Goal: Task Accomplishment & Management: Complete application form

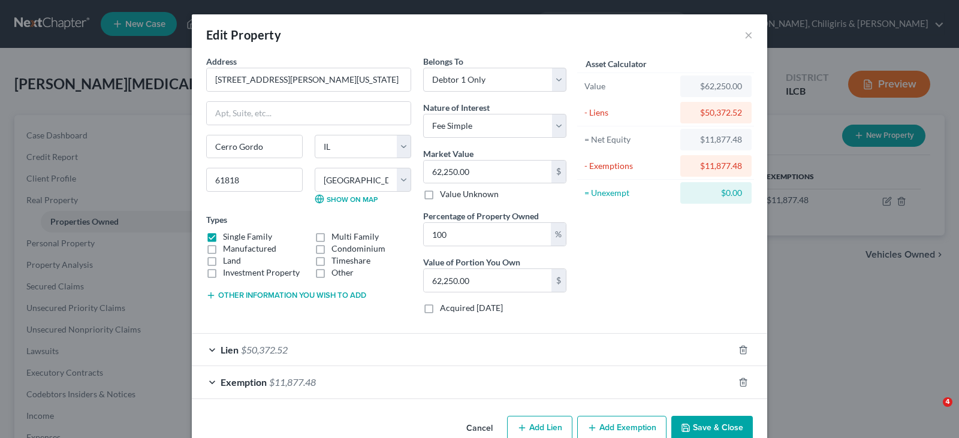
select select "14"
select select "73"
select select "0"
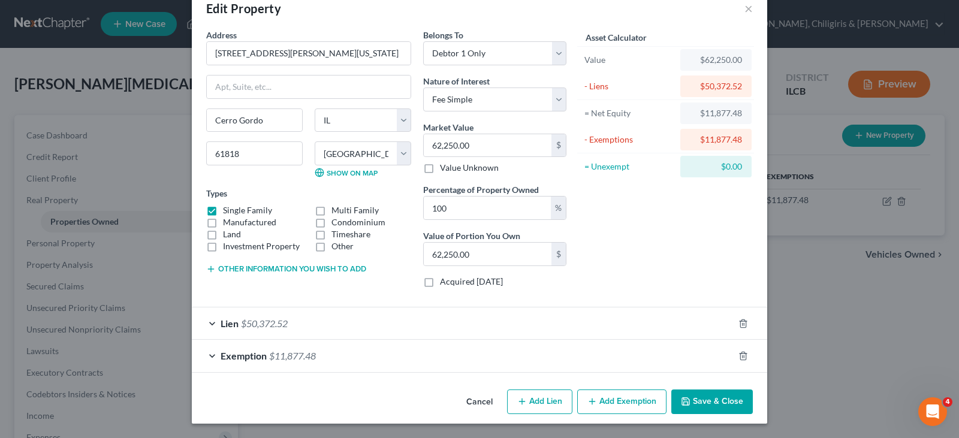
click at [713, 402] on button "Save & Close" at bounding box center [712, 402] width 82 height 25
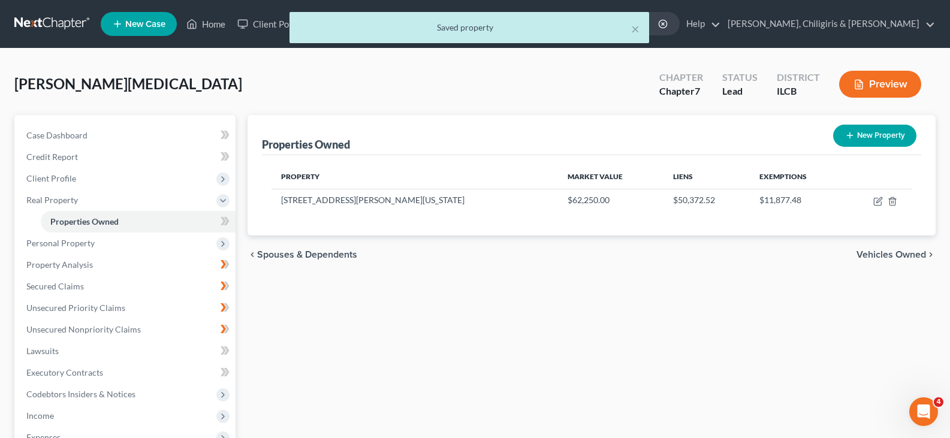
click at [200, 26] on div "× Saved property" at bounding box center [469, 30] width 950 height 37
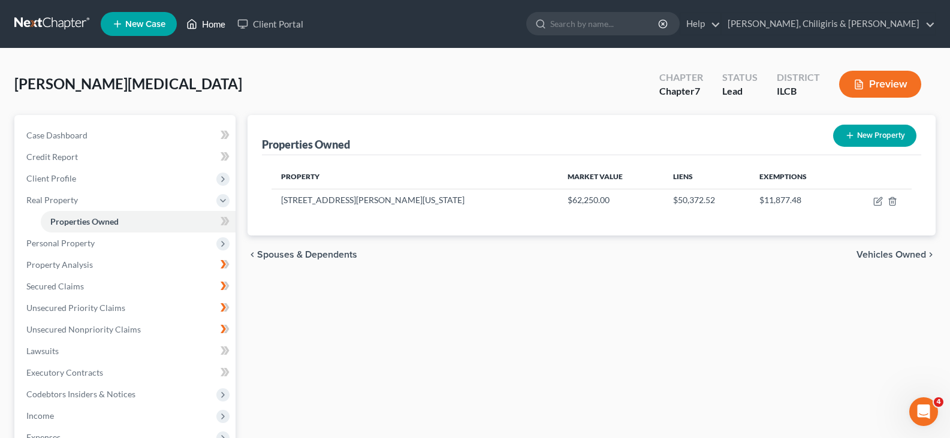
click at [210, 24] on link "Home" at bounding box center [205, 24] width 51 height 22
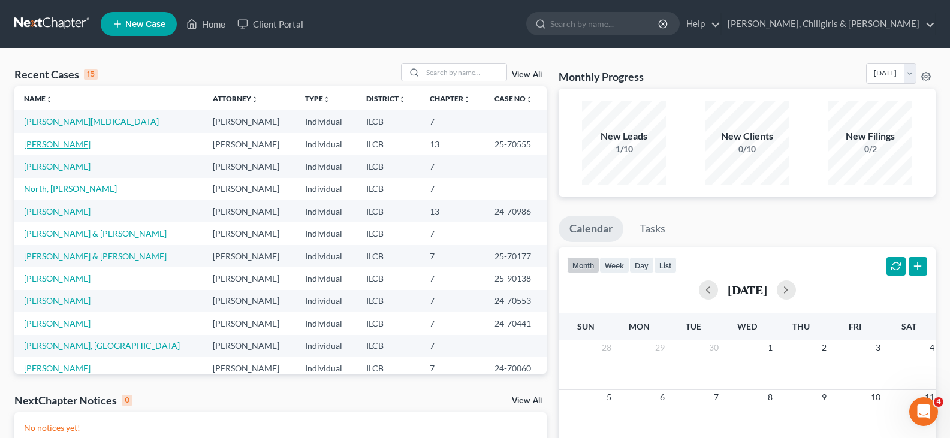
click at [59, 144] on link "[PERSON_NAME]" at bounding box center [57, 144] width 67 height 10
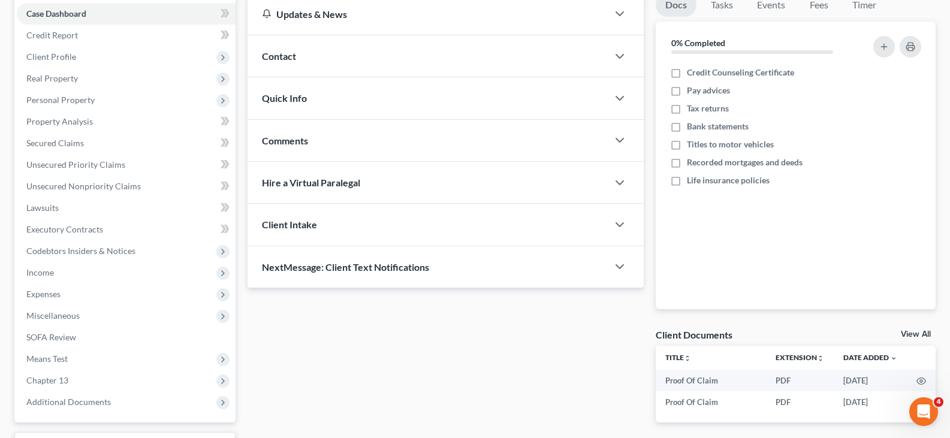
scroll to position [135, 0]
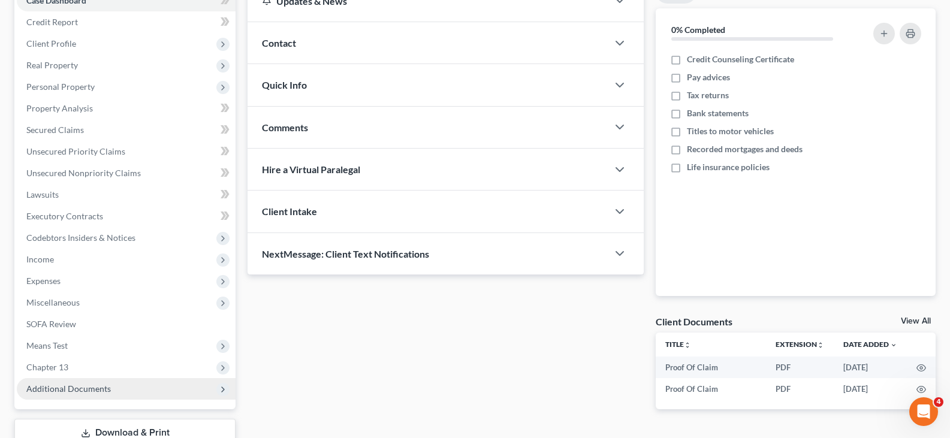
click at [98, 393] on span "Additional Documents" at bounding box center [68, 389] width 85 height 10
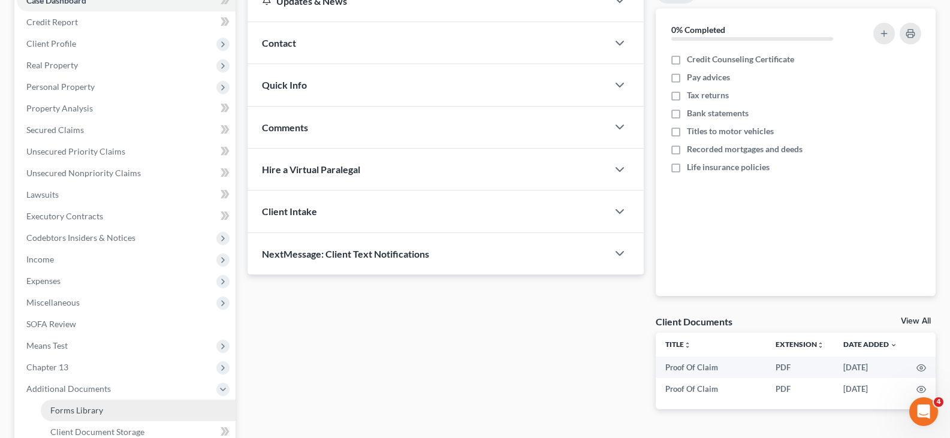
click at [91, 413] on span "Forms Library" at bounding box center [76, 410] width 53 height 10
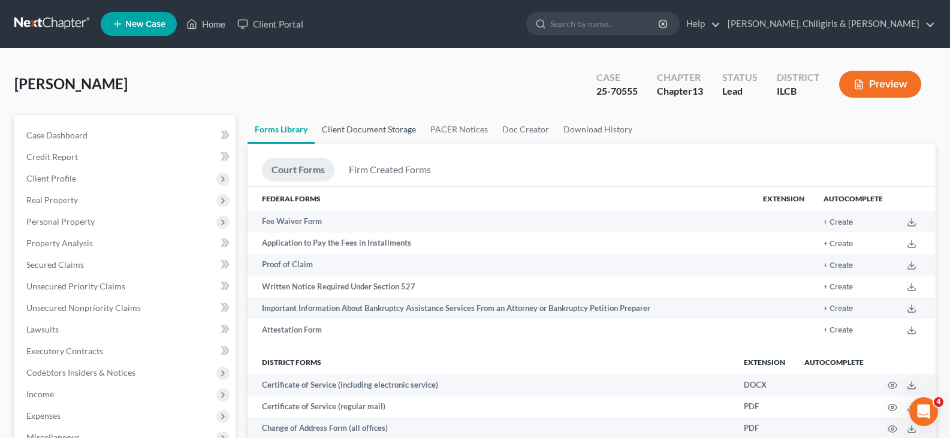
click at [386, 129] on link "Client Document Storage" at bounding box center [369, 129] width 108 height 29
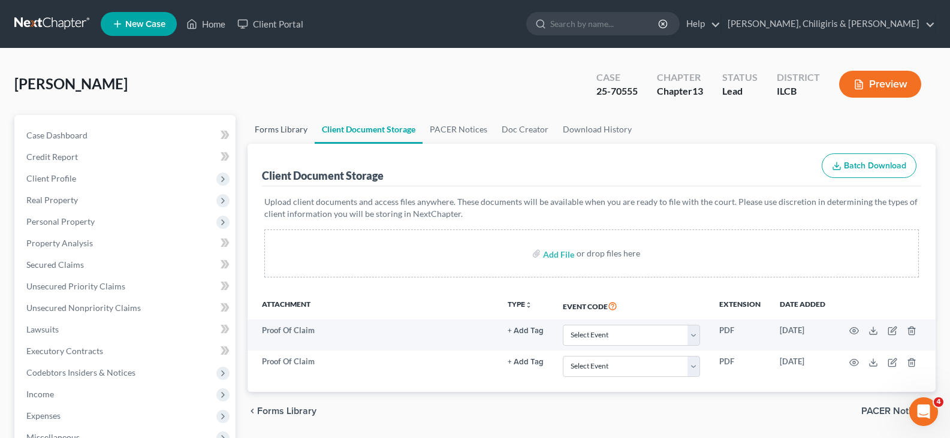
click at [284, 132] on link "Forms Library" at bounding box center [281, 129] width 67 height 29
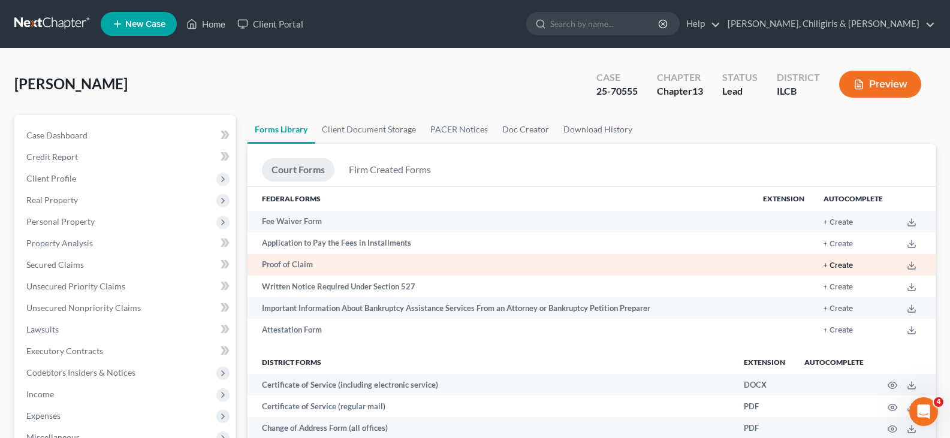
click at [849, 266] on button "+ Create" at bounding box center [838, 266] width 29 height 8
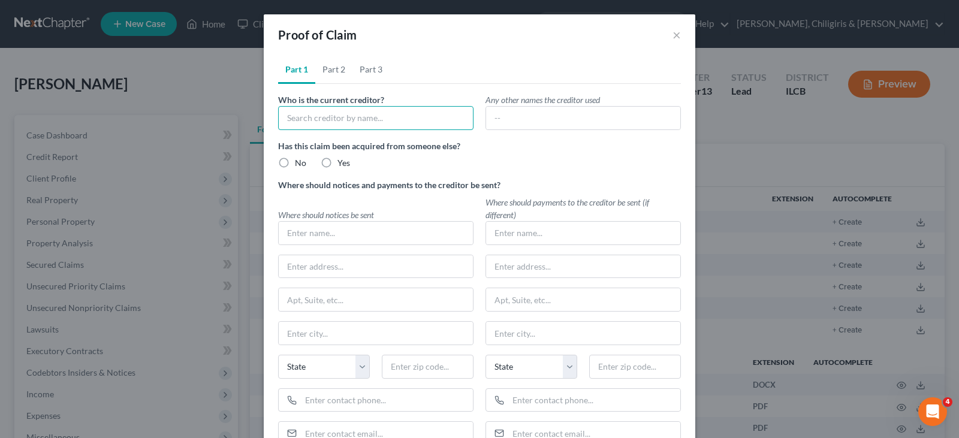
click at [397, 124] on input "text" at bounding box center [375, 118] width 195 height 24
type input "Land of Lincoln Credit Union"
click at [295, 162] on label "No" at bounding box center [300, 163] width 11 height 12
click at [300, 162] on input "No" at bounding box center [304, 161] width 8 height 8
radio input "true"
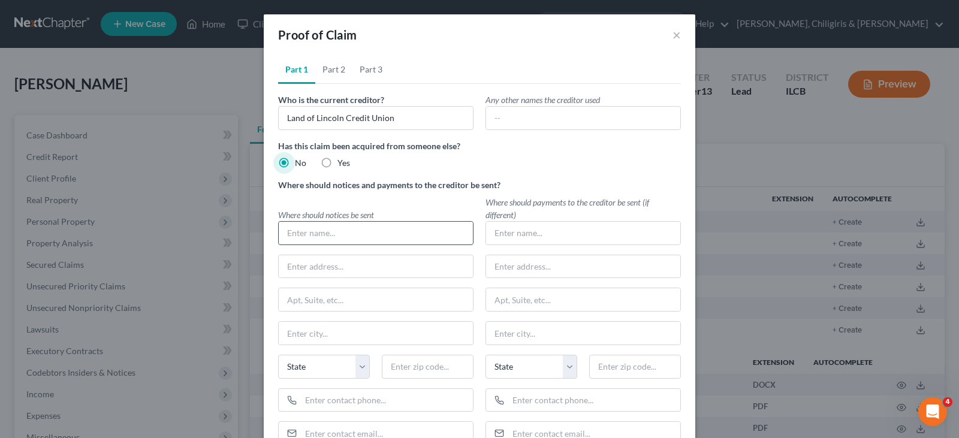
click at [289, 236] on input "text" at bounding box center [376, 233] width 194 height 23
type input "L"
type input "Land of Lincoln Credit Union"
click at [283, 269] on input "text" at bounding box center [376, 266] width 194 height 23
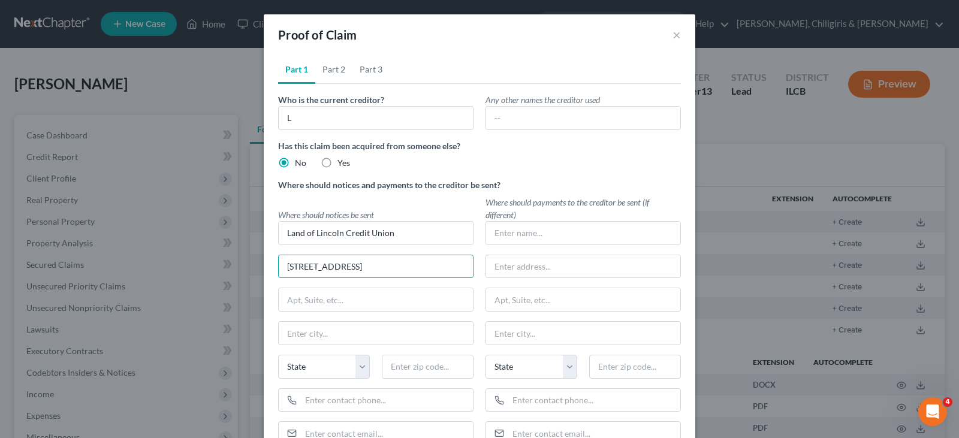
type input "[STREET_ADDRESS]"
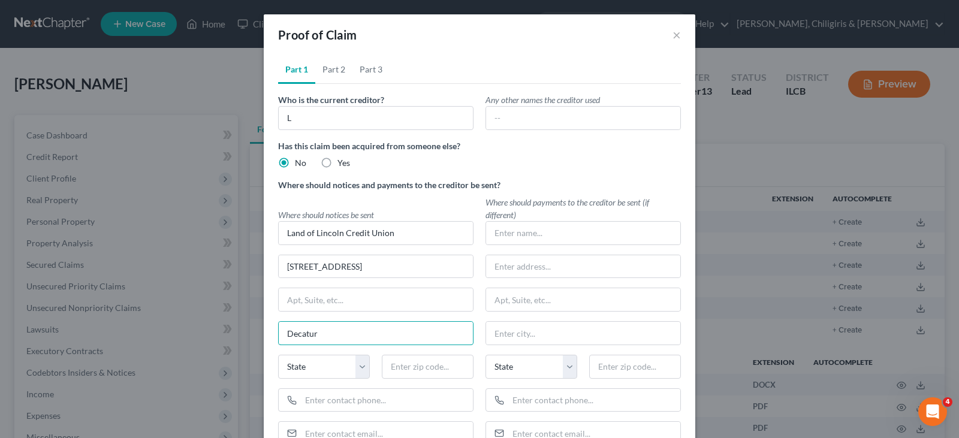
type input "Decatur"
select select "14"
type input "62526"
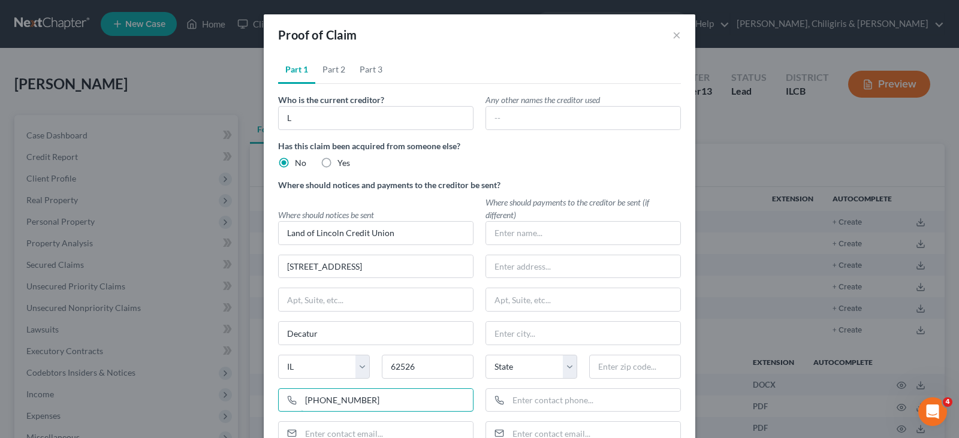
type input "[PHONE_NUMBER]"
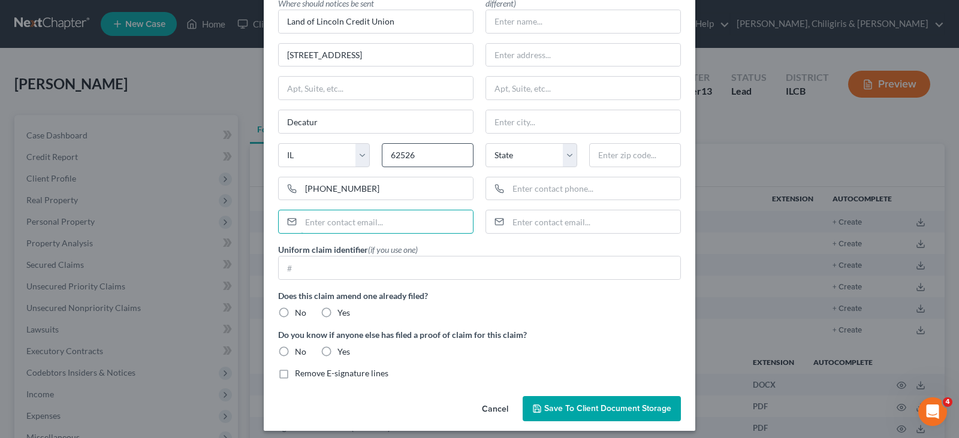
scroll to position [219, 0]
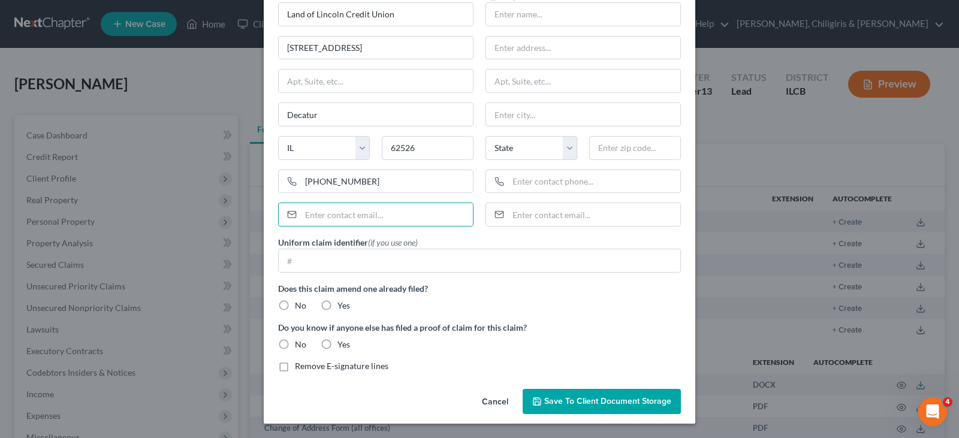
click at [295, 305] on label "No" at bounding box center [300, 306] width 11 height 12
click at [300, 305] on input "No" at bounding box center [304, 304] width 8 height 8
radio input "true"
click at [295, 344] on label "No" at bounding box center [300, 345] width 11 height 12
click at [300, 344] on input "No" at bounding box center [304, 343] width 8 height 8
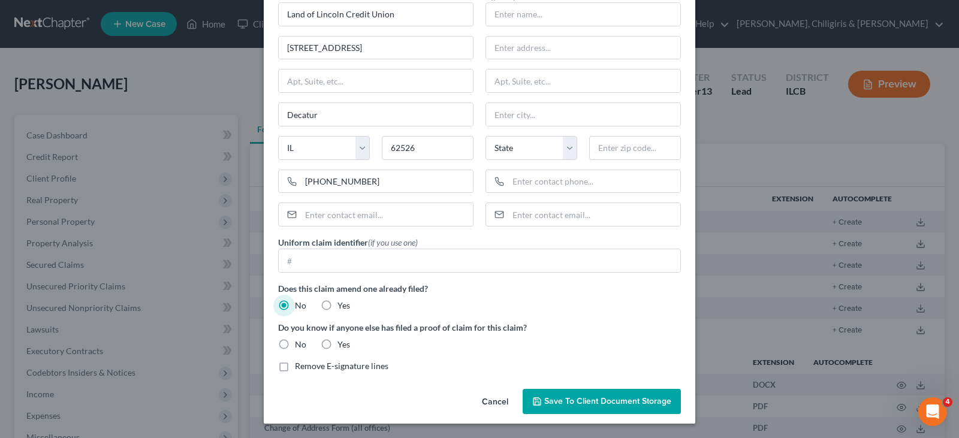
radio input "true"
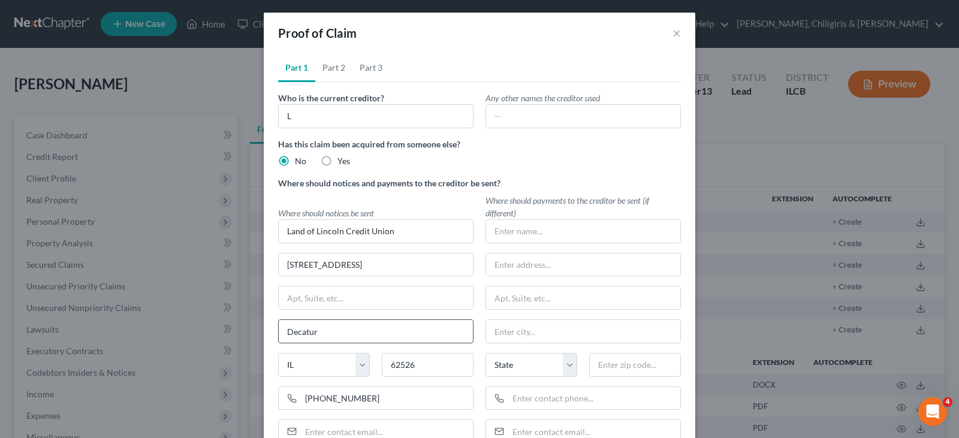
scroll to position [0, 0]
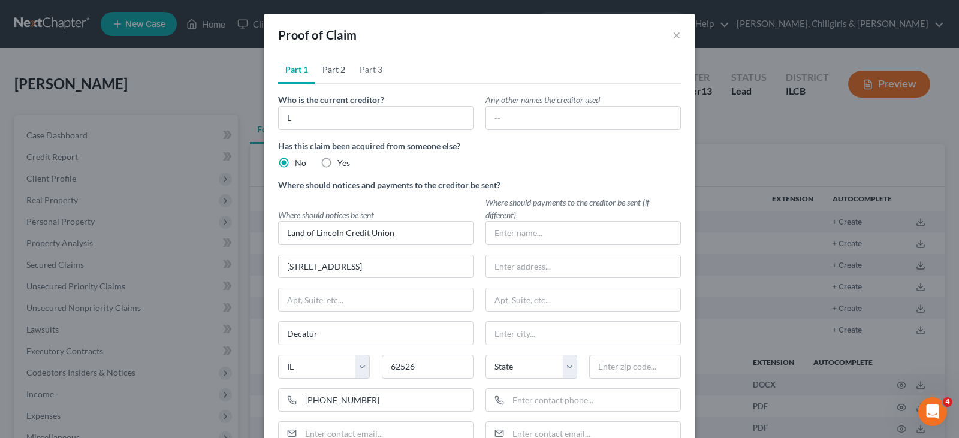
click at [331, 71] on link "Part 2" at bounding box center [333, 69] width 37 height 29
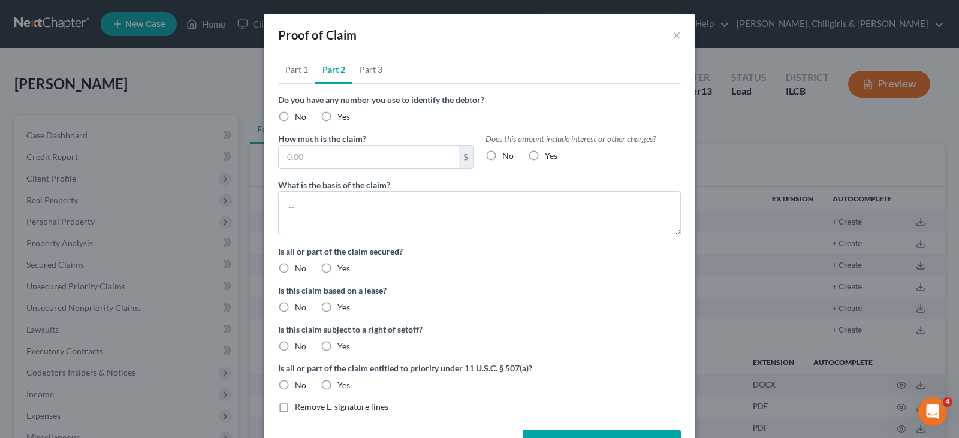
click at [295, 118] on label "No" at bounding box center [300, 117] width 11 height 12
click at [300, 118] on input "No" at bounding box center [304, 115] width 8 height 8
radio input "true"
click at [303, 159] on input "text" at bounding box center [369, 157] width 180 height 23
type input "9,000.00"
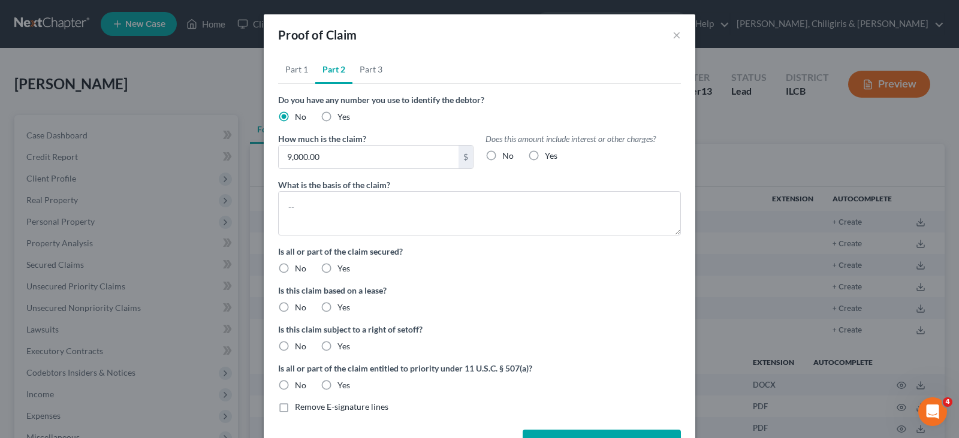
click at [545, 155] on label "Yes" at bounding box center [551, 156] width 13 height 12
click at [550, 155] on input "Yes" at bounding box center [554, 154] width 8 height 8
radio input "true"
click at [377, 206] on textarea at bounding box center [479, 213] width 403 height 44
type textarea "2007 Chevrolet Avalanche"
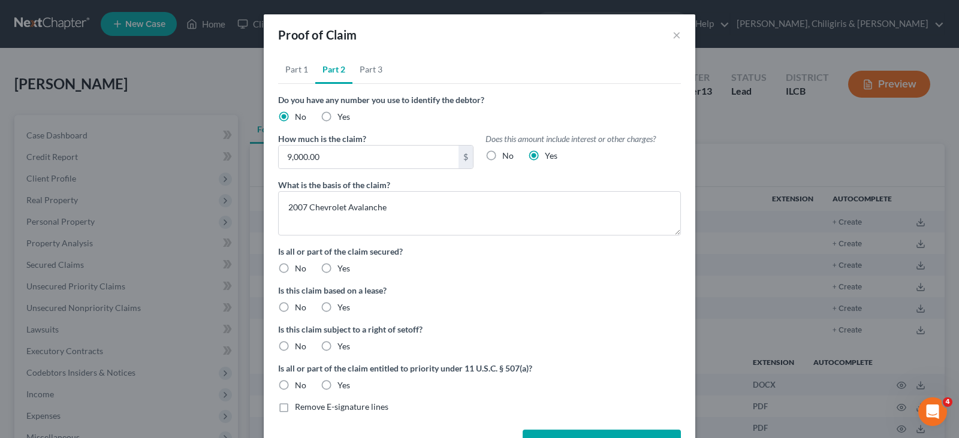
click at [337, 268] on label "Yes" at bounding box center [343, 269] width 13 height 12
click at [342, 268] on input "Yes" at bounding box center [346, 267] width 8 height 8
radio input "true"
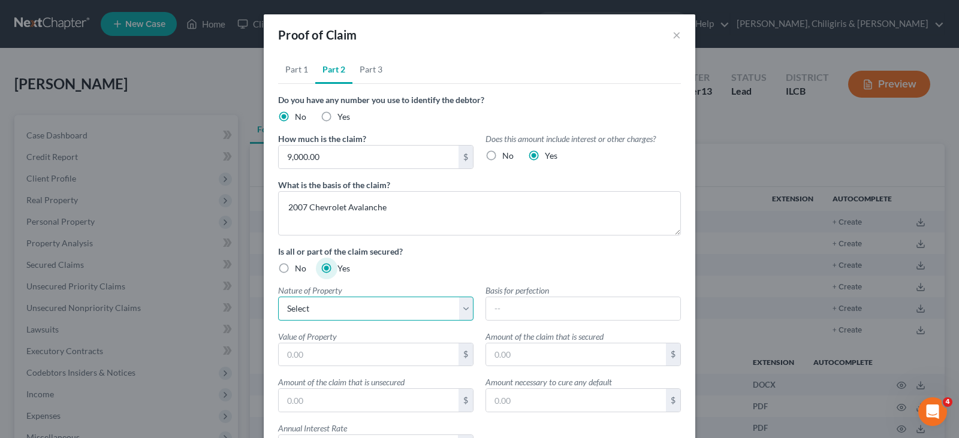
click at [325, 309] on select "Select Real Estate Motor Vehicle Other" at bounding box center [375, 309] width 195 height 24
select select "1"
click at [278, 297] on select "Select Real Estate Motor Vehicle Other" at bounding box center [375, 309] width 195 height 24
click at [507, 307] on input "text" at bounding box center [583, 308] width 194 height 23
click at [367, 358] on input "text" at bounding box center [369, 354] width 180 height 23
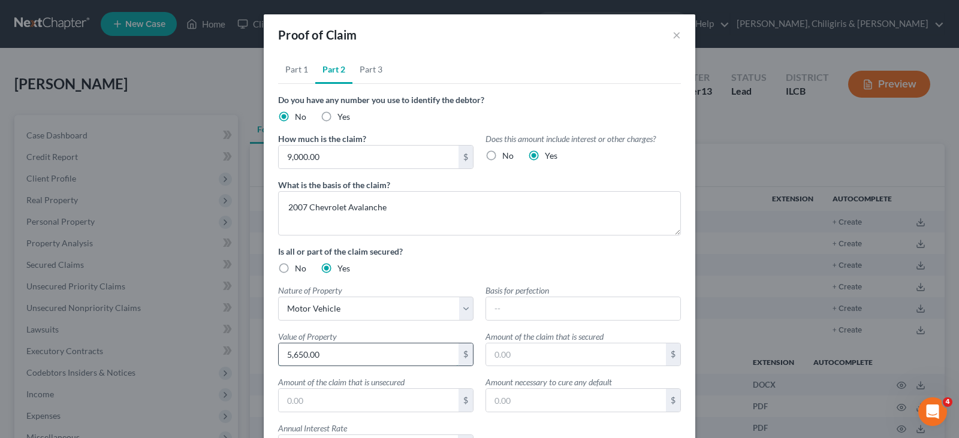
type input "5,650.00"
type input "6,874.00"
type input "2,126.00"
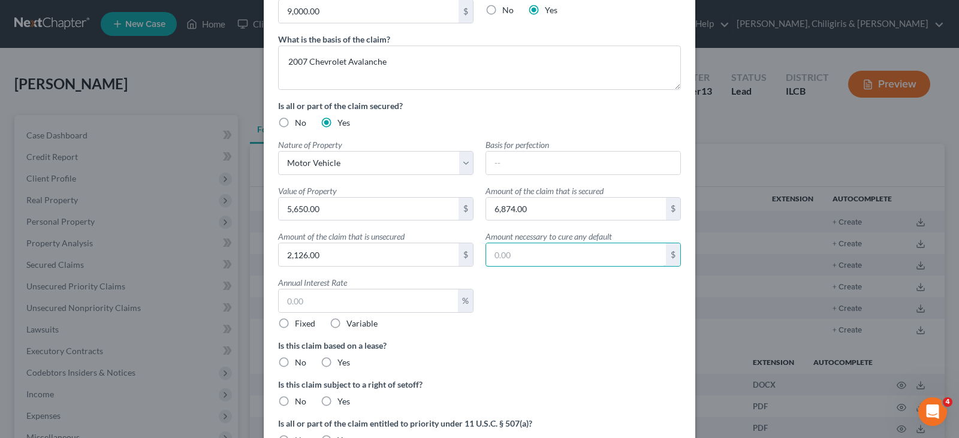
scroll to position [180, 0]
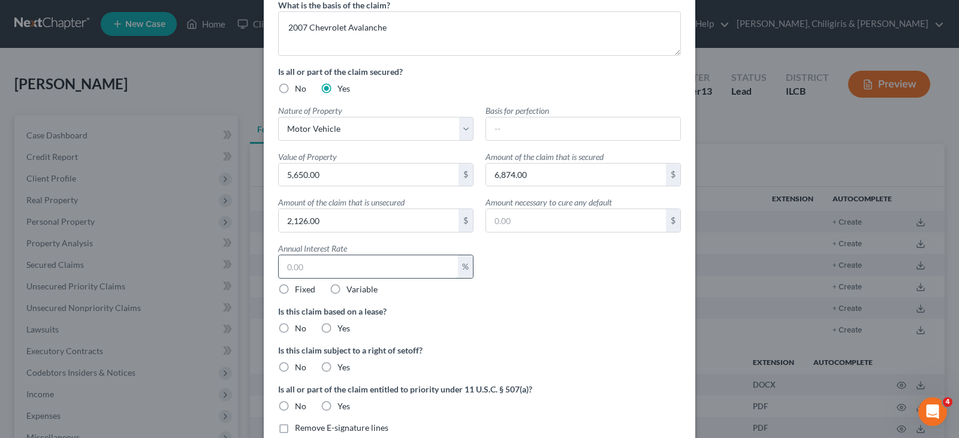
click at [334, 270] on input "text" at bounding box center [368, 266] width 179 height 23
type input "8"
click at [295, 325] on label "No" at bounding box center [300, 328] width 11 height 12
click at [300, 325] on input "No" at bounding box center [304, 326] width 8 height 8
radio input "true"
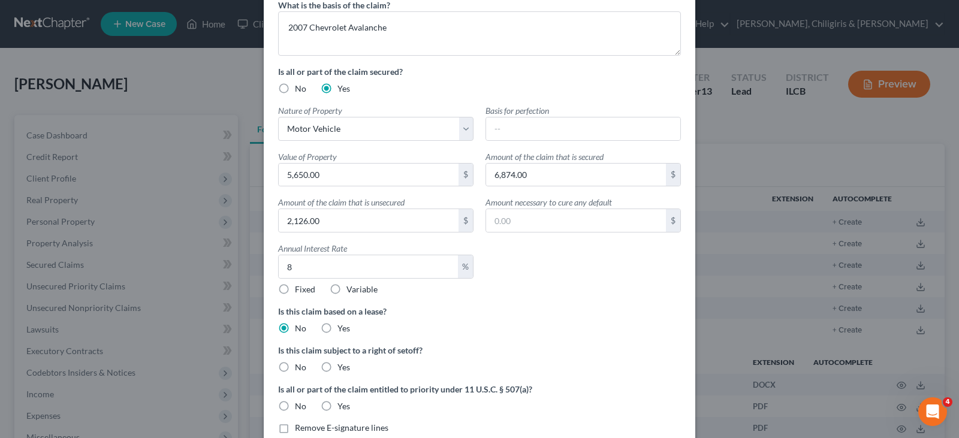
click at [295, 367] on label "No" at bounding box center [300, 367] width 11 height 12
click at [300, 367] on input "No" at bounding box center [304, 365] width 8 height 8
radio input "true"
click at [295, 408] on label "No" at bounding box center [300, 406] width 11 height 12
click at [300, 408] on input "No" at bounding box center [304, 404] width 8 height 8
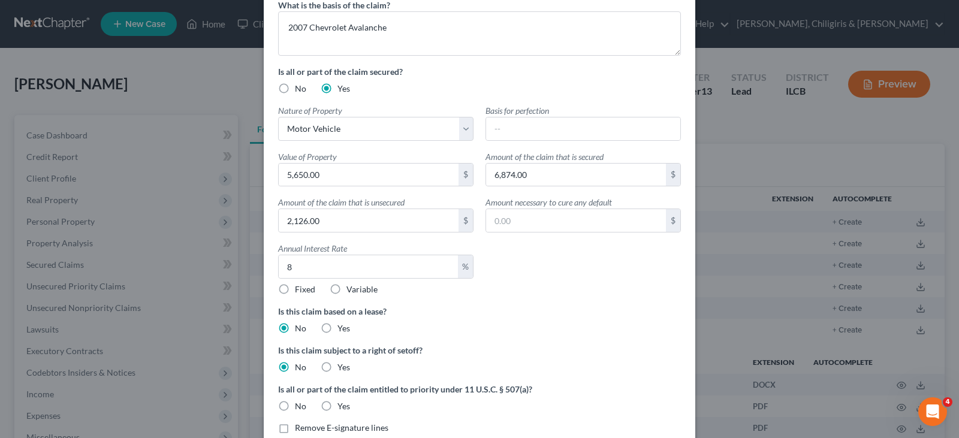
radio input "true"
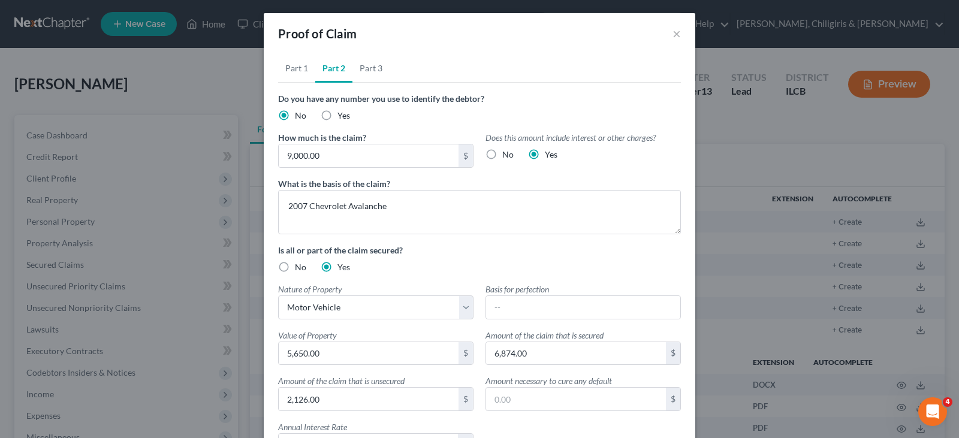
scroll to position [0, 0]
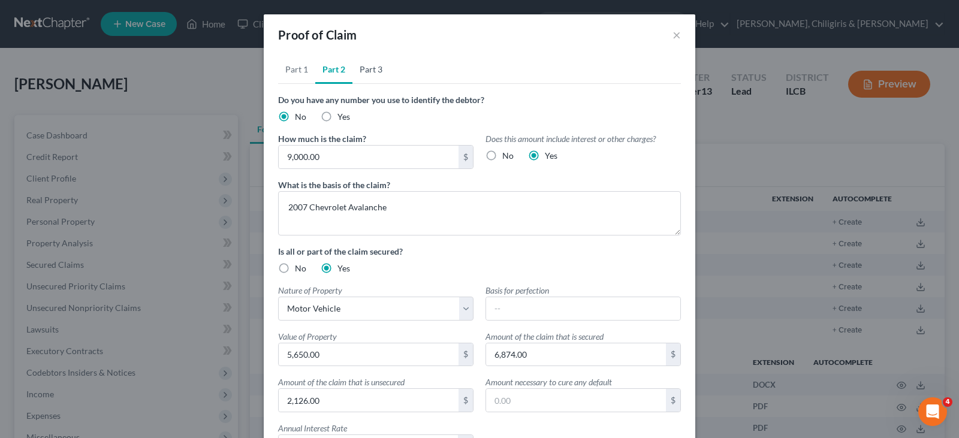
click at [376, 68] on link "Part 3" at bounding box center [370, 69] width 37 height 29
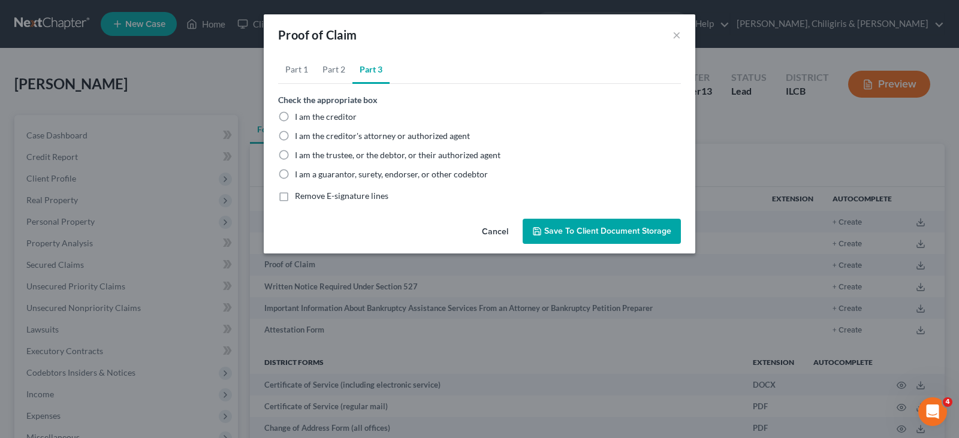
click at [295, 153] on label "I am the trustee, or the debtor, or their authorized agent" at bounding box center [398, 155] width 206 height 12
click at [300, 153] on input "I am the trustee, or the debtor, or their authorized agent" at bounding box center [304, 153] width 8 height 8
radio input "true"
click at [302, 68] on link "Part 1" at bounding box center [296, 69] width 37 height 29
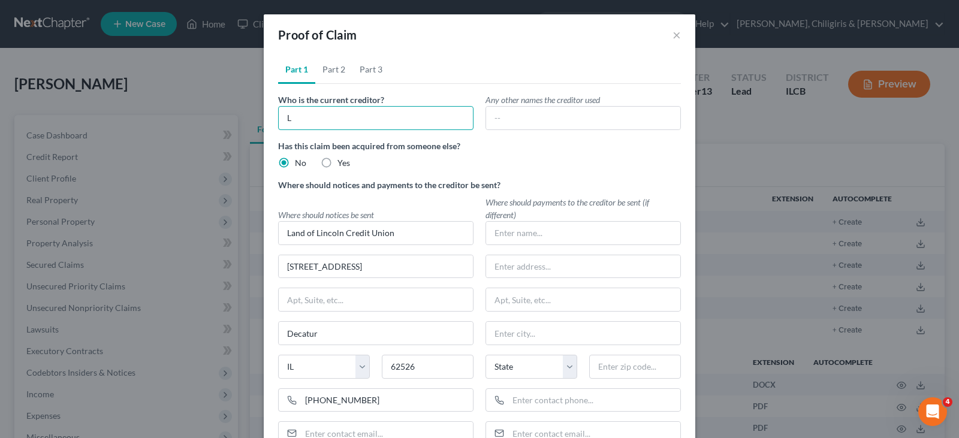
click at [343, 116] on input "L" at bounding box center [375, 118] width 195 height 24
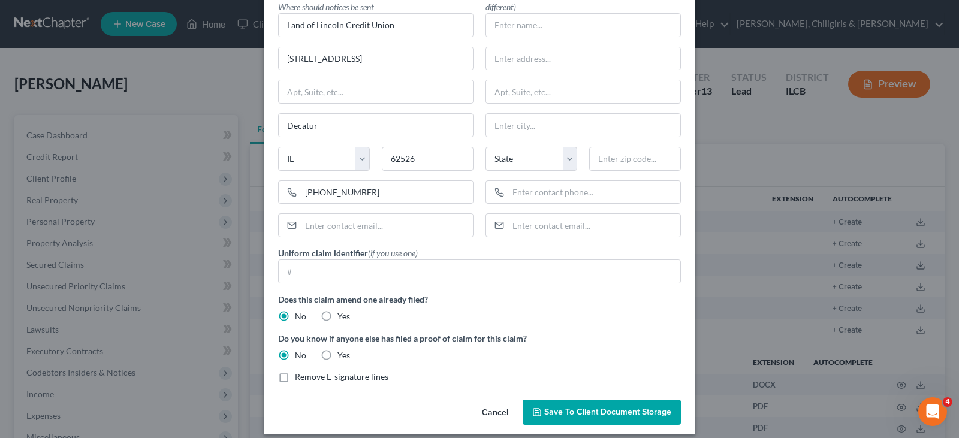
scroll to position [219, 0]
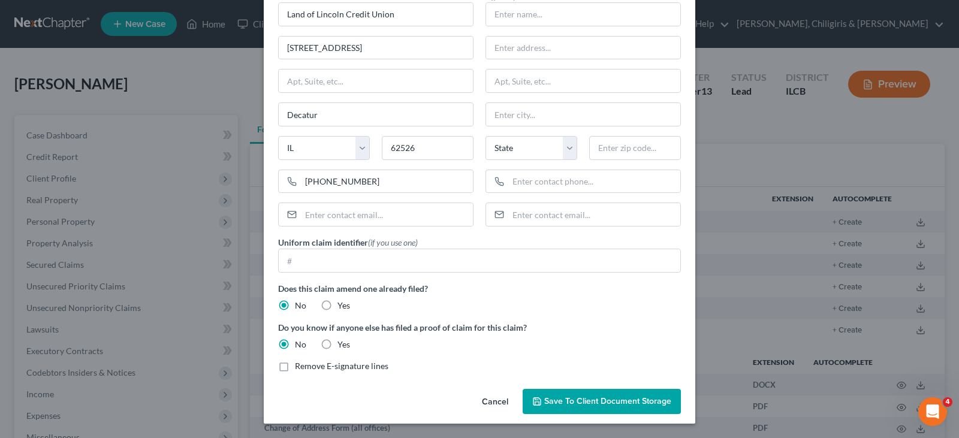
type input "Land of Lincoln Credit Union"
click at [571, 403] on span "Save to Client Document Storage" at bounding box center [607, 401] width 127 height 10
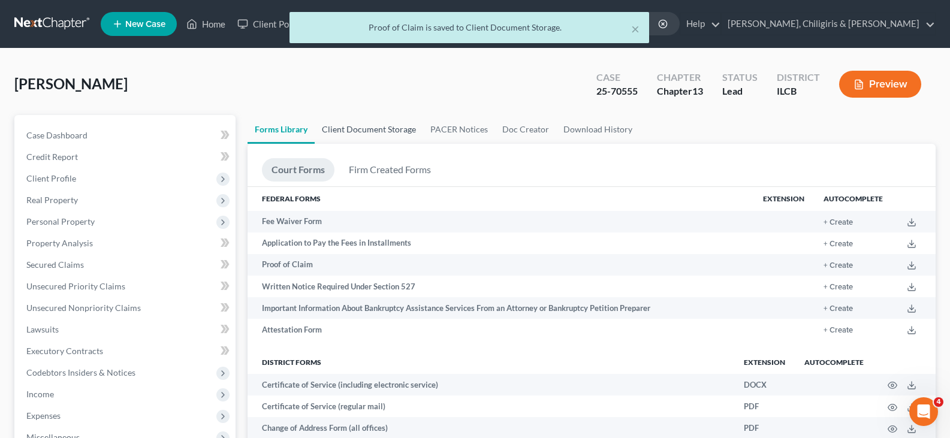
click at [382, 135] on link "Client Document Storage" at bounding box center [369, 129] width 108 height 29
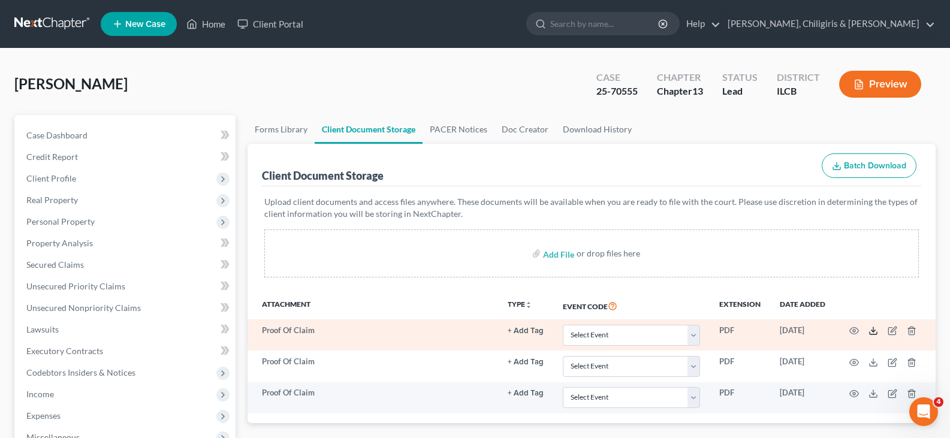
click at [873, 333] on icon at bounding box center [873, 331] width 10 height 10
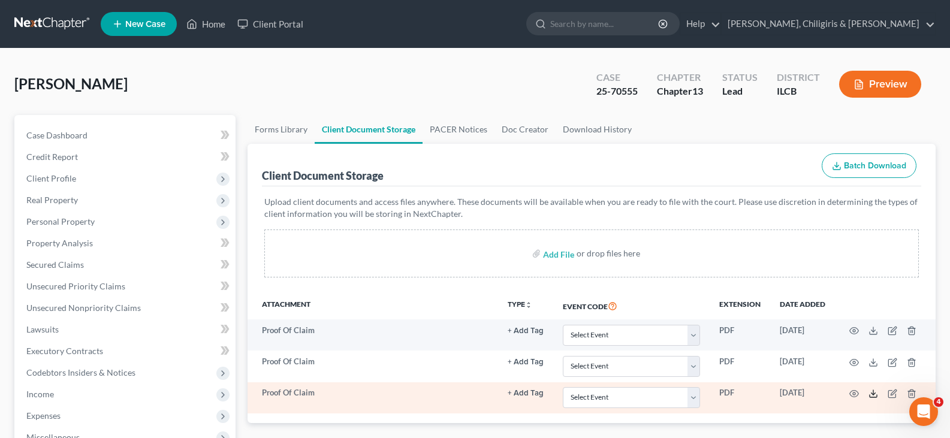
click at [872, 394] on polyline at bounding box center [873, 394] width 4 height 2
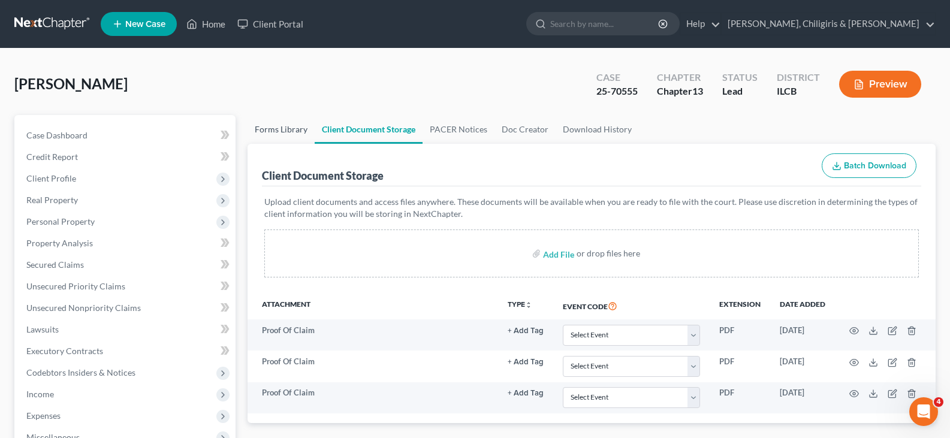
click at [279, 128] on link "Forms Library" at bounding box center [281, 129] width 67 height 29
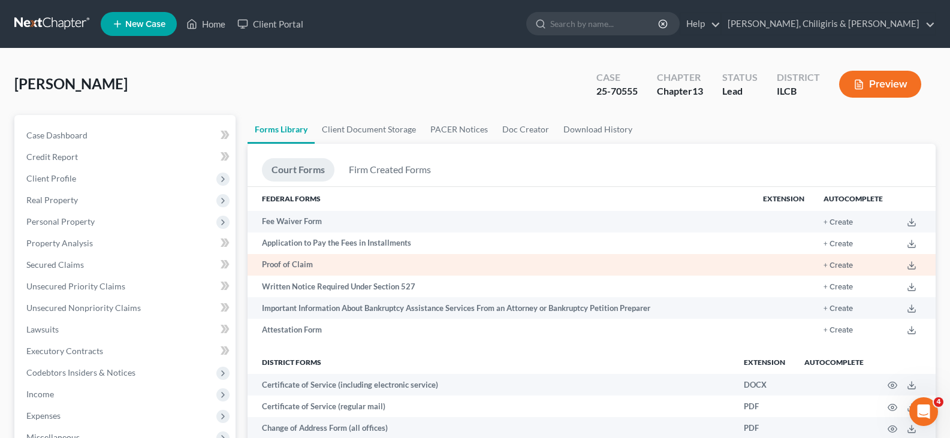
click at [296, 260] on td "Proof of Claim" at bounding box center [501, 265] width 506 height 22
click at [846, 262] on button "+ Create" at bounding box center [838, 266] width 29 height 8
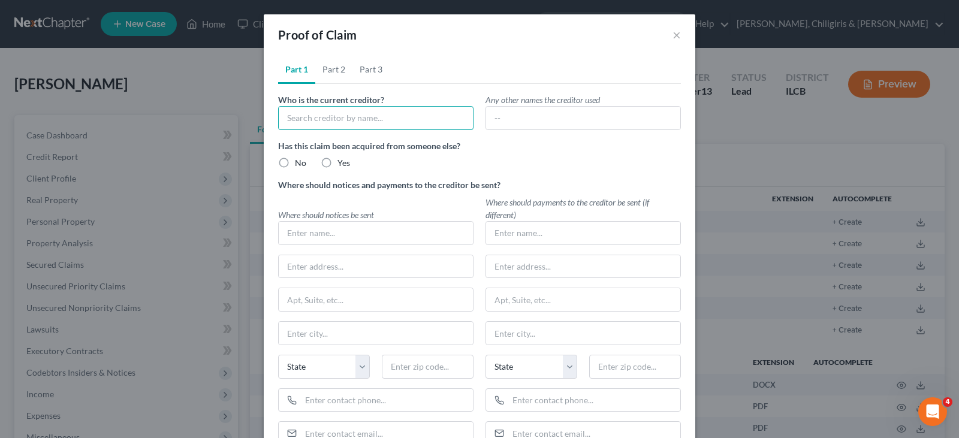
click at [286, 113] on input "text" at bounding box center [375, 118] width 195 height 24
type input "Great Rivers Capital"
click at [295, 163] on label "No" at bounding box center [300, 163] width 11 height 12
click at [300, 163] on input "No" at bounding box center [304, 161] width 8 height 8
radio input "true"
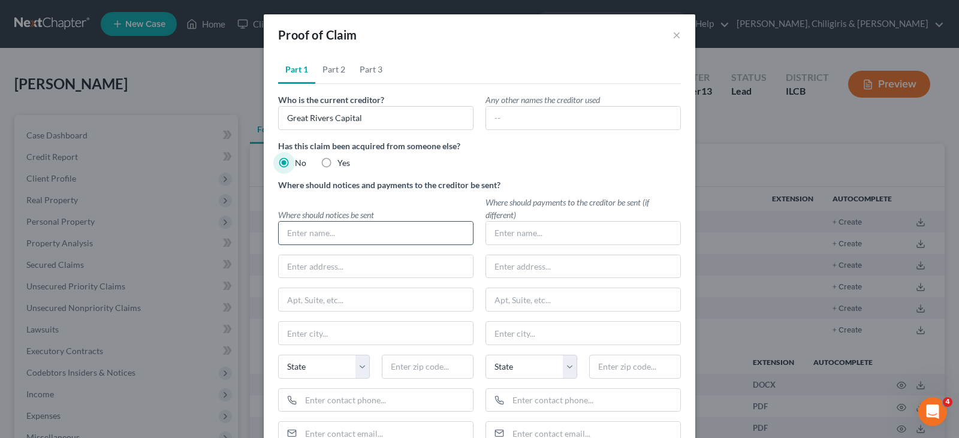
click at [311, 227] on input "text" at bounding box center [376, 233] width 194 height 23
type input "G"
type input "Great Rivers Capital"
click at [306, 120] on input "G" at bounding box center [375, 118] width 195 height 24
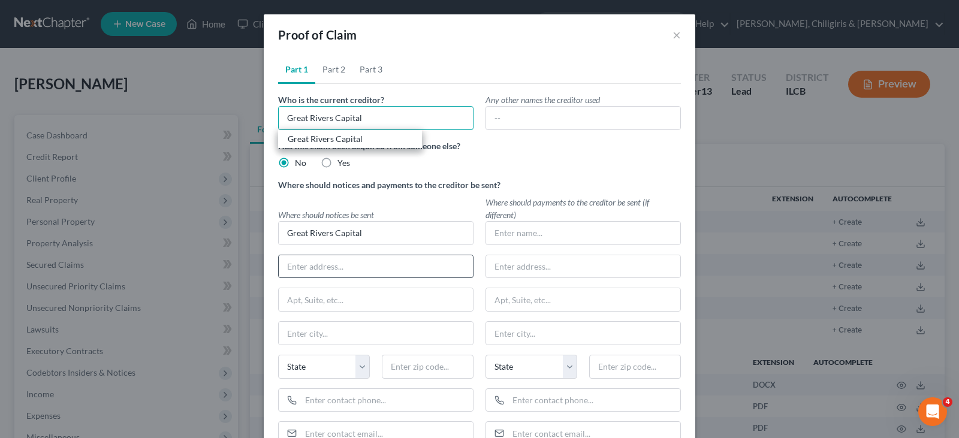
type input "Great Rivers Capital"
click at [313, 267] on input "text" at bounding box center [376, 266] width 194 height 23
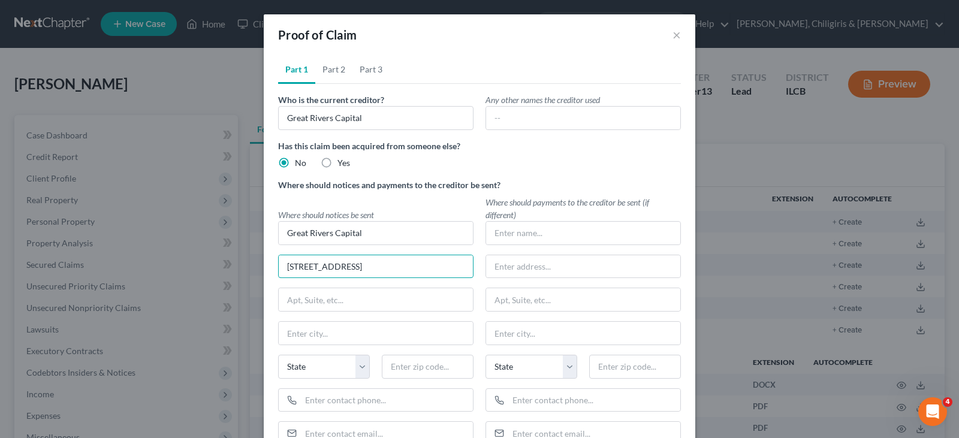
type input "[STREET_ADDRESS]"
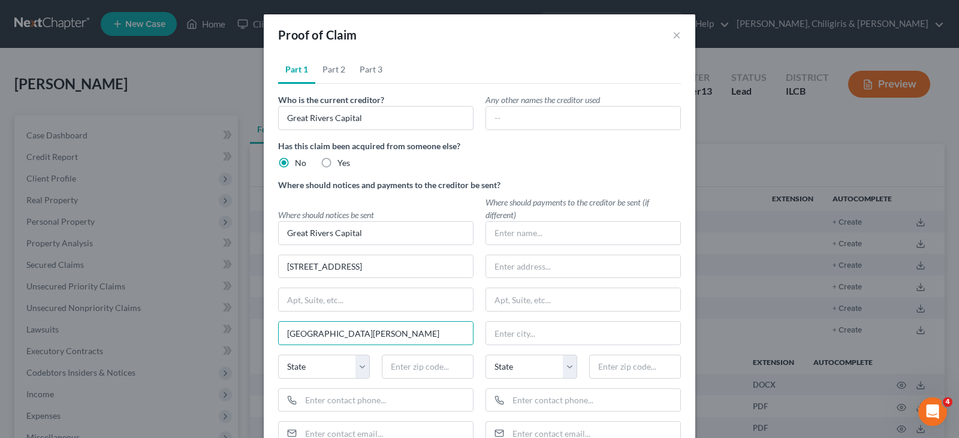
type input "[GEOGRAPHIC_DATA][PERSON_NAME]"
select select "26"
type input "63106"
type input "Saint Louis"
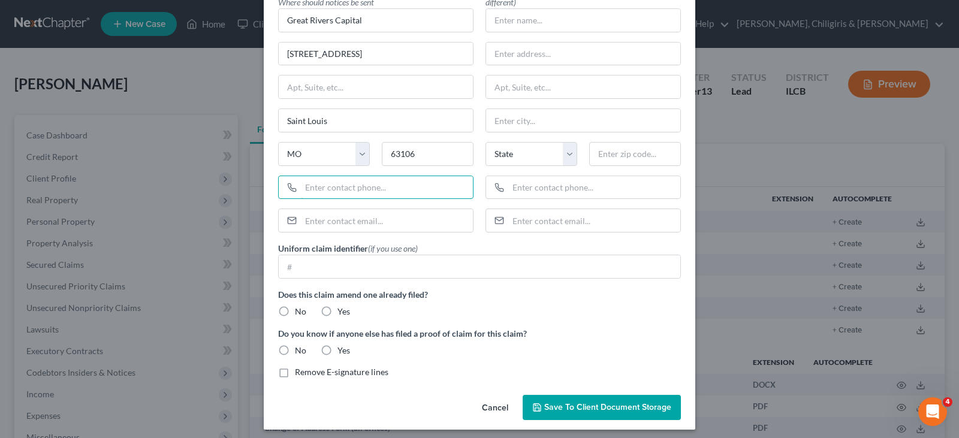
scroll to position [219, 0]
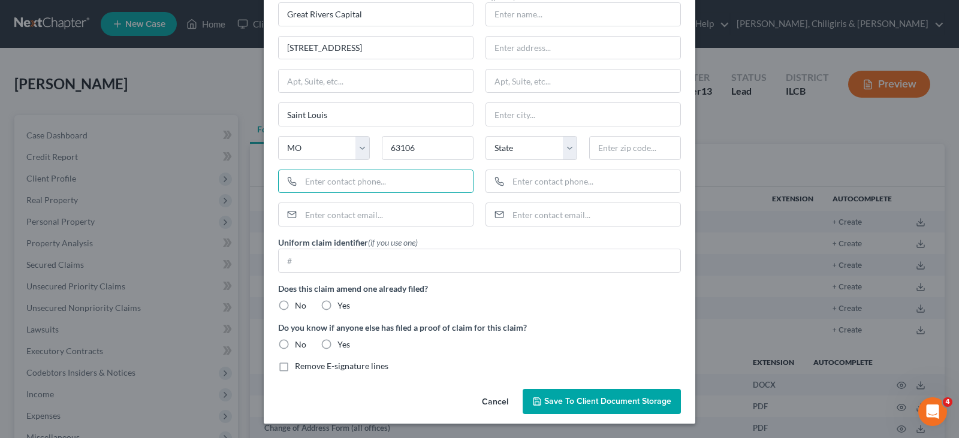
click at [295, 306] on label "No" at bounding box center [300, 306] width 11 height 12
click at [300, 306] on input "No" at bounding box center [304, 304] width 8 height 8
radio input "true"
click at [295, 344] on label "No" at bounding box center [300, 345] width 11 height 12
click at [300, 344] on input "No" at bounding box center [304, 343] width 8 height 8
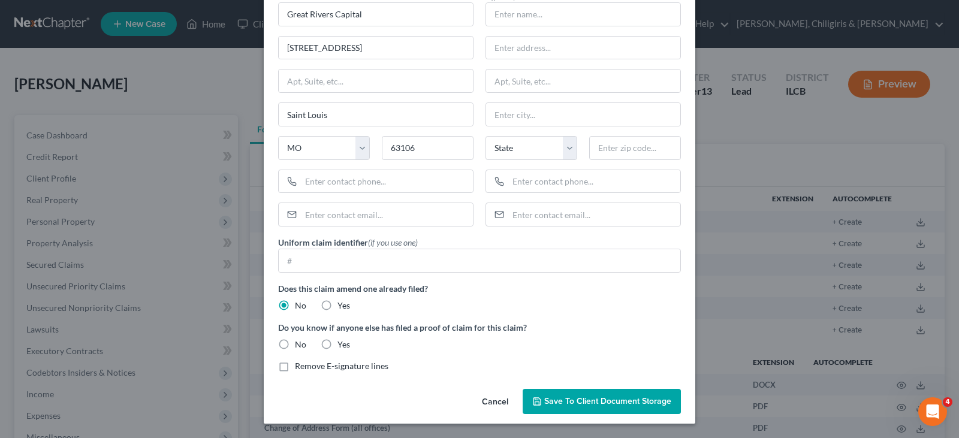
radio input "true"
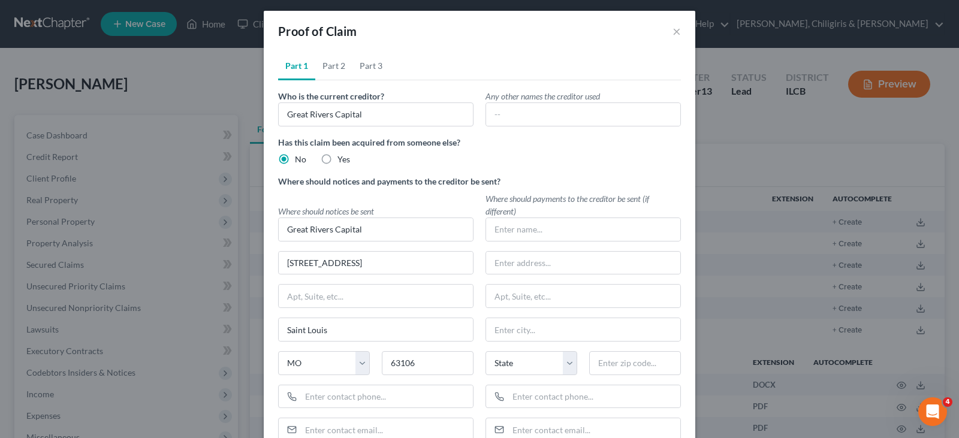
scroll to position [0, 0]
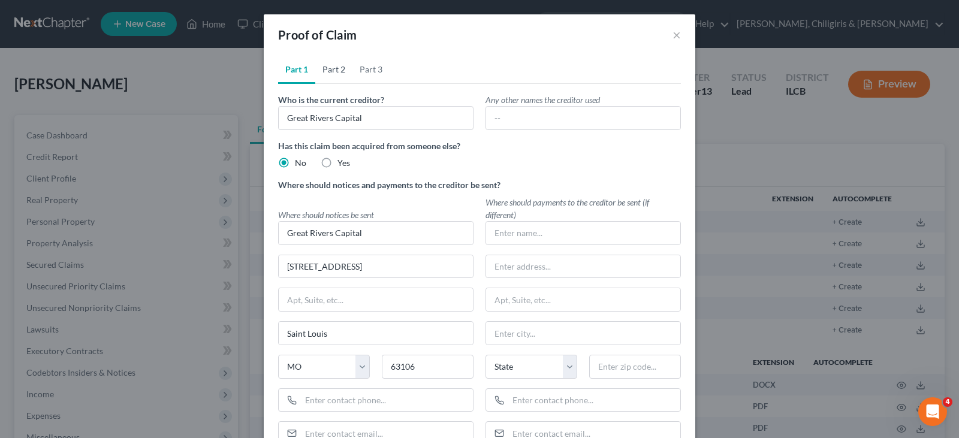
drag, startPoint x: 325, startPoint y: 71, endPoint x: 339, endPoint y: 93, distance: 25.8
click at [325, 71] on link "Part 2" at bounding box center [333, 69] width 37 height 29
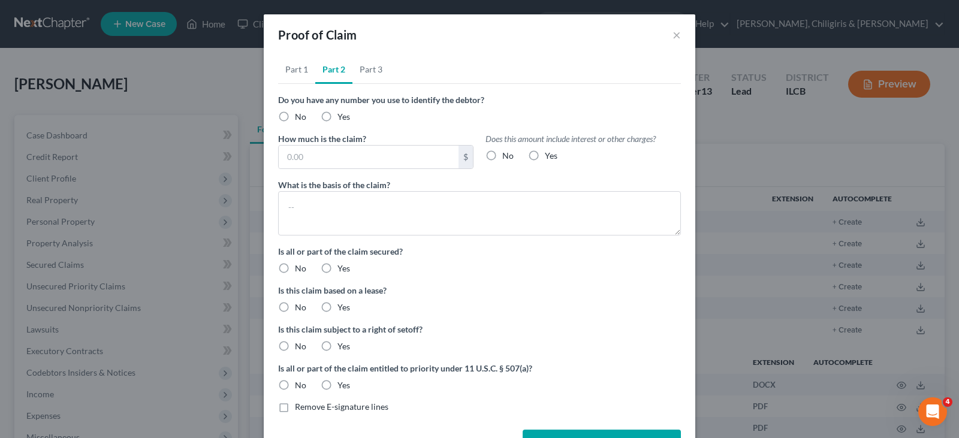
click at [295, 114] on label "No" at bounding box center [300, 117] width 11 height 12
click at [300, 114] on input "No" at bounding box center [304, 115] width 8 height 8
radio input "true"
click at [306, 161] on input "text" at bounding box center [369, 157] width 180 height 23
type input "23,427.39"
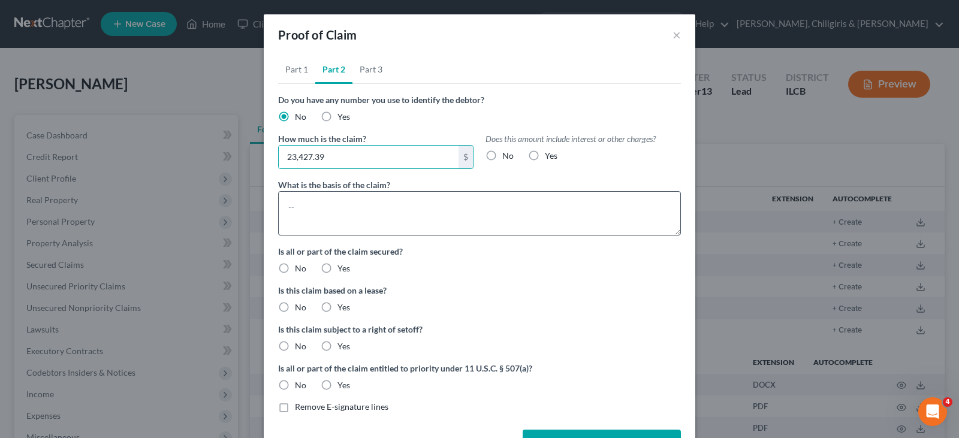
drag, startPoint x: 485, startPoint y: 153, endPoint x: 491, endPoint y: 192, distance: 39.4
click at [502, 153] on label "No" at bounding box center [507, 156] width 11 height 12
click at [507, 153] on input "No" at bounding box center [511, 154] width 8 height 8
radio input "true"
click at [403, 204] on textarea at bounding box center [479, 213] width 403 height 44
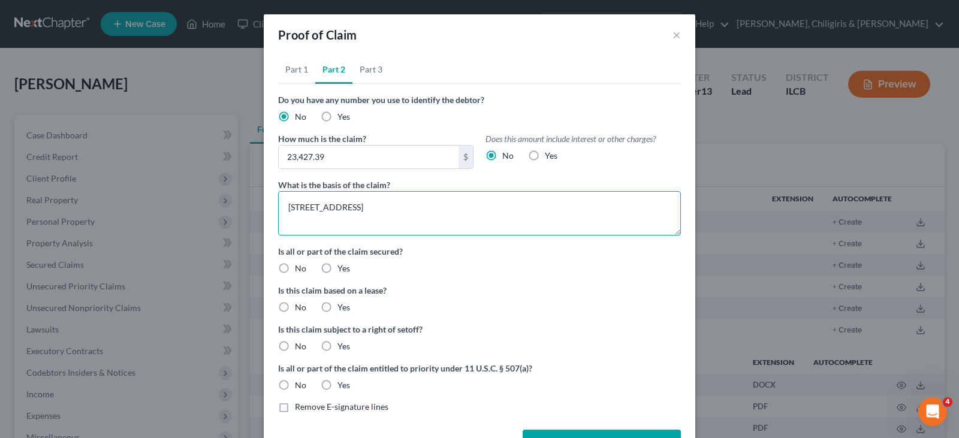
type textarea "[STREET_ADDRESS]"
click at [337, 267] on label "Yes" at bounding box center [343, 269] width 13 height 12
click at [342, 267] on input "Yes" at bounding box center [346, 267] width 8 height 8
radio input "true"
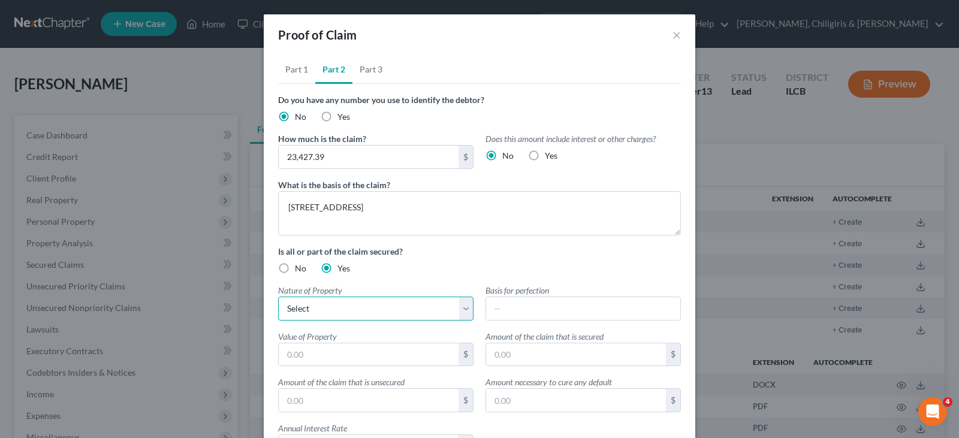
drag, startPoint x: 323, startPoint y: 313, endPoint x: 323, endPoint y: 320, distance: 7.2
click at [323, 315] on select "Select Real Estate Motor Vehicle Other" at bounding box center [375, 309] width 195 height 24
select select "0"
click at [278, 297] on select "Select Real Estate Motor Vehicle Other" at bounding box center [375, 309] width 195 height 24
click at [435, 357] on input "text" at bounding box center [369, 354] width 180 height 23
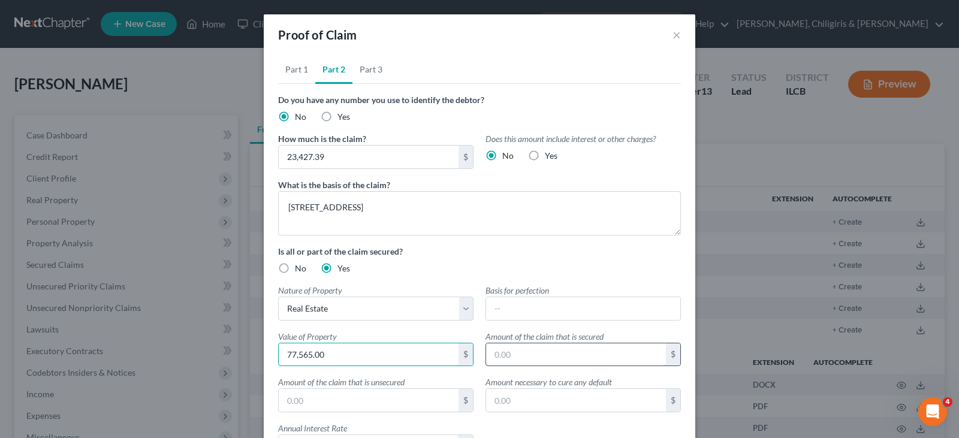
type input "77,565.00"
click at [492, 350] on input "text" at bounding box center [576, 354] width 180 height 23
type input "23,427.39"
click at [422, 395] on input "text" at bounding box center [369, 400] width 180 height 23
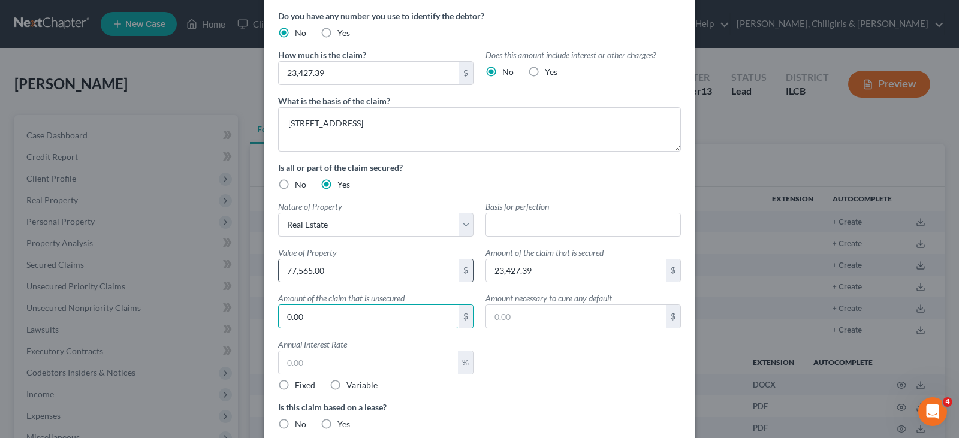
scroll to position [120, 0]
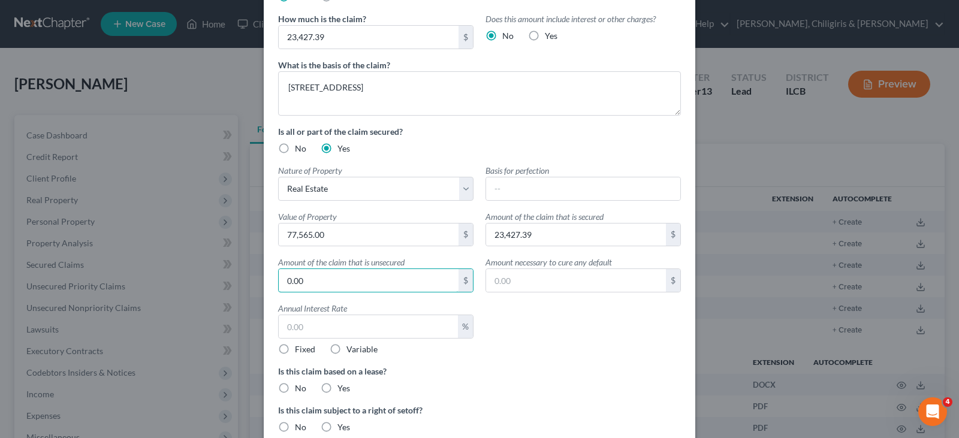
type input "0.00"
click at [295, 387] on label "No" at bounding box center [300, 388] width 11 height 12
click at [300, 387] on input "No" at bounding box center [304, 386] width 8 height 8
radio input "true"
click at [295, 428] on label "No" at bounding box center [300, 427] width 11 height 12
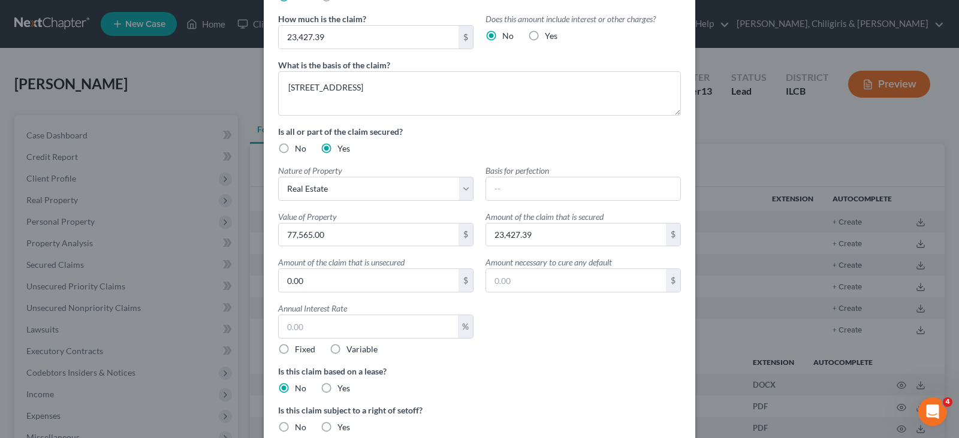
click at [300, 428] on input "No" at bounding box center [304, 425] width 8 height 8
radio input "true"
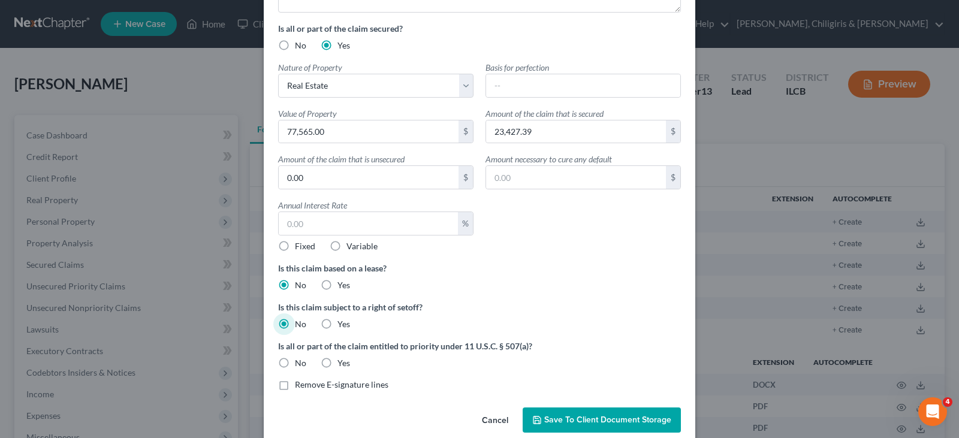
scroll to position [242, 0]
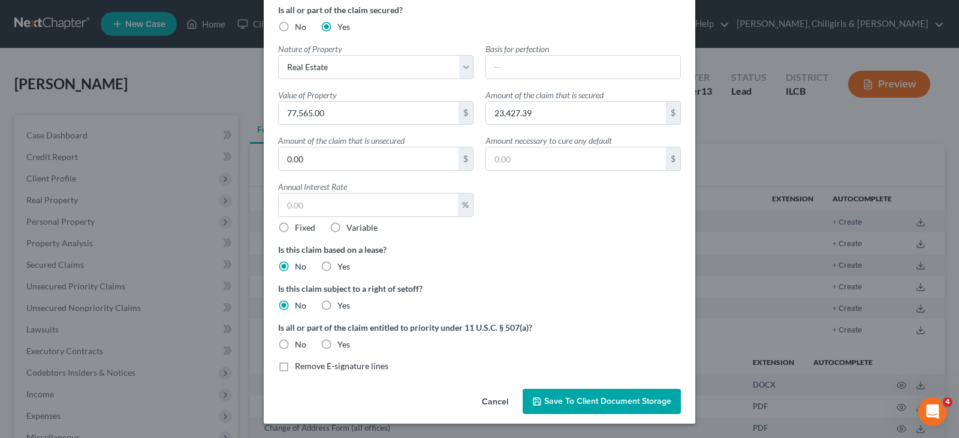
click at [295, 345] on label "No" at bounding box center [300, 345] width 11 height 12
click at [300, 345] on input "No" at bounding box center [304, 343] width 8 height 8
radio input "true"
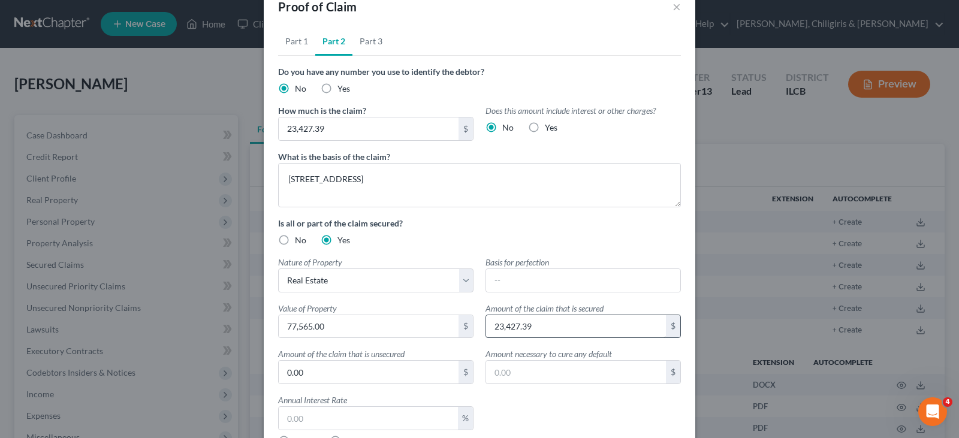
scroll to position [0, 0]
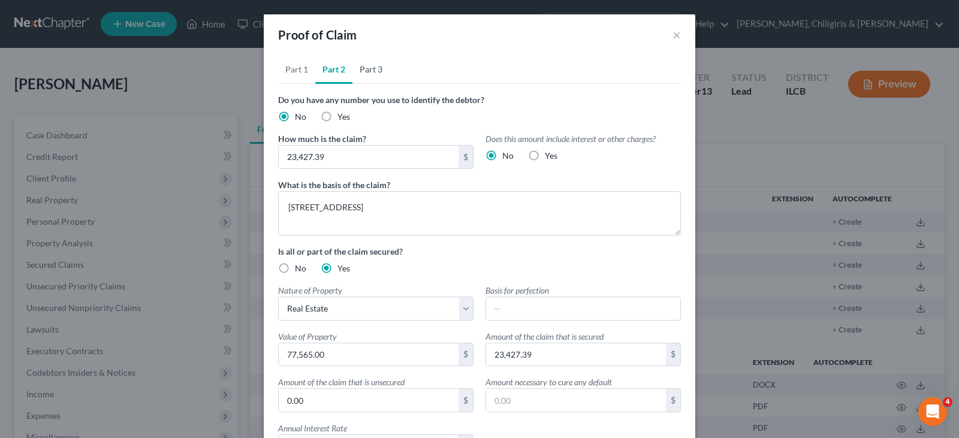
click at [365, 75] on link "Part 3" at bounding box center [370, 69] width 37 height 29
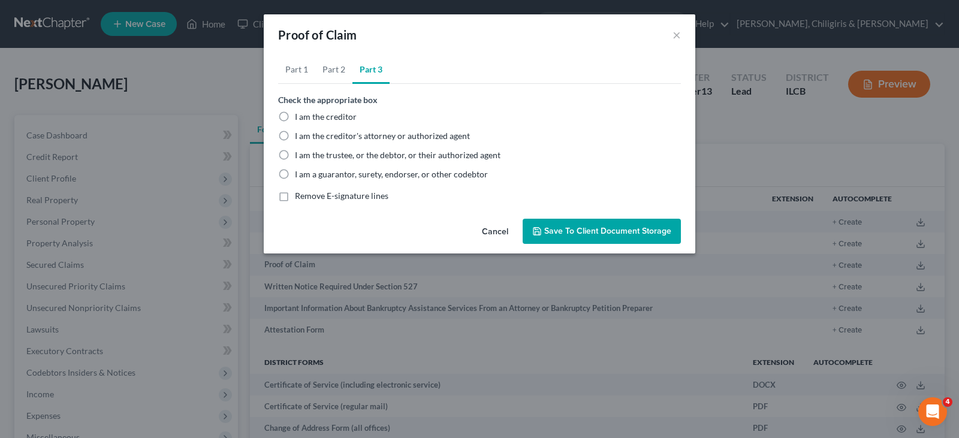
click at [295, 153] on label "I am the trustee, or the debtor, or their authorized agent" at bounding box center [398, 155] width 206 height 12
click at [300, 153] on input "I am the trustee, or the debtor, or their authorized agent" at bounding box center [304, 153] width 8 height 8
radio input "true"
click at [300, 68] on link "Part 1" at bounding box center [296, 69] width 37 height 29
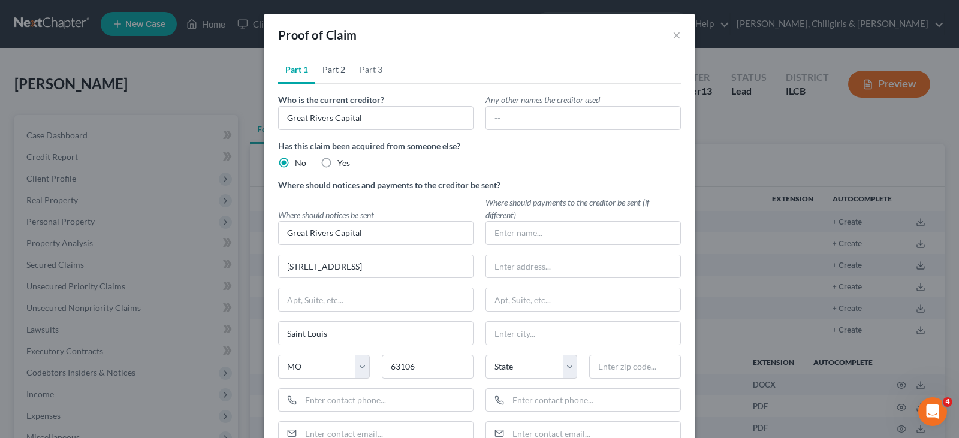
click at [331, 72] on link "Part 2" at bounding box center [333, 69] width 37 height 29
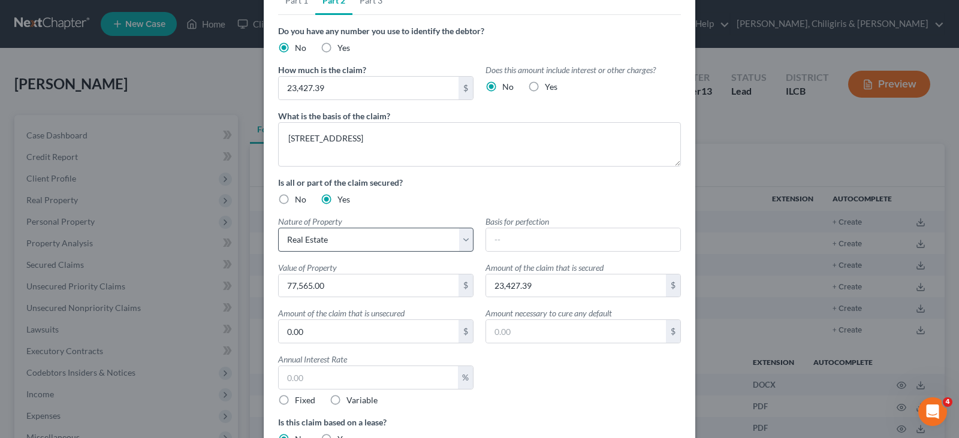
scroll to position [105, 0]
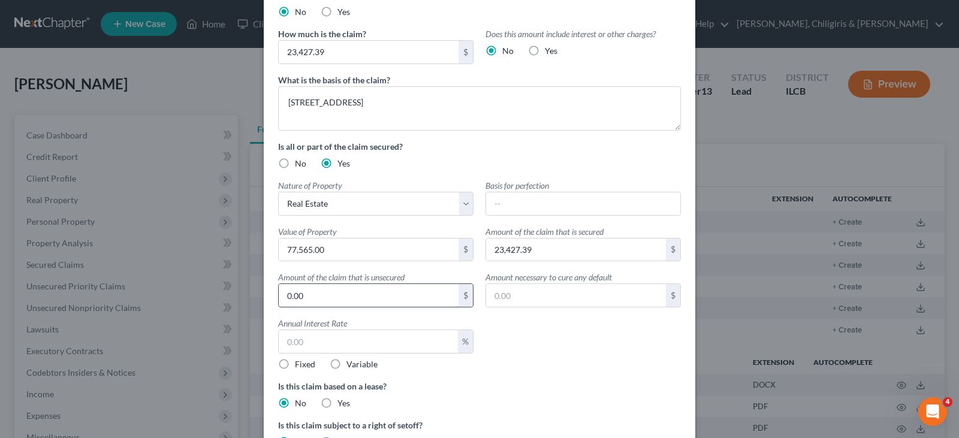
click at [359, 298] on input "0.00" at bounding box center [369, 295] width 180 height 23
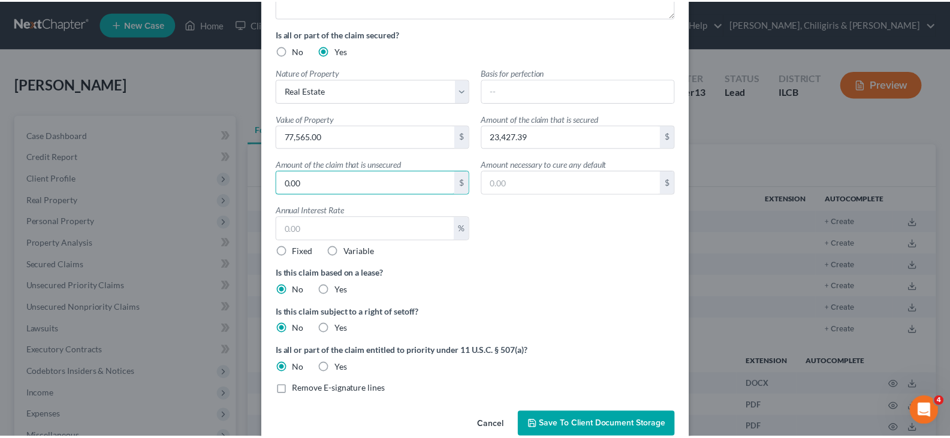
scroll to position [242, 0]
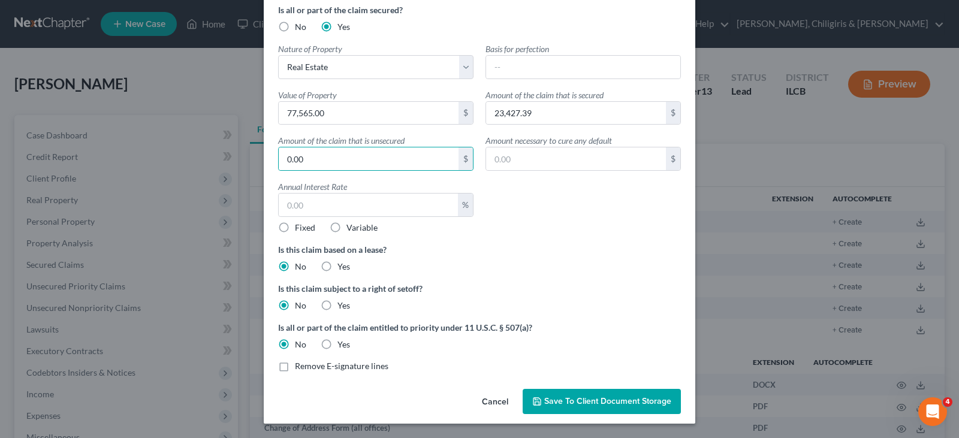
click at [557, 399] on span "Save to Client Document Storage" at bounding box center [607, 401] width 127 height 10
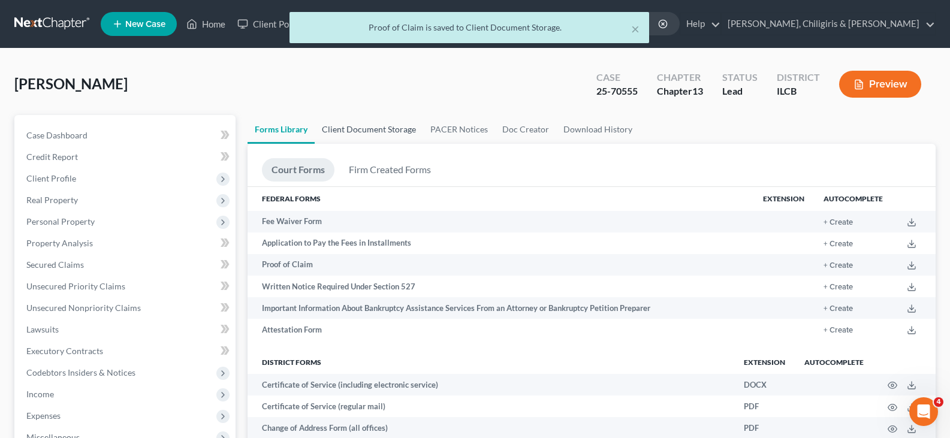
click at [354, 130] on link "Client Document Storage" at bounding box center [369, 129] width 108 height 29
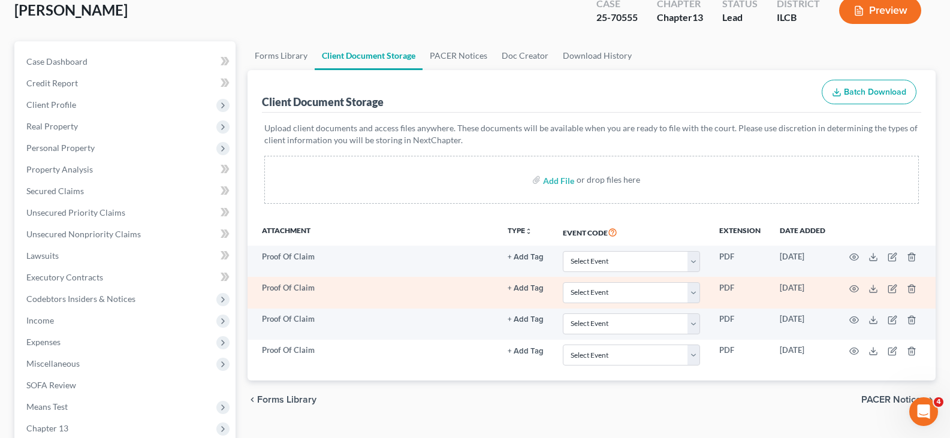
scroll to position [120, 0]
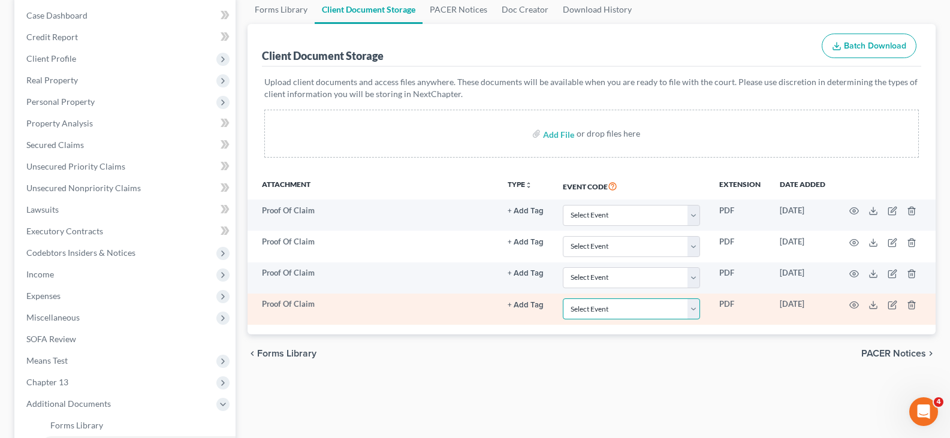
click at [692, 310] on select "Select Event Certification of Credit Counseling Chapter 13 Plan Debtor Electron…" at bounding box center [631, 308] width 137 height 21
click at [875, 303] on icon at bounding box center [873, 305] width 10 height 10
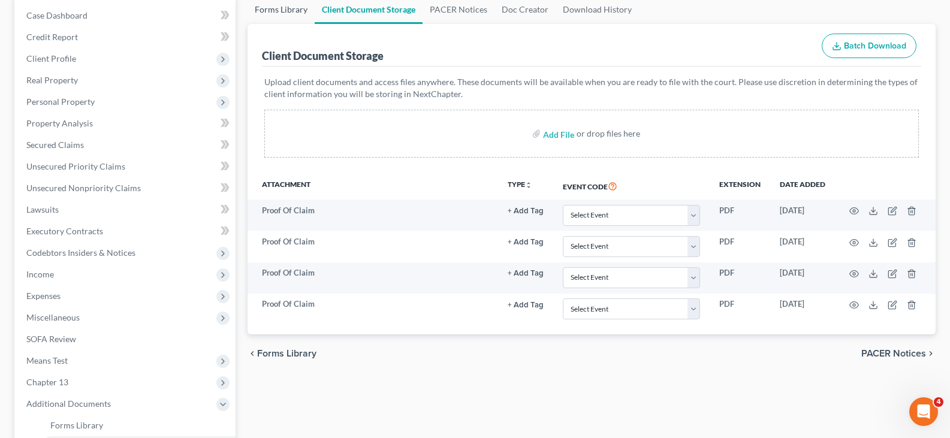
click at [278, 11] on link "Forms Library" at bounding box center [281, 9] width 67 height 29
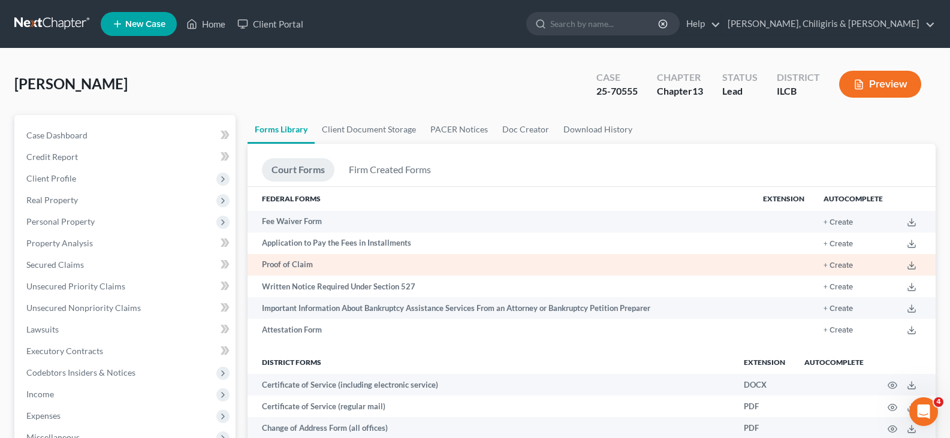
click at [292, 263] on td "Proof of Claim" at bounding box center [501, 265] width 506 height 22
click at [836, 266] on button "+ Create" at bounding box center [838, 266] width 29 height 8
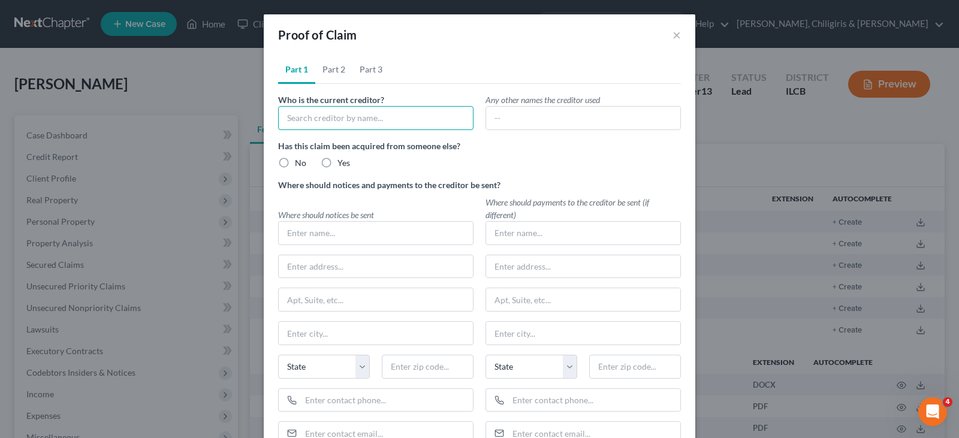
click at [319, 113] on input "text" at bounding box center [375, 118] width 195 height 24
type input "Macon County Trustee"
click at [295, 164] on label "No" at bounding box center [300, 163] width 11 height 12
click at [300, 164] on input "No" at bounding box center [304, 161] width 8 height 8
radio input "true"
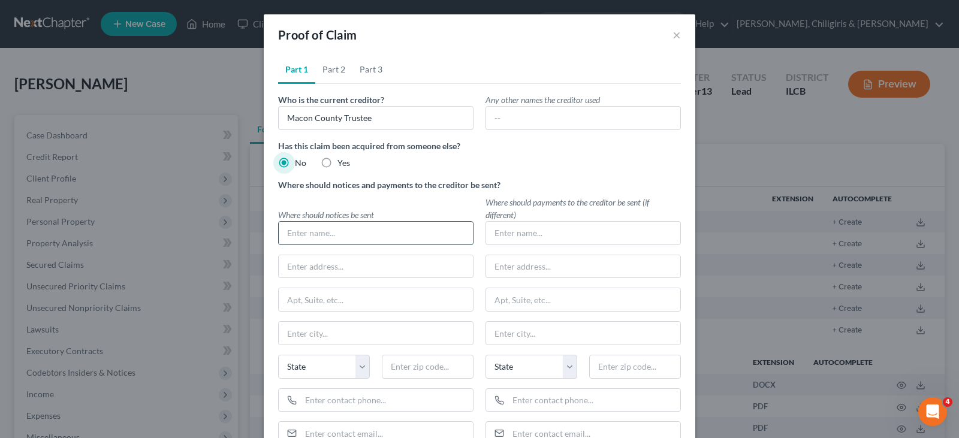
click at [298, 228] on input "text" at bounding box center [376, 233] width 194 height 23
type input "J"
type input "[PERSON_NAME]"
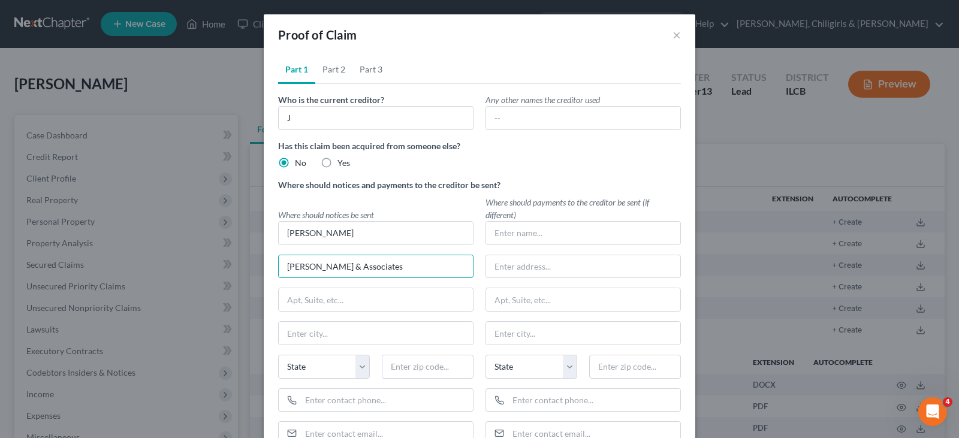
type input "[PERSON_NAME] & Associates"
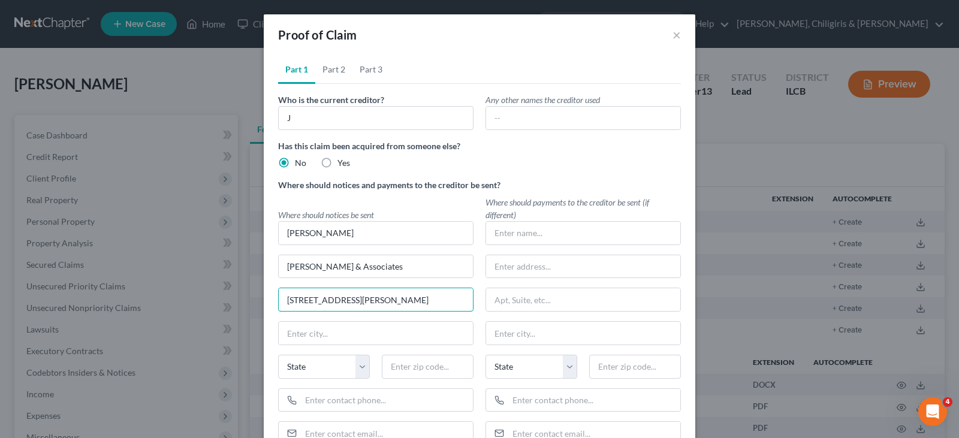
type input "[STREET_ADDRESS][PERSON_NAME]"
type input "[GEOGRAPHIC_DATA]"
select select "14"
type input "62025"
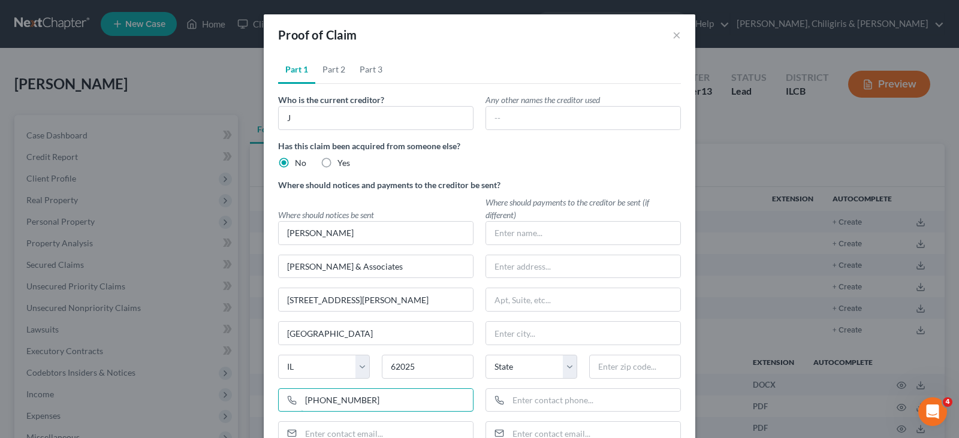
type input "[PHONE_NUMBER]"
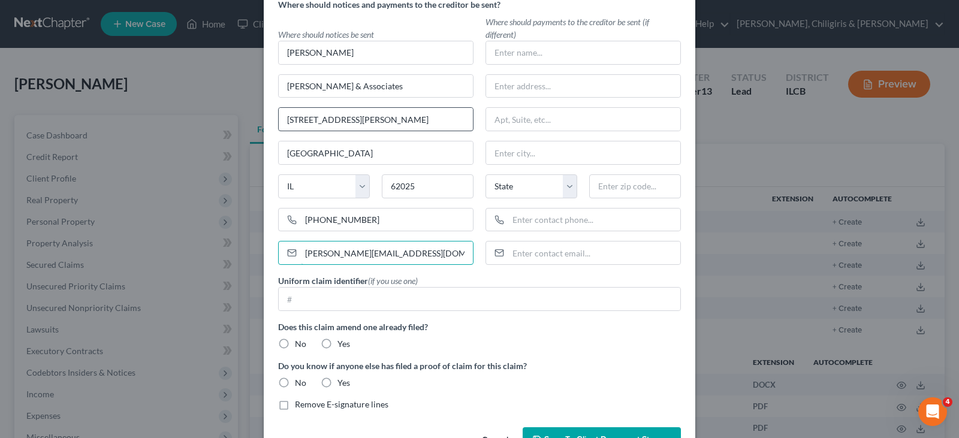
scroll to position [186, 0]
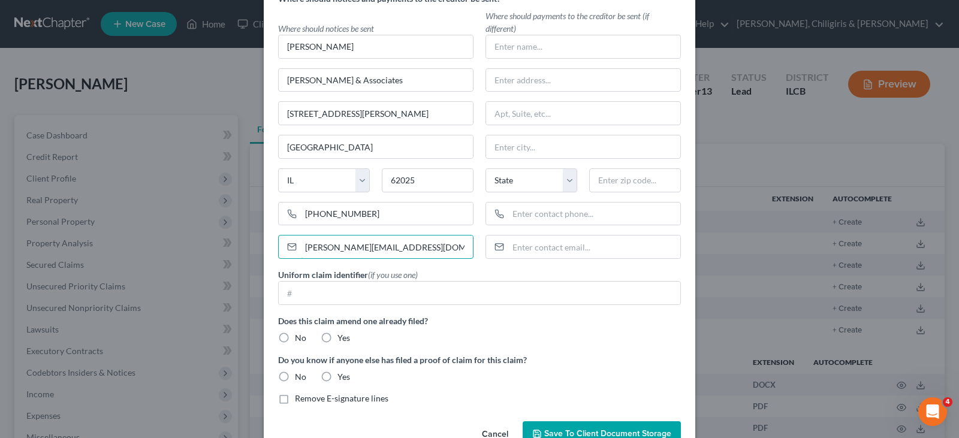
type input "[PERSON_NAME][EMAIL_ADDRESS][DOMAIN_NAME]"
click at [295, 334] on label "No" at bounding box center [300, 338] width 11 height 12
click at [300, 334] on input "No" at bounding box center [304, 336] width 8 height 8
radio input "true"
click at [295, 378] on label "No" at bounding box center [300, 377] width 11 height 12
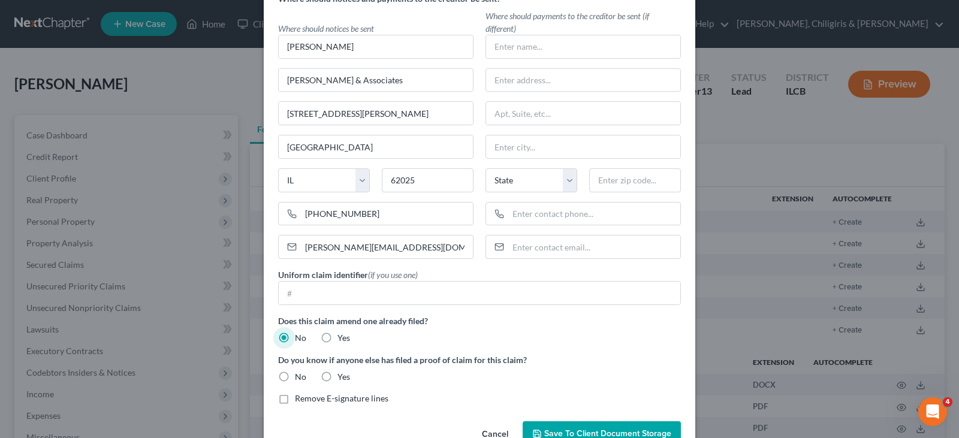
click at [300, 378] on input "No" at bounding box center [304, 375] width 8 height 8
radio input "true"
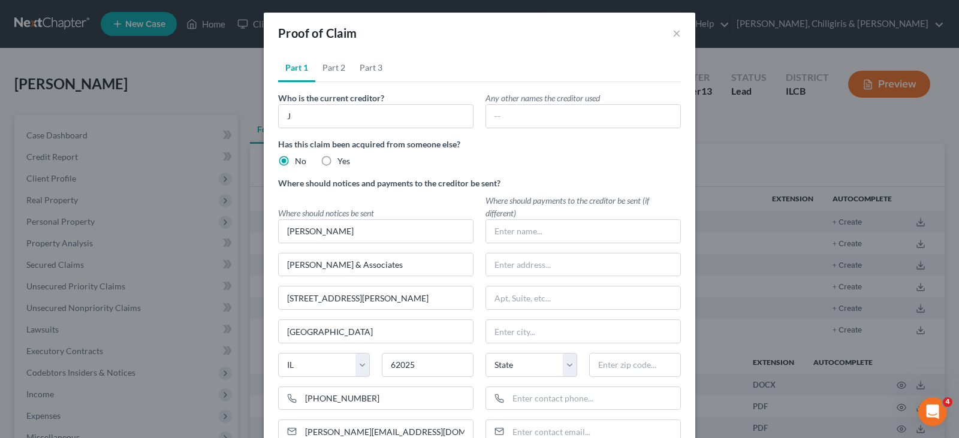
scroll to position [0, 0]
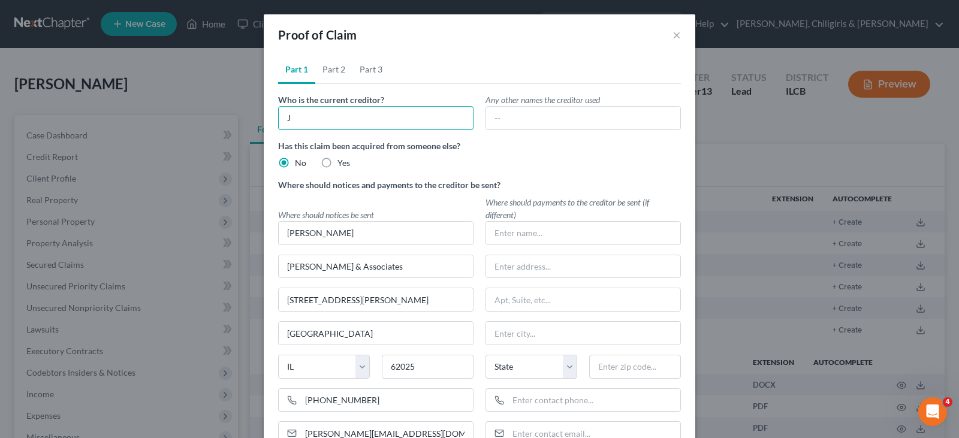
click at [319, 114] on input "J" at bounding box center [375, 118] width 195 height 24
type input "Macon County, as Trustee"
click at [336, 71] on link "Part 2" at bounding box center [333, 69] width 37 height 29
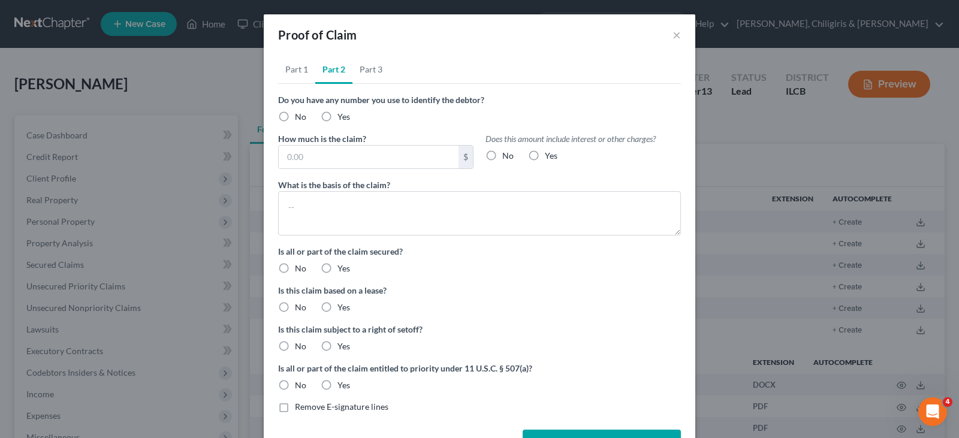
click at [295, 116] on label "No" at bounding box center [300, 117] width 11 height 12
click at [300, 116] on input "No" at bounding box center [304, 115] width 8 height 8
radio input "true"
click at [300, 159] on input "text" at bounding box center [369, 157] width 180 height 23
type input "6"
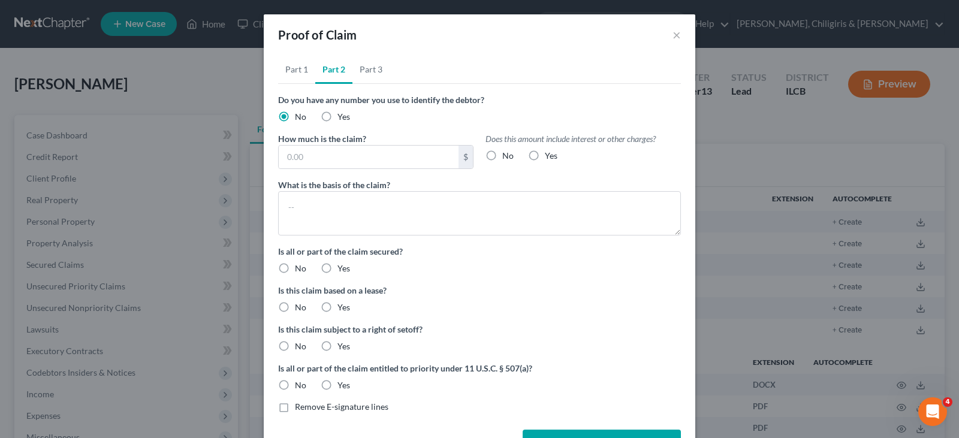
drag, startPoint x: 525, startPoint y: 276, endPoint x: 520, endPoint y: 271, distance: 7.2
click at [525, 276] on div "Is all or part of the claim secured? No Yes" at bounding box center [479, 264] width 415 height 39
click at [341, 159] on input "text" at bounding box center [369, 157] width 180 height 23
type input "3,312.38"
click at [545, 154] on label "Yes" at bounding box center [551, 156] width 13 height 12
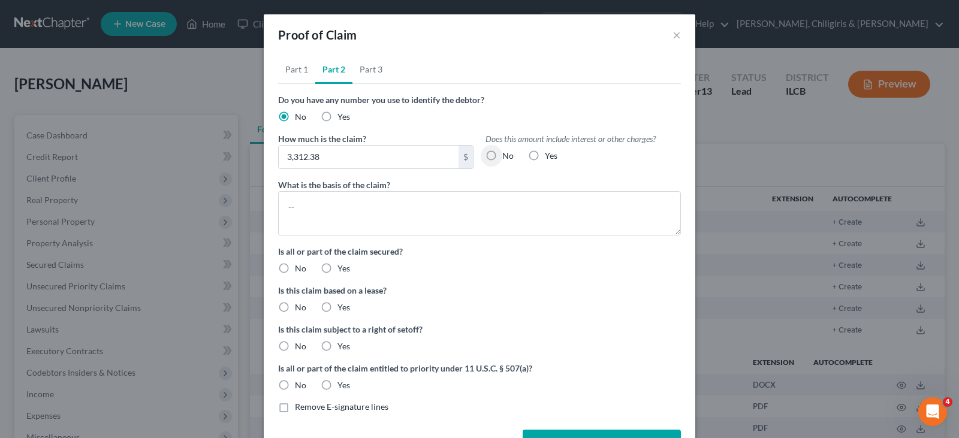
click at [550, 154] on input "Yes" at bounding box center [554, 154] width 8 height 8
radio input "true"
click at [375, 205] on textarea at bounding box center [479, 213] width 403 height 44
type textarea "Real estate tax arrearage"
click at [337, 269] on label "Yes" at bounding box center [343, 269] width 13 height 12
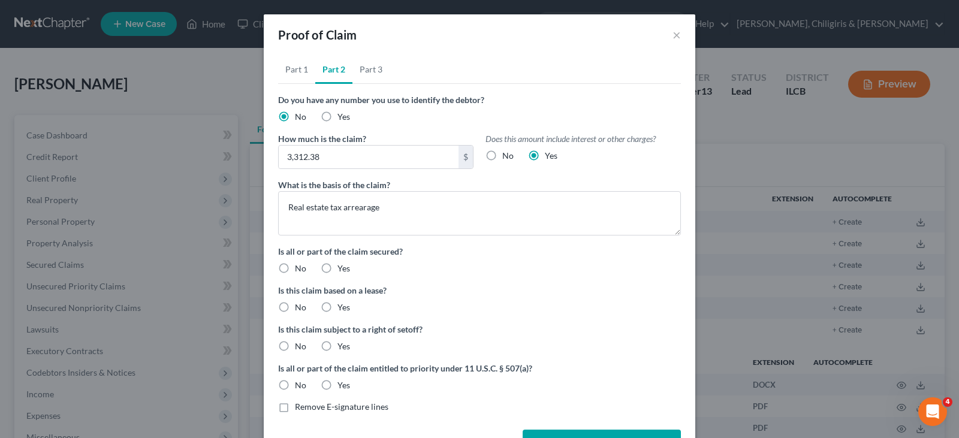
click at [342, 269] on input "Yes" at bounding box center [346, 267] width 8 height 8
radio input "true"
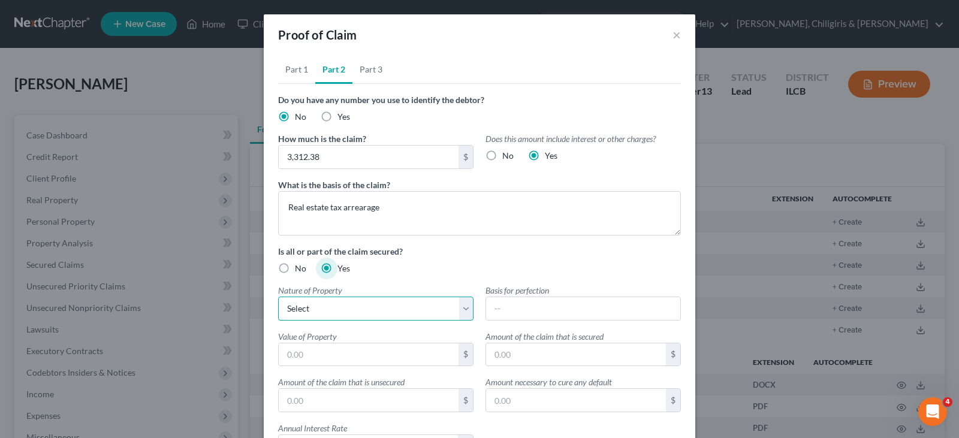
click at [319, 306] on select "Select Real Estate Motor Vehicle Other" at bounding box center [375, 309] width 195 height 24
select select "0"
click at [278, 297] on select "Select Real Estate Motor Vehicle Other" at bounding box center [375, 309] width 195 height 24
click at [345, 349] on input "text" at bounding box center [369, 354] width 180 height 23
type input "14,433.00"
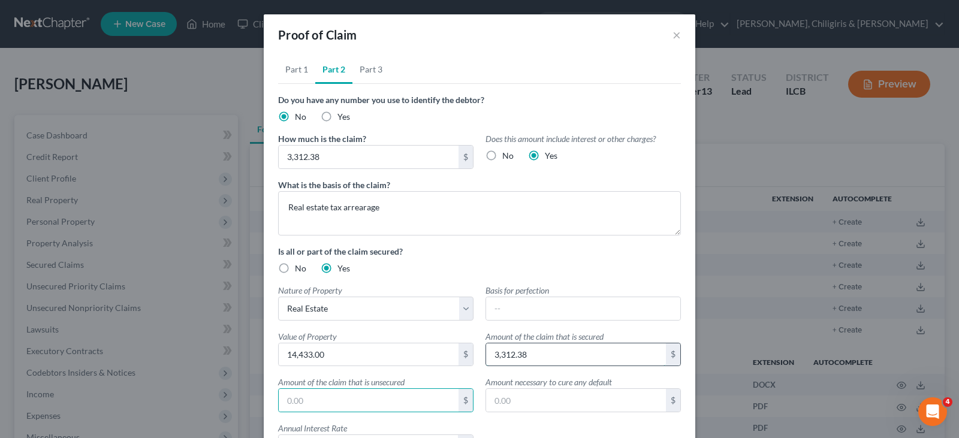
click at [499, 355] on input "3,312.38" at bounding box center [576, 354] width 180 height 23
type input "2,957.48"
type input "354.90"
drag, startPoint x: 563, startPoint y: 403, endPoint x: 568, endPoint y: 397, distance: 8.1
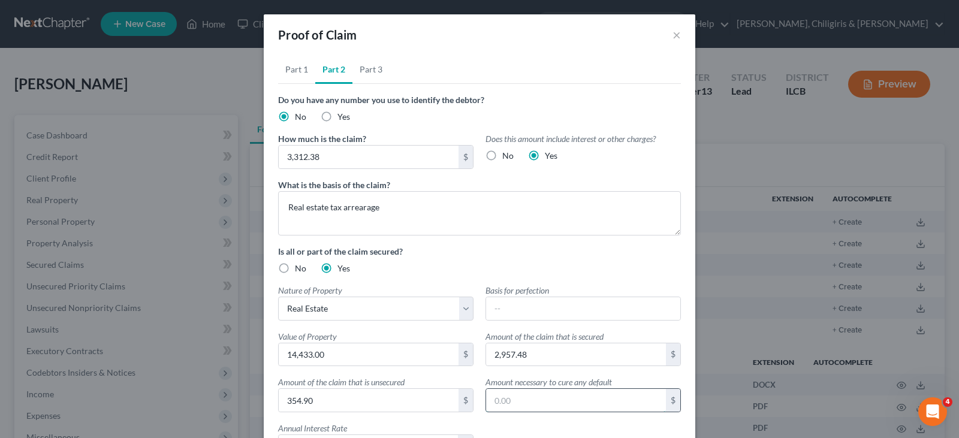
click at [563, 403] on input "text" at bounding box center [576, 400] width 180 height 23
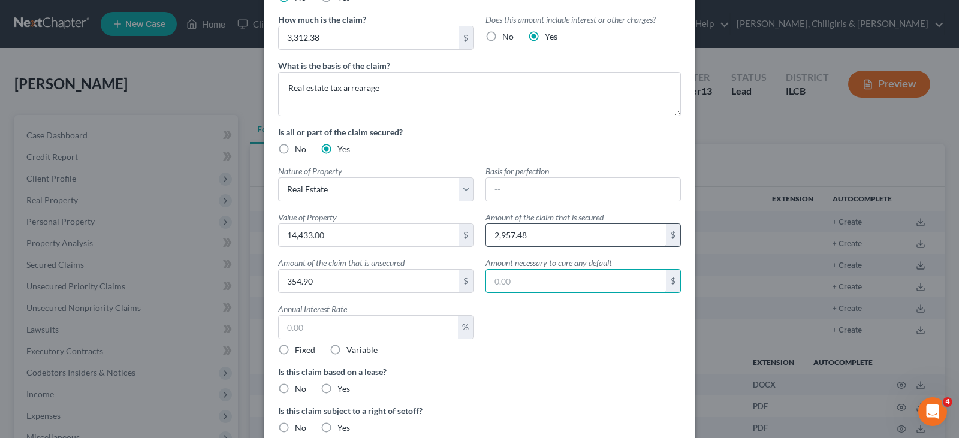
scroll to position [150, 0]
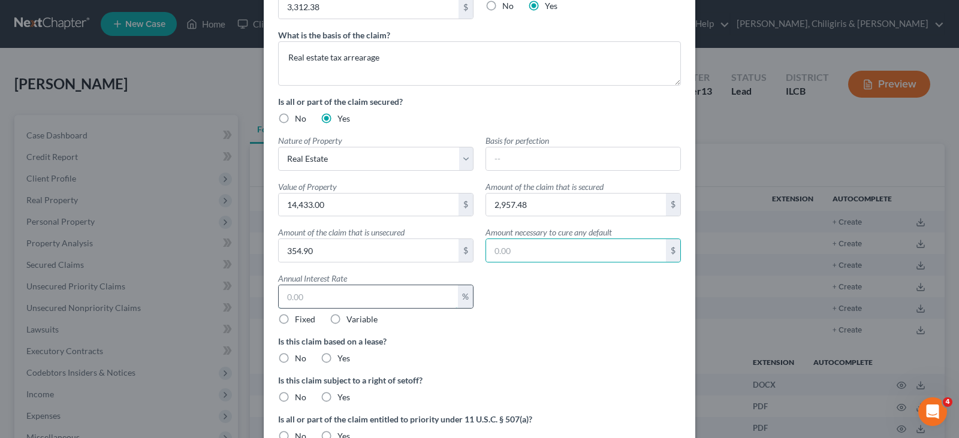
click at [394, 301] on input "text" at bounding box center [368, 296] width 179 height 23
type input "12"
click at [295, 321] on label "Fixed" at bounding box center [305, 319] width 20 height 12
click at [300, 321] on input "Fixed" at bounding box center [304, 317] width 8 height 8
radio input "true"
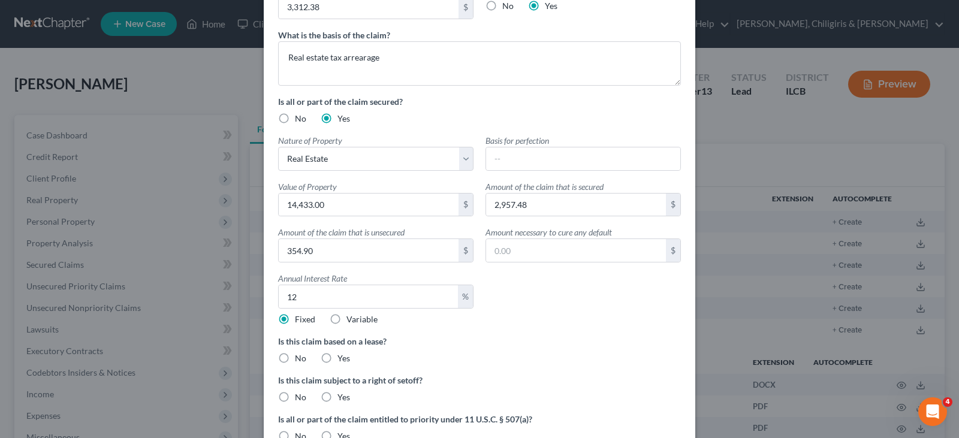
click at [295, 358] on label "No" at bounding box center [300, 358] width 11 height 12
click at [300, 358] on input "No" at bounding box center [304, 356] width 8 height 8
radio input "true"
click at [295, 397] on label "No" at bounding box center [300, 397] width 11 height 12
click at [300, 397] on input "No" at bounding box center [304, 395] width 8 height 8
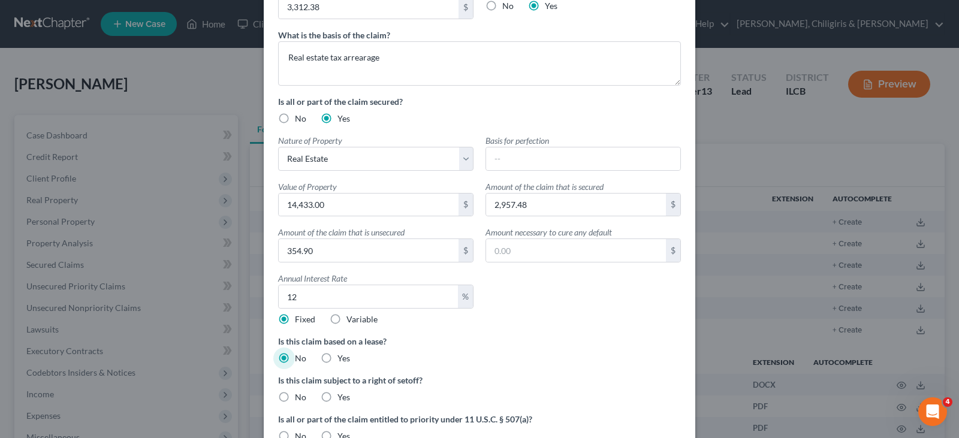
radio input "true"
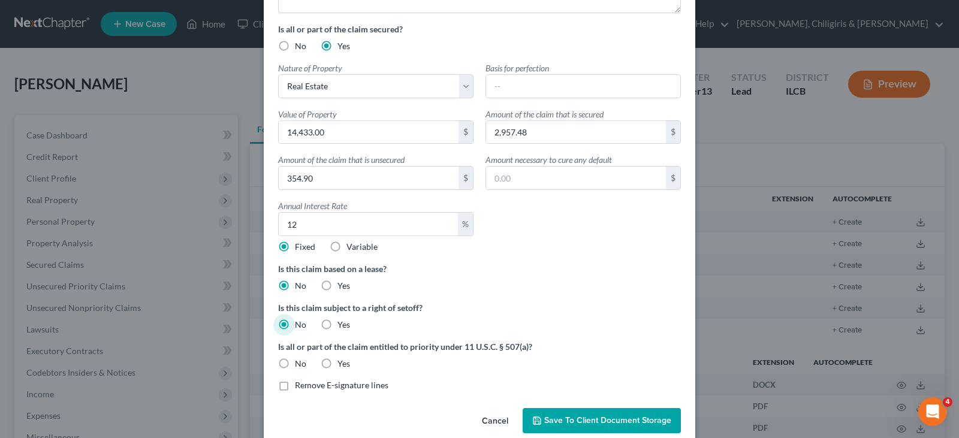
scroll to position [240, 0]
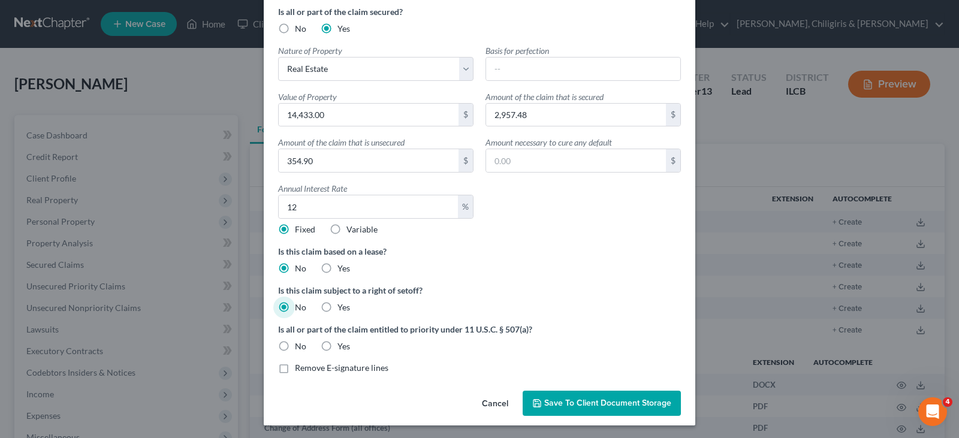
click at [295, 348] on label "No" at bounding box center [300, 346] width 11 height 12
click at [300, 348] on input "No" at bounding box center [304, 344] width 8 height 8
radio input "true"
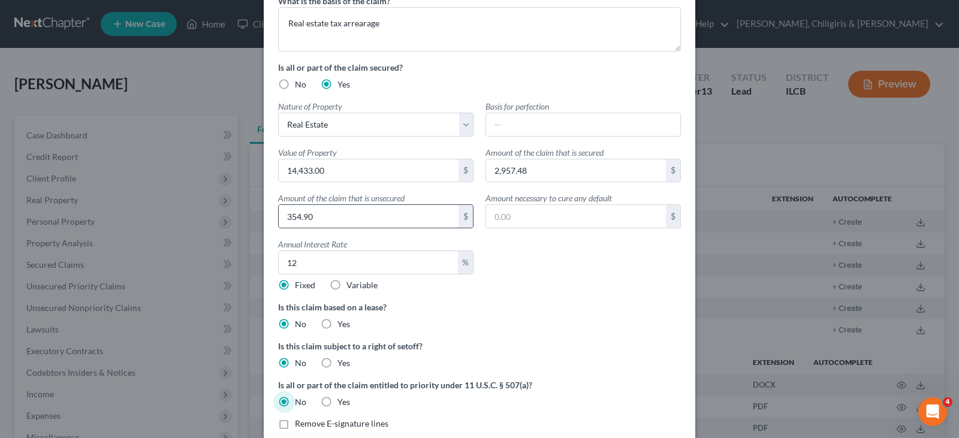
scroll to position [45, 0]
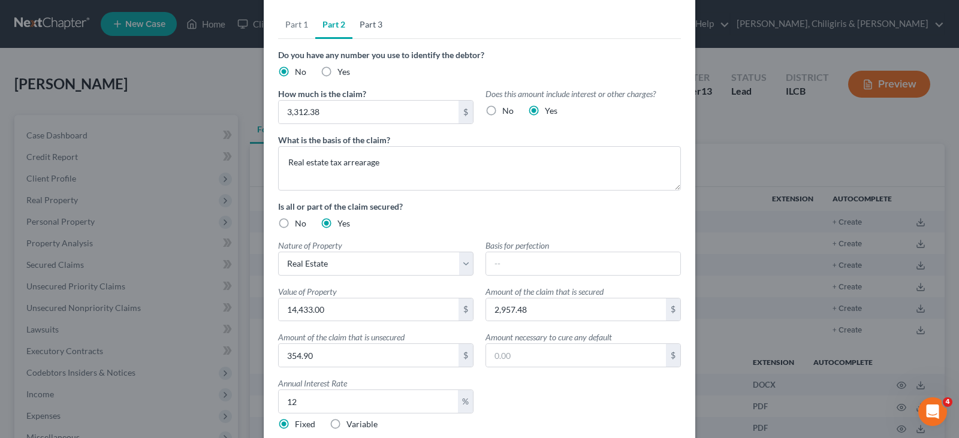
click at [372, 25] on link "Part 3" at bounding box center [370, 24] width 37 height 29
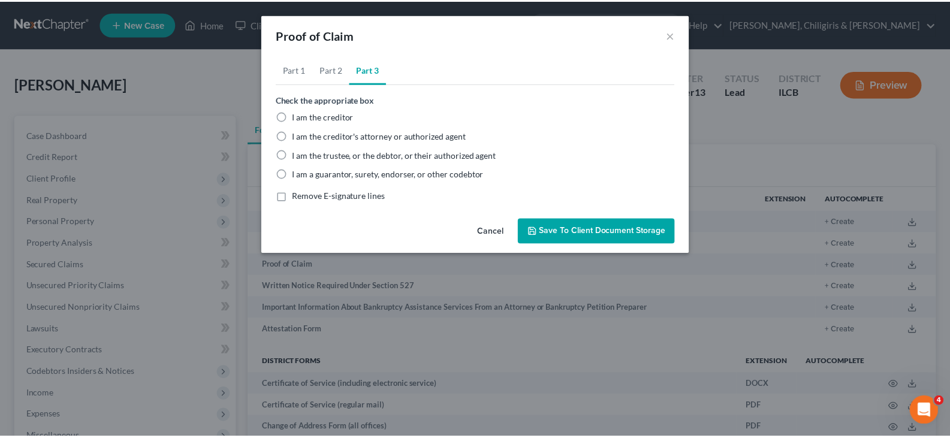
scroll to position [0, 0]
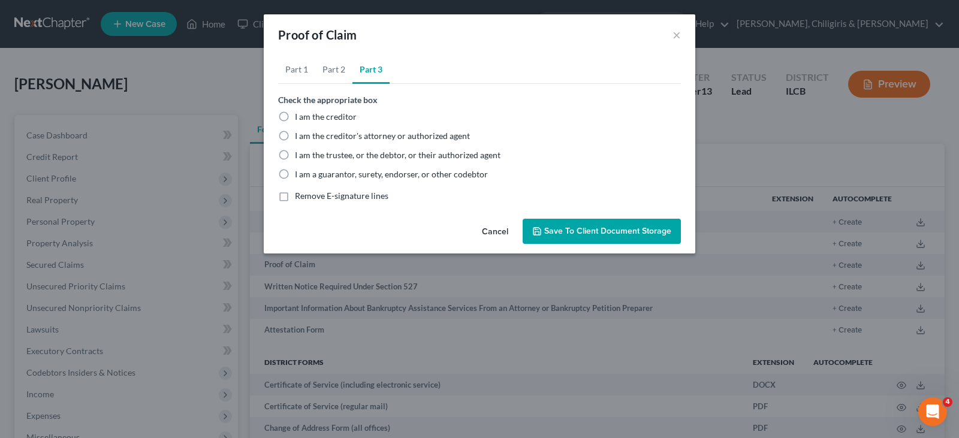
click at [295, 156] on label "I am the trustee, or the debtor, or their authorized agent" at bounding box center [398, 155] width 206 height 12
click at [300, 156] on input "I am the trustee, or the debtor, or their authorized agent" at bounding box center [304, 153] width 8 height 8
radio input "true"
click at [557, 236] on button "Save to Client Document Storage" at bounding box center [602, 231] width 158 height 25
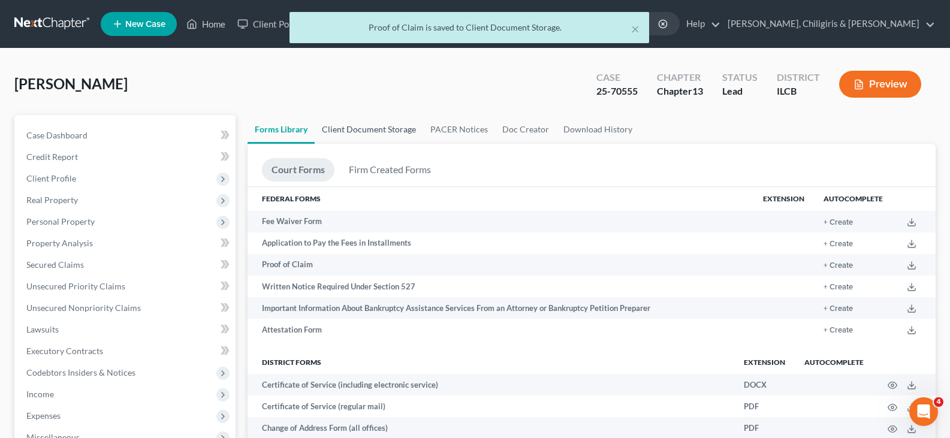
click at [375, 133] on link "Client Document Storage" at bounding box center [369, 129] width 108 height 29
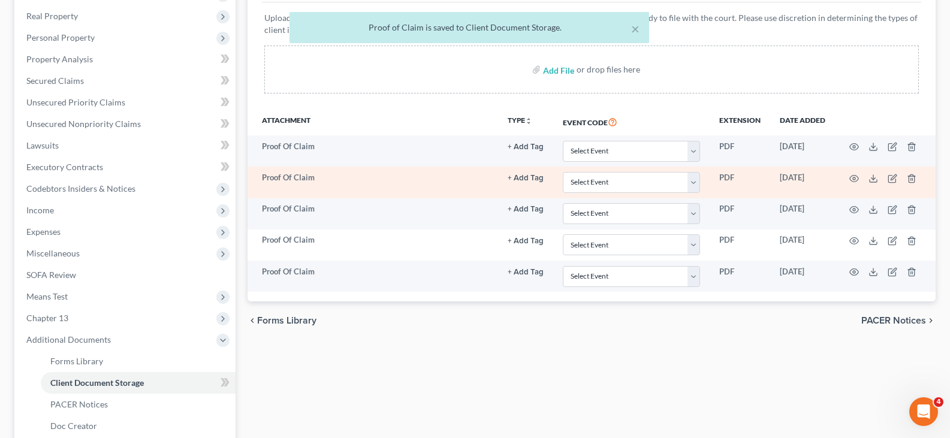
scroll to position [210, 0]
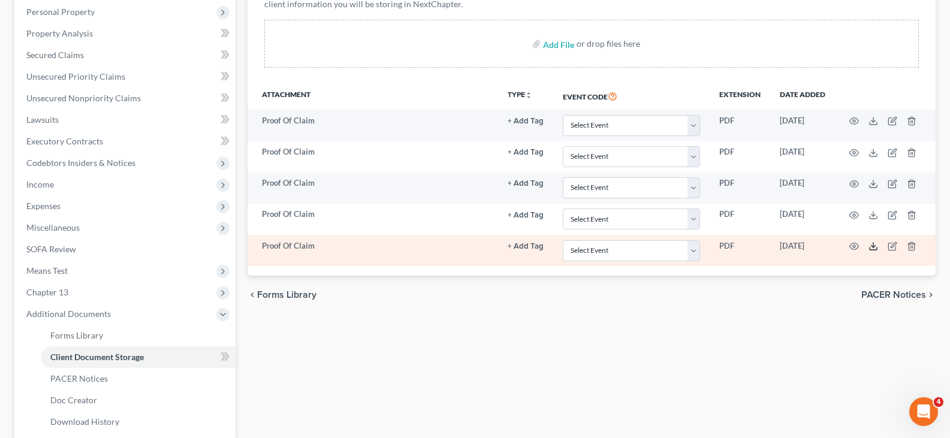
click at [873, 247] on line at bounding box center [873, 245] width 0 height 5
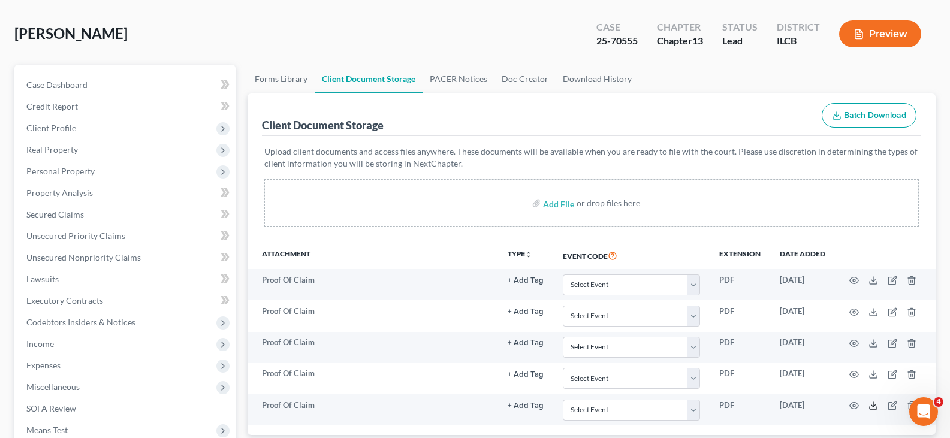
scroll to position [45, 0]
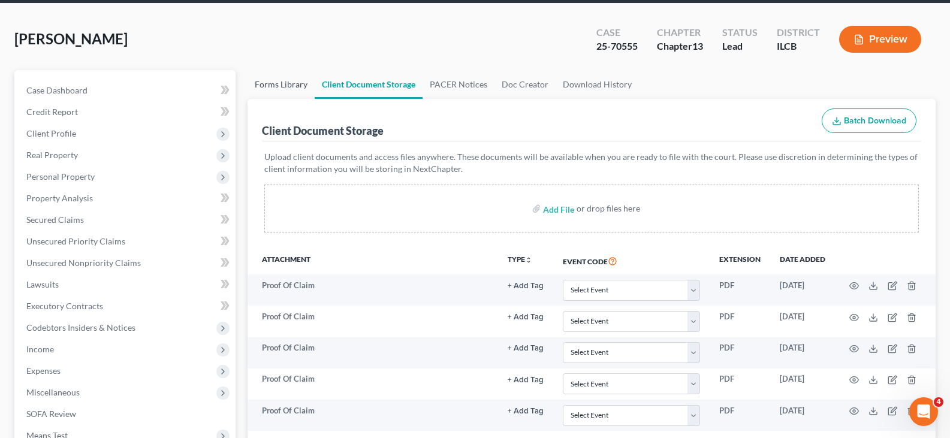
click at [283, 84] on link "Forms Library" at bounding box center [281, 84] width 67 height 29
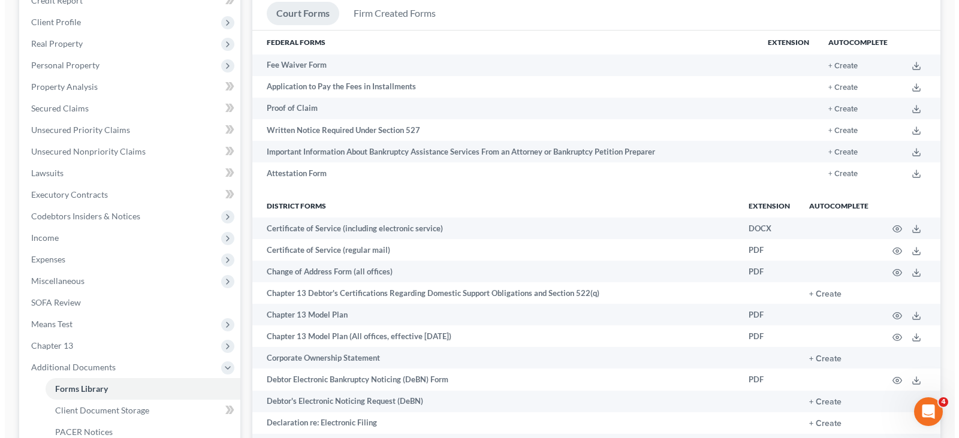
scroll to position [135, 0]
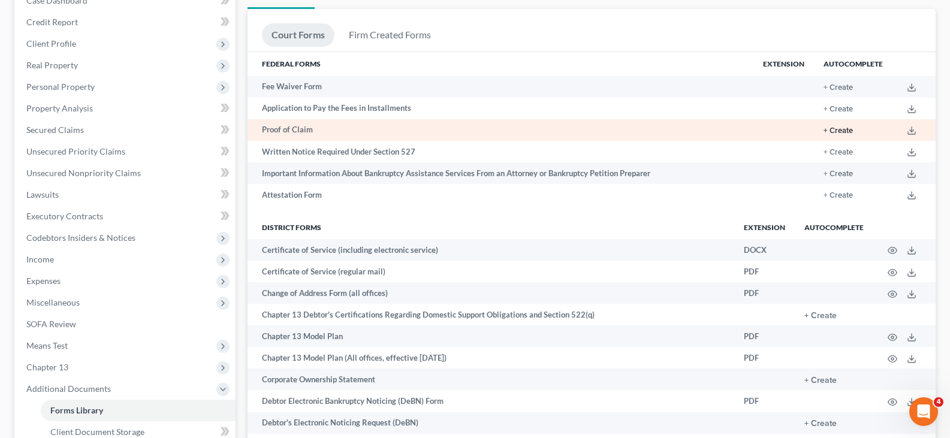
click at [841, 131] on button "+ Create" at bounding box center [838, 131] width 29 height 8
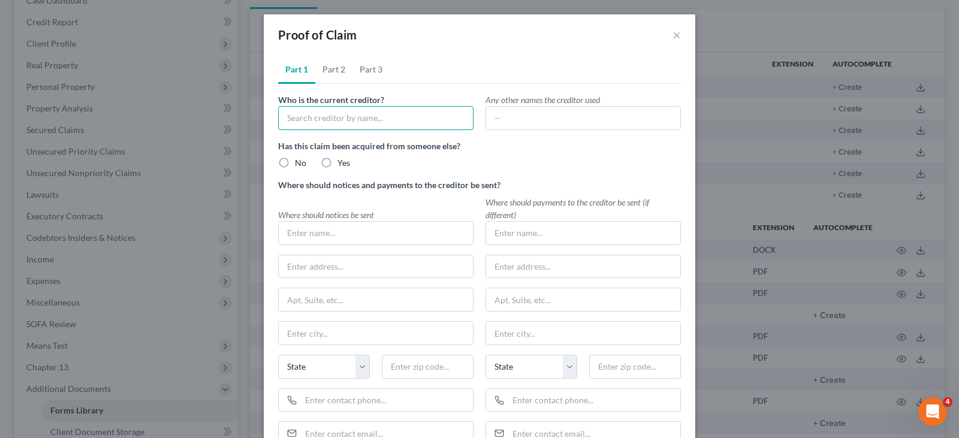
click at [354, 118] on input "text" at bounding box center [375, 118] width 195 height 24
type input "Macon County, as Trustee"
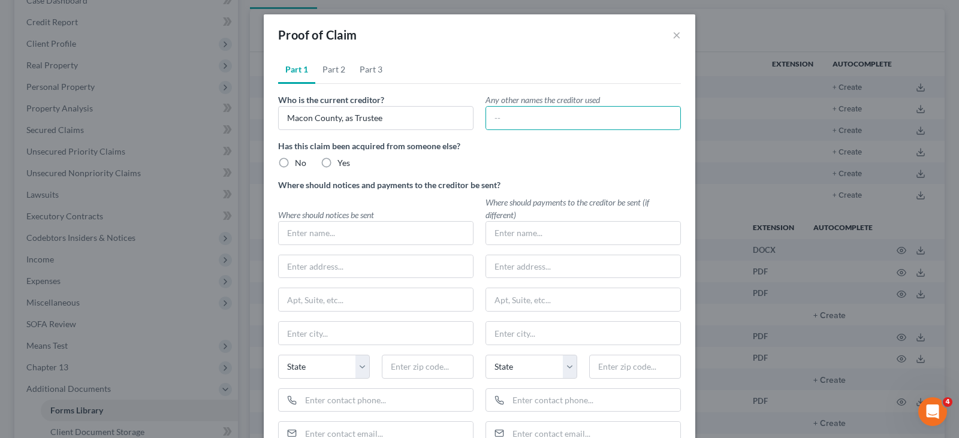
click at [295, 164] on label "No" at bounding box center [300, 163] width 11 height 12
click at [300, 164] on input "No" at bounding box center [304, 161] width 8 height 8
radio input "true"
click at [300, 231] on input "text" at bounding box center [376, 233] width 194 height 23
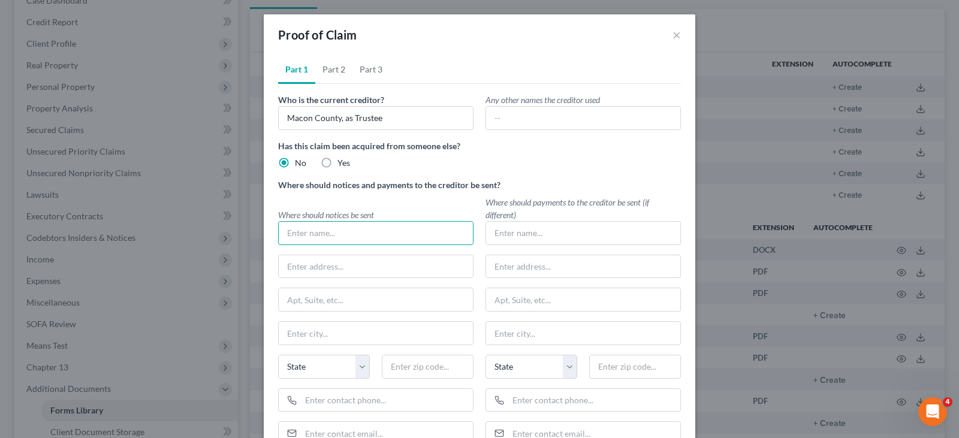
type input "N"
type input "[PERSON_NAME]"
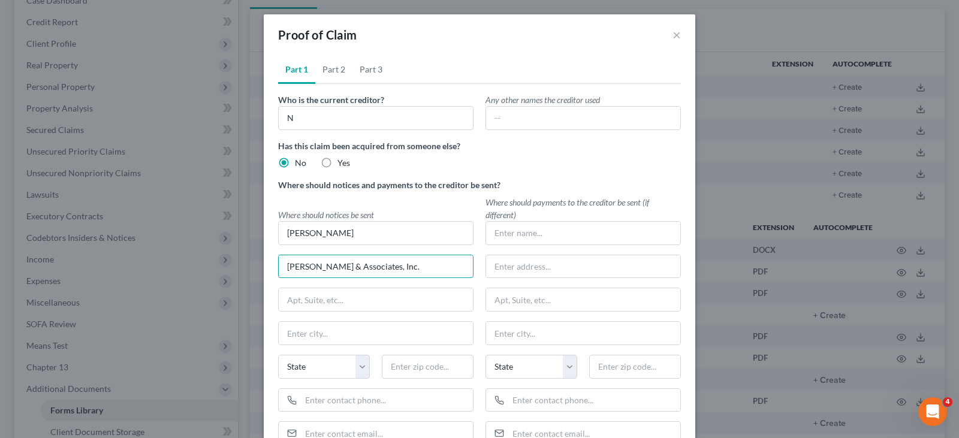
type input "[PERSON_NAME] & Associates, Inc."
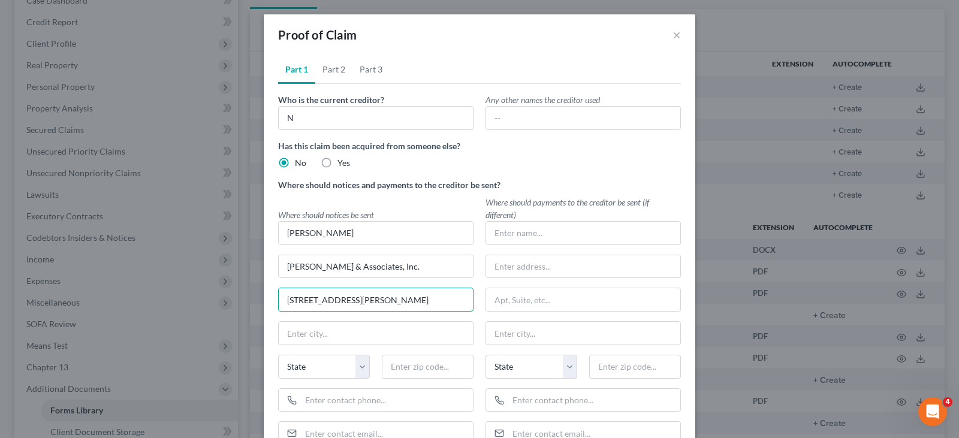
type input "[STREET_ADDRESS][PERSON_NAME]"
type input "[GEOGRAPHIC_DATA]"
select select "14"
type input "62025"
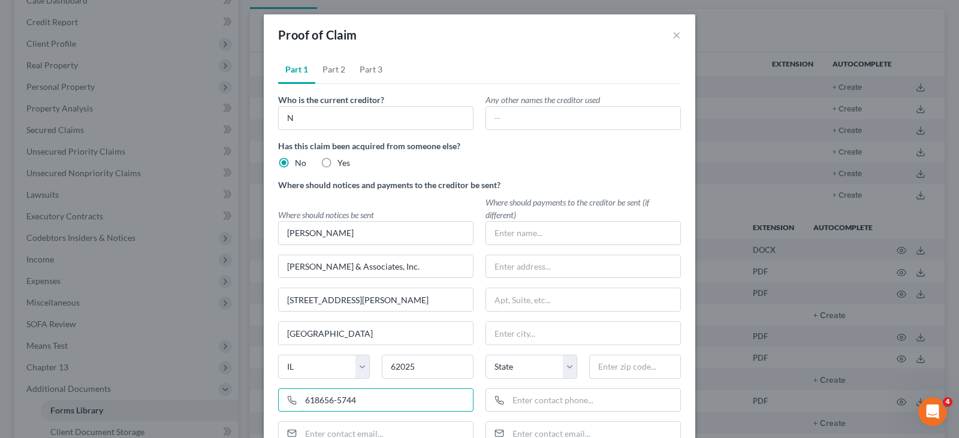
type input "618656-5744"
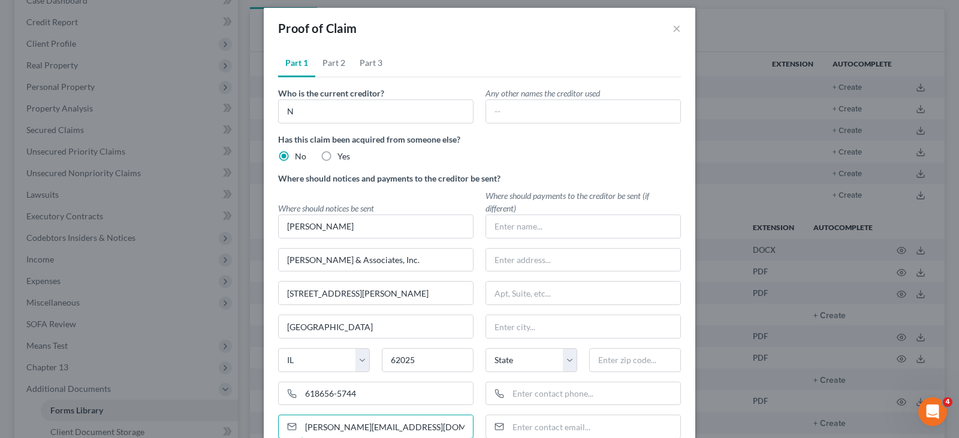
type input "[PERSON_NAME][EMAIL_ADDRESS][DOMAIN_NAME]"
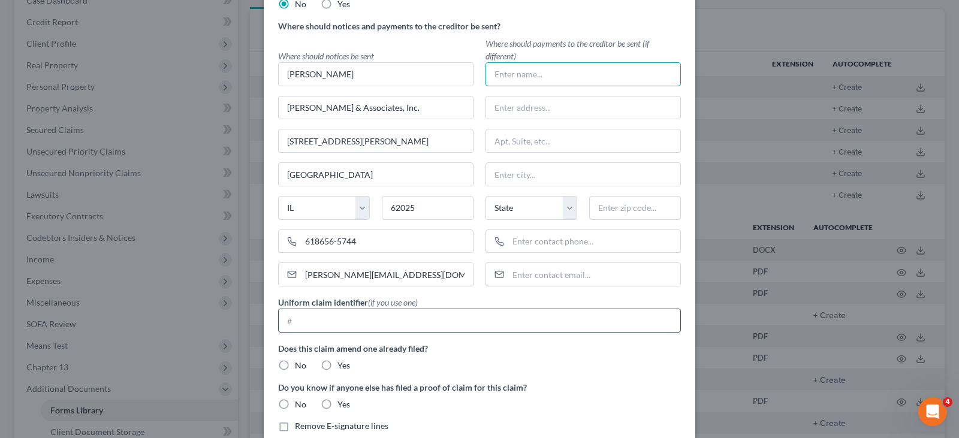
scroll to position [186, 0]
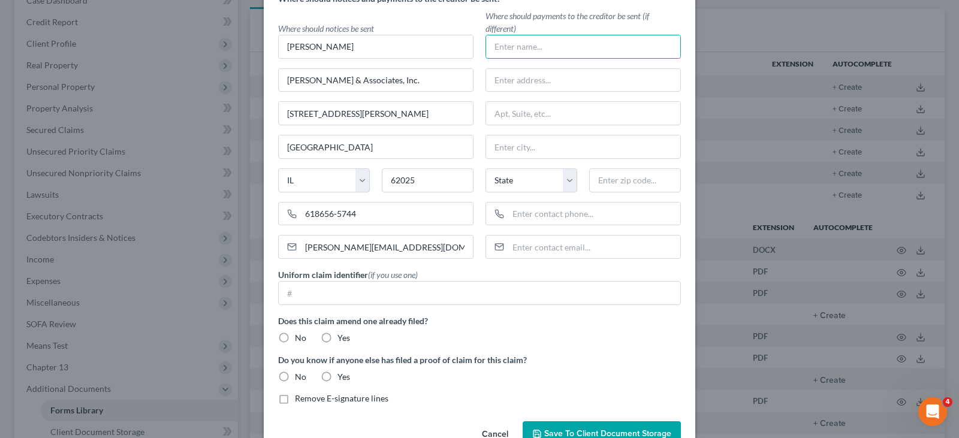
click at [295, 339] on label "No" at bounding box center [300, 338] width 11 height 12
click at [300, 339] on input "No" at bounding box center [304, 336] width 8 height 8
radio input "true"
click at [295, 377] on label "No" at bounding box center [300, 377] width 11 height 12
click at [300, 377] on input "No" at bounding box center [304, 375] width 8 height 8
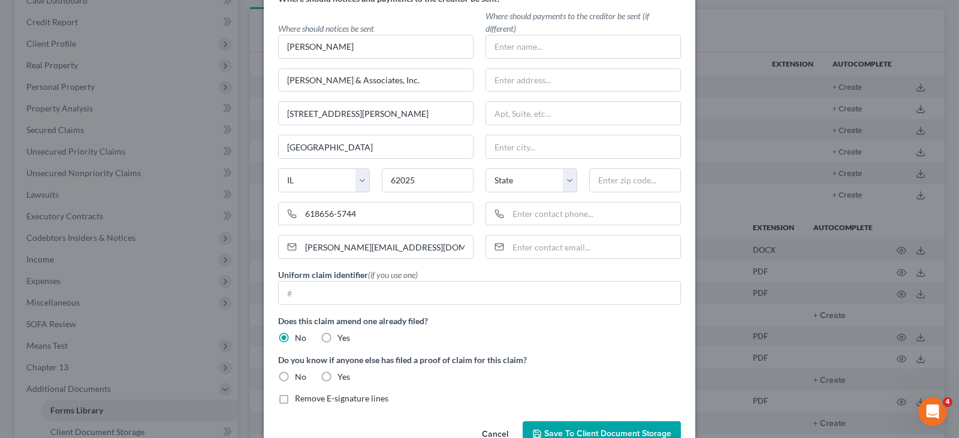
radio input "true"
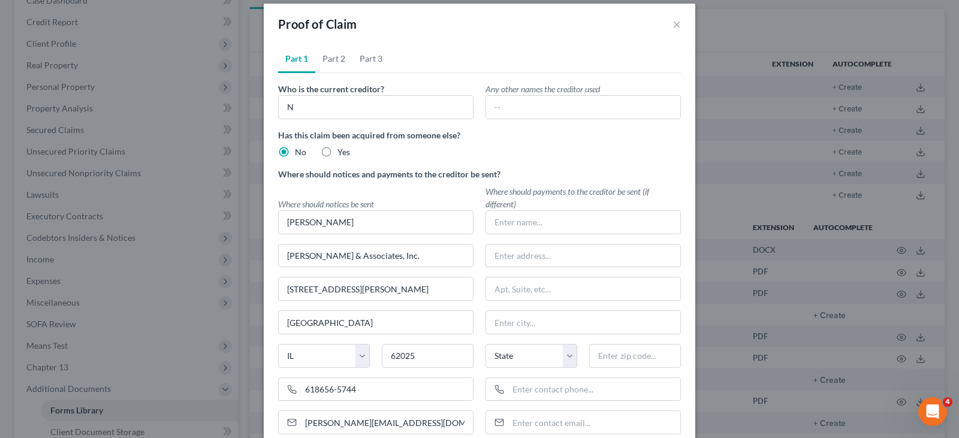
scroll to position [0, 0]
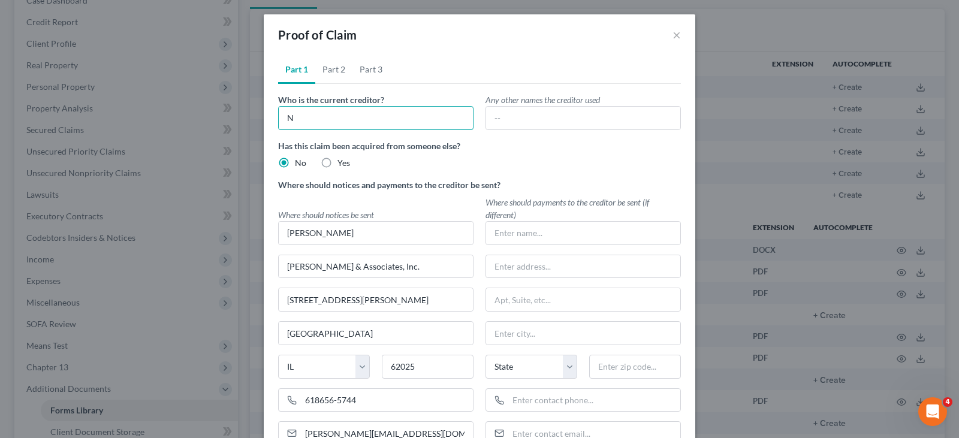
click at [313, 123] on input "N" at bounding box center [375, 118] width 195 height 24
type input "Macon County, as Trustee"
click at [330, 71] on link "Part 2" at bounding box center [333, 69] width 37 height 29
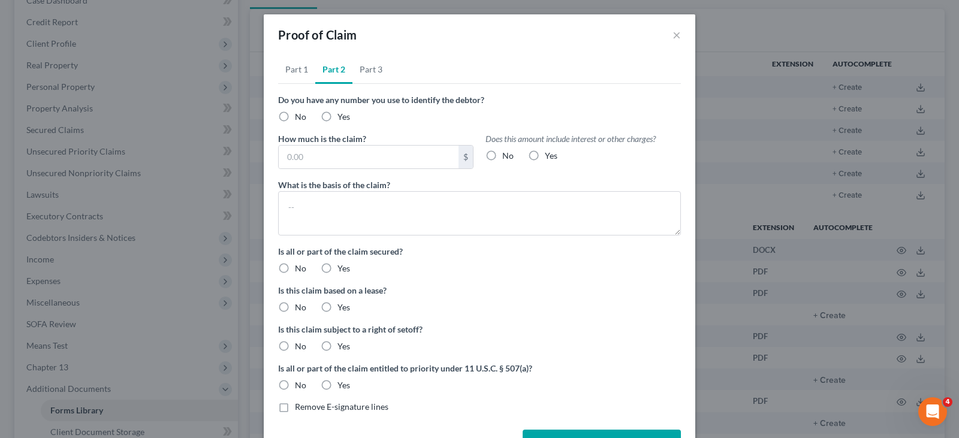
click at [295, 117] on label "No" at bounding box center [300, 117] width 11 height 12
click at [300, 117] on input "No" at bounding box center [304, 115] width 8 height 8
radio input "true"
click at [301, 158] on input "text" at bounding box center [369, 157] width 180 height 23
type input "2,562.39"
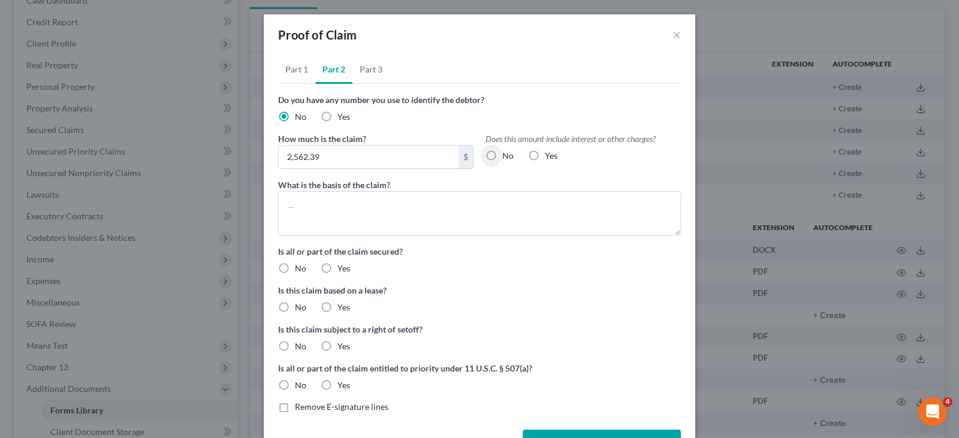
click at [545, 155] on label "Yes" at bounding box center [551, 156] width 13 height 12
click at [550, 155] on input "Yes" at bounding box center [554, 154] width 8 height 8
radio input "true"
click at [381, 207] on textarea at bounding box center [479, 213] width 403 height 44
type textarea "Real estate tax arrearages - [STREET_ADDRESS][PERSON_NAME]"
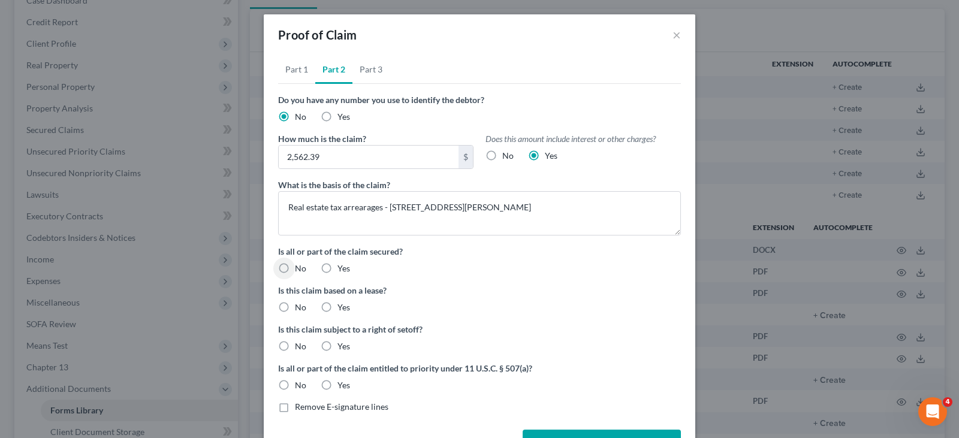
click at [337, 269] on label "Yes" at bounding box center [343, 269] width 13 height 12
click at [342, 269] on input "Yes" at bounding box center [346, 267] width 8 height 8
radio input "true"
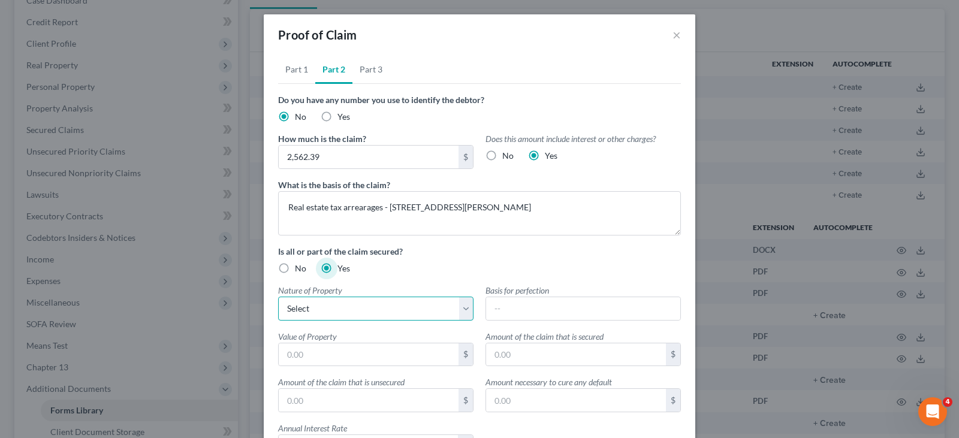
drag, startPoint x: 311, startPoint y: 308, endPoint x: 312, endPoint y: 319, distance: 10.8
click at [311, 308] on select "Select Real Estate Motor Vehicle Other" at bounding box center [375, 309] width 195 height 24
select select "0"
click at [278, 297] on select "Select Real Estate Motor Vehicle Other" at bounding box center [375, 309] width 195 height 24
click at [433, 355] on input "text" at bounding box center [369, 354] width 180 height 23
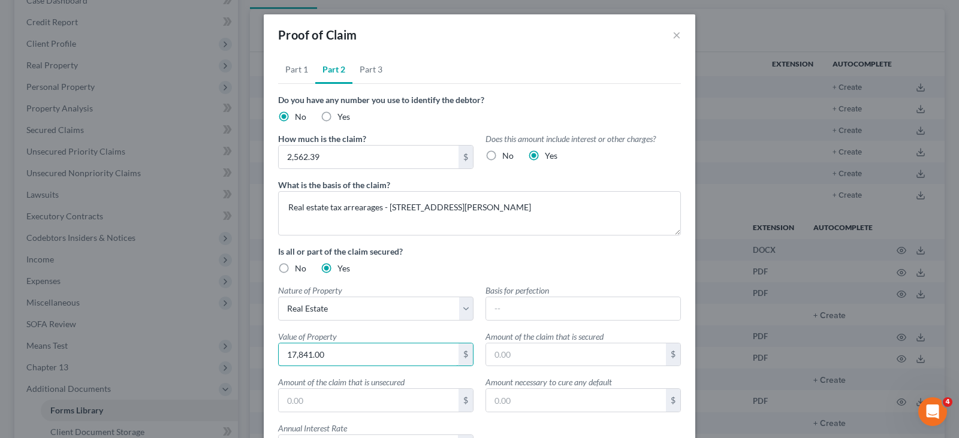
type input "17,841.00"
type input "2"
type input "2,562.39"
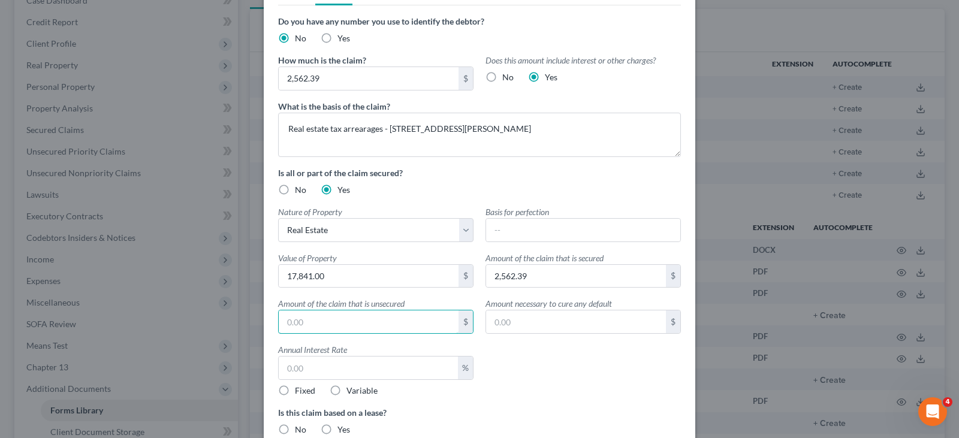
scroll to position [120, 0]
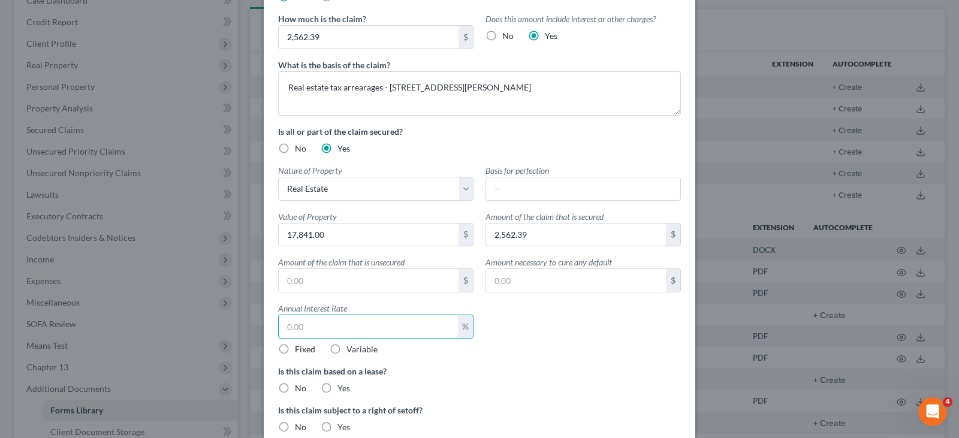
click at [334, 324] on input "text" at bounding box center [368, 326] width 179 height 23
type input "12"
click at [295, 389] on label "No" at bounding box center [300, 388] width 11 height 12
click at [300, 389] on input "No" at bounding box center [304, 386] width 8 height 8
radio input "true"
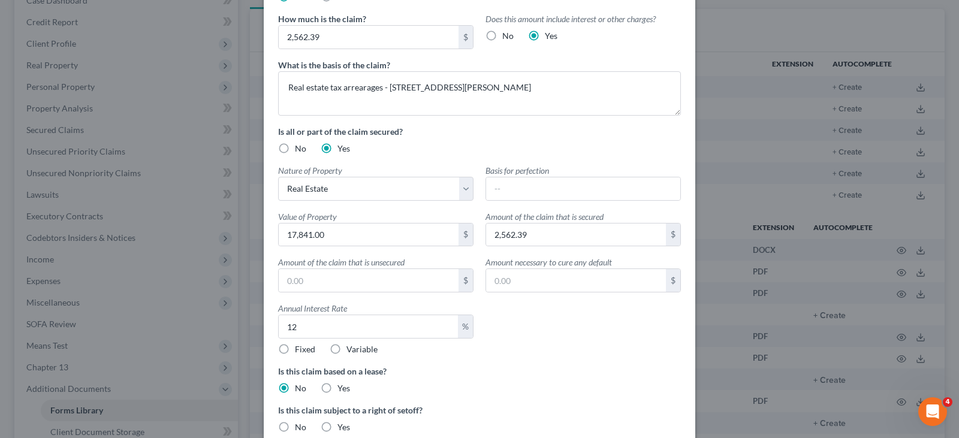
click at [295, 426] on label "No" at bounding box center [300, 427] width 11 height 12
click at [300, 426] on input "No" at bounding box center [304, 425] width 8 height 8
radio input "true"
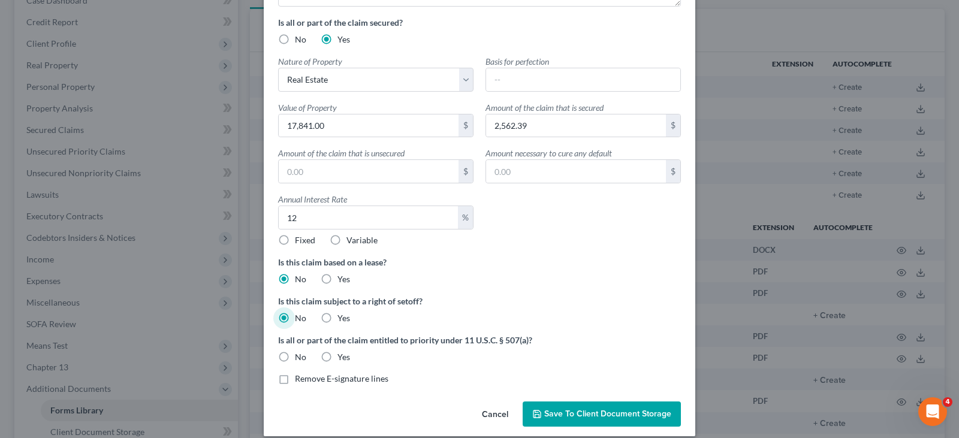
scroll to position [242, 0]
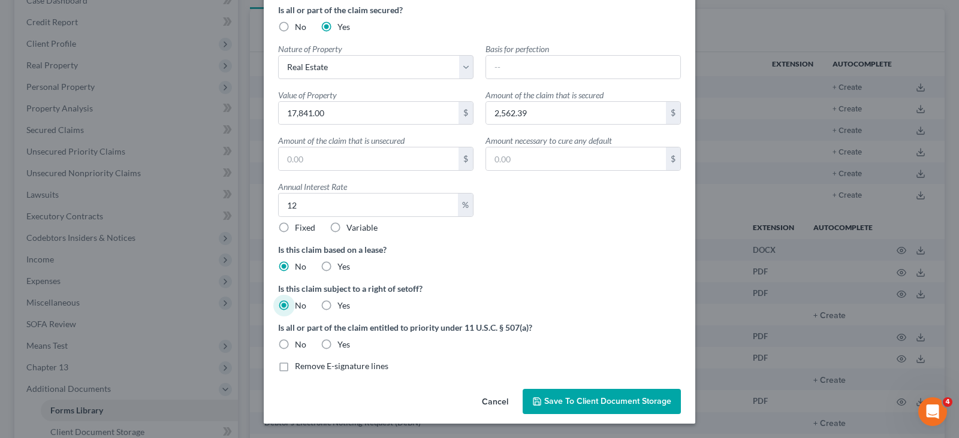
click at [295, 345] on label "No" at bounding box center [300, 345] width 11 height 12
click at [300, 345] on input "No" at bounding box center [304, 343] width 8 height 8
radio input "true"
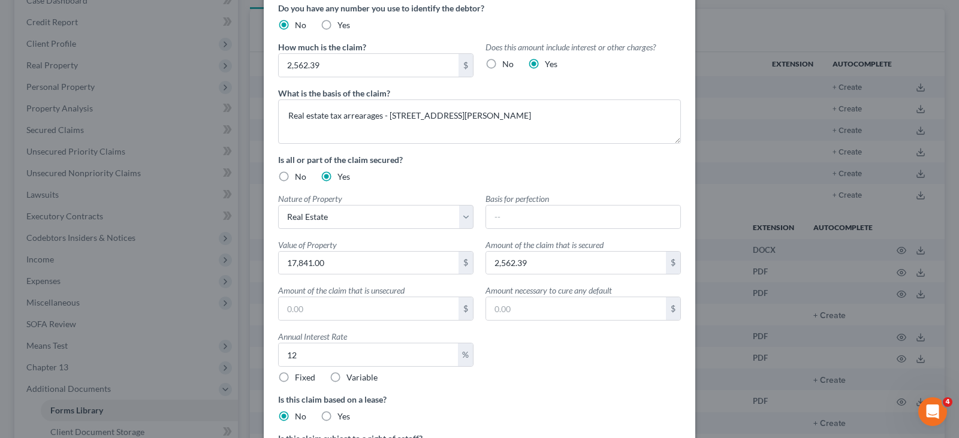
scroll to position [0, 0]
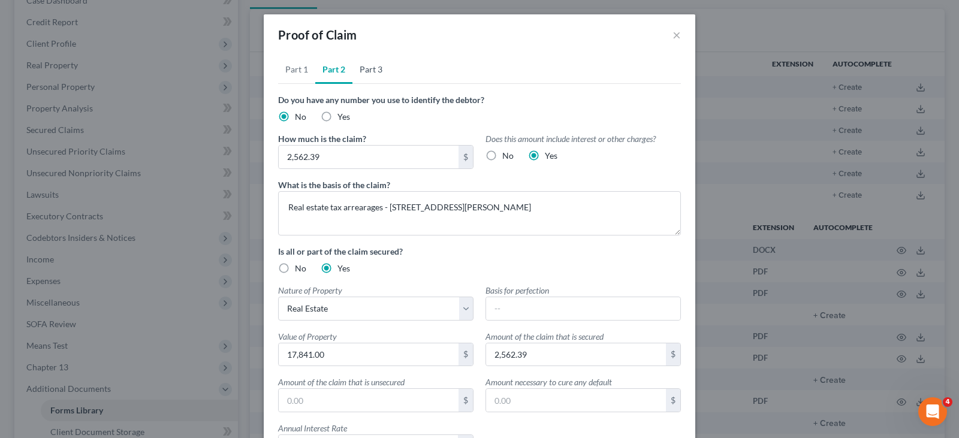
drag, startPoint x: 361, startPoint y: 69, endPoint x: 364, endPoint y: 83, distance: 14.1
click at [361, 69] on link "Part 3" at bounding box center [370, 69] width 37 height 29
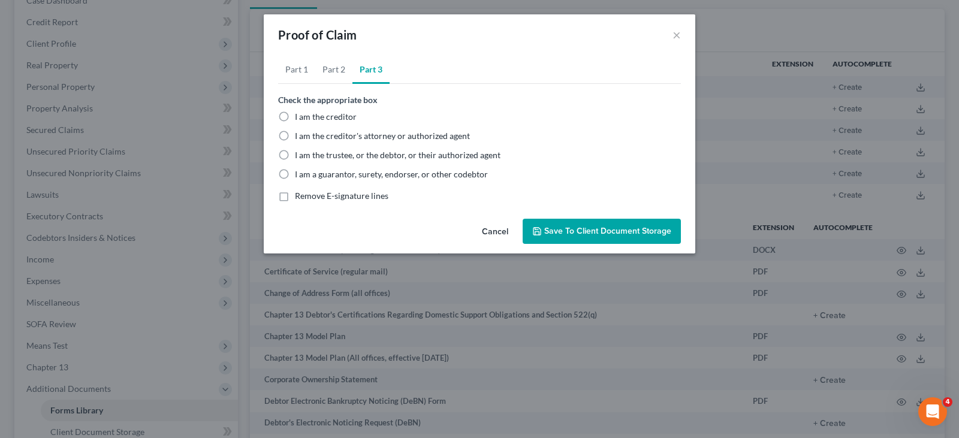
click at [295, 154] on label "I am the trustee, or the debtor, or their authorized agent" at bounding box center [398, 155] width 206 height 12
click at [300, 154] on input "I am the trustee, or the debtor, or their authorized agent" at bounding box center [304, 153] width 8 height 8
radio input "true"
click at [289, 69] on link "Part 1" at bounding box center [296, 69] width 37 height 29
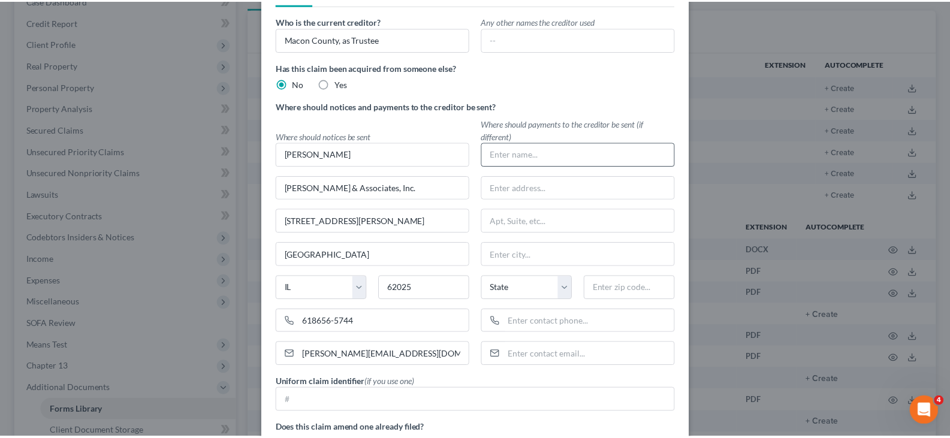
scroll to position [219, 0]
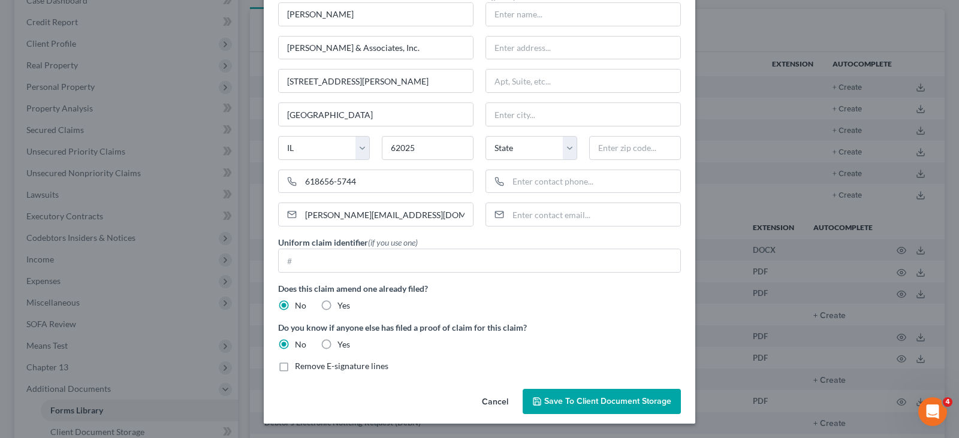
click at [563, 400] on span "Save to Client Document Storage" at bounding box center [607, 401] width 127 height 10
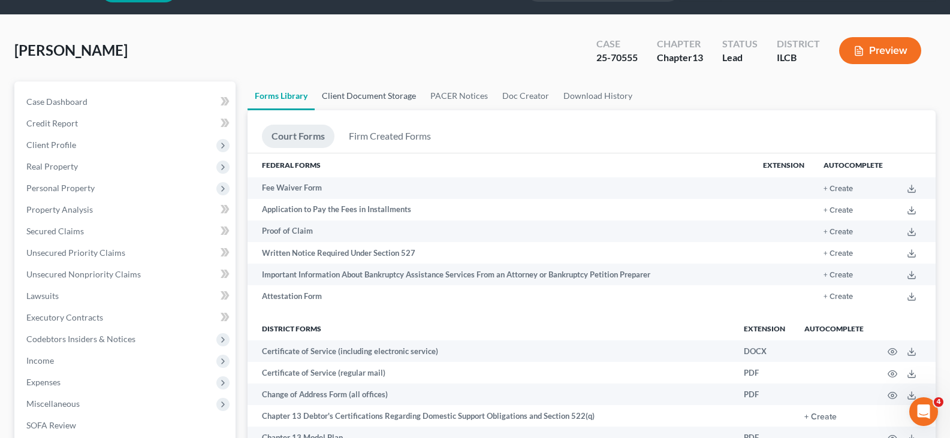
scroll to position [30, 0]
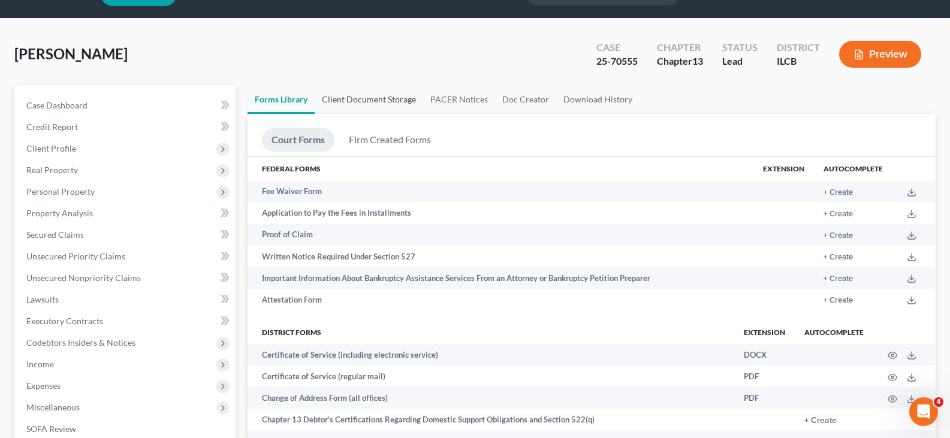
click at [391, 91] on link "Client Document Storage" at bounding box center [369, 99] width 108 height 29
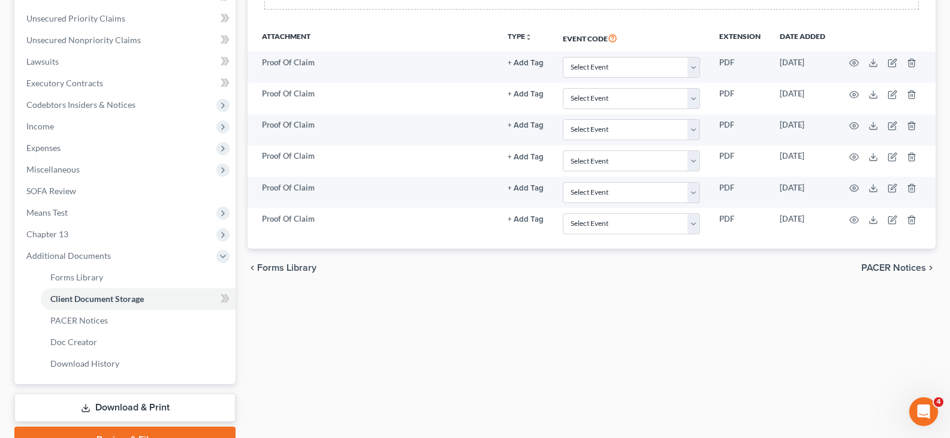
scroll to position [315, 0]
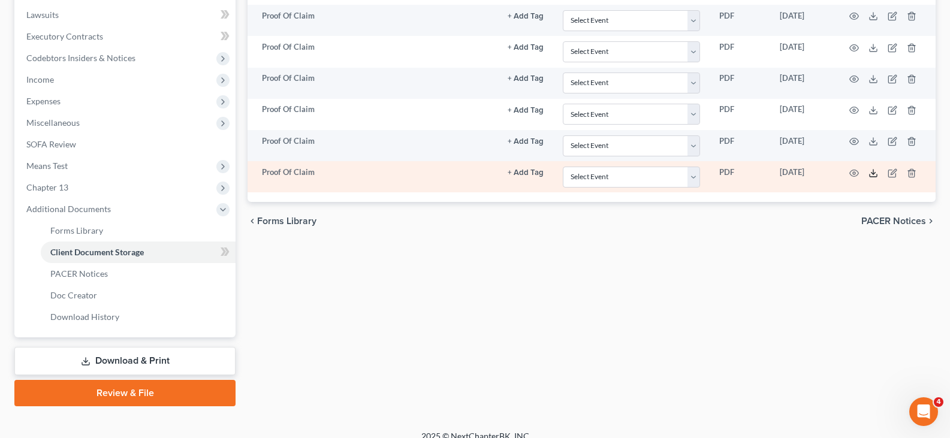
click at [872, 172] on icon at bounding box center [873, 173] width 10 height 10
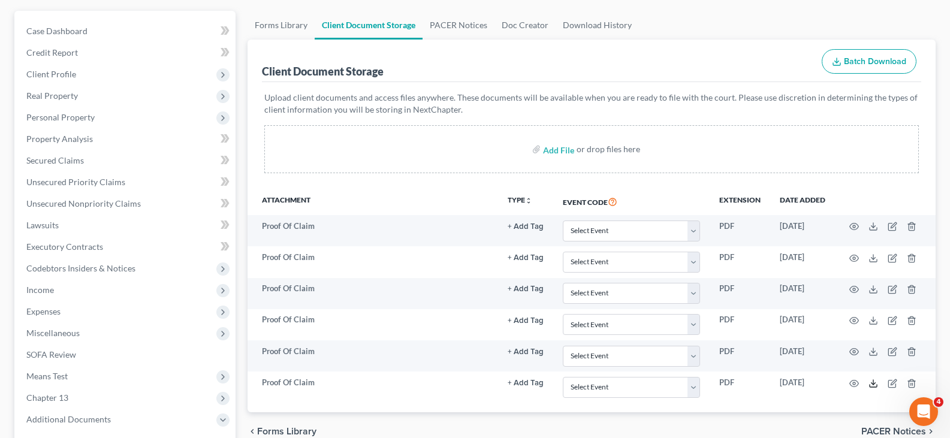
scroll to position [90, 0]
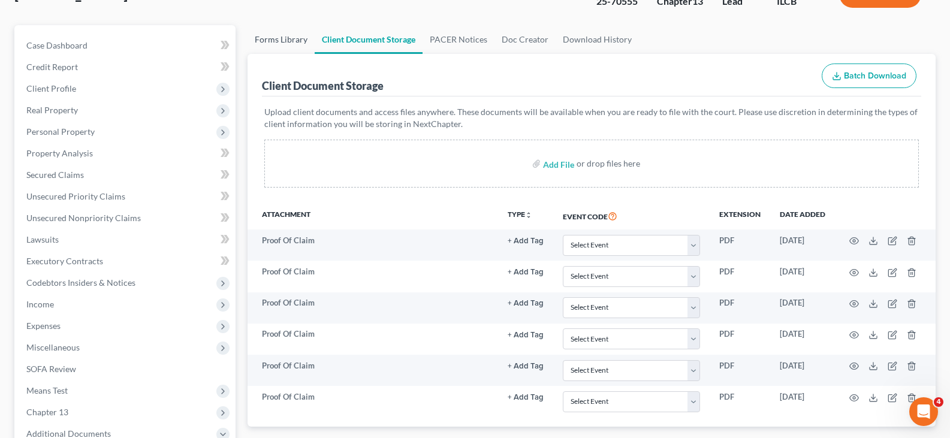
click at [280, 37] on link "Forms Library" at bounding box center [281, 39] width 67 height 29
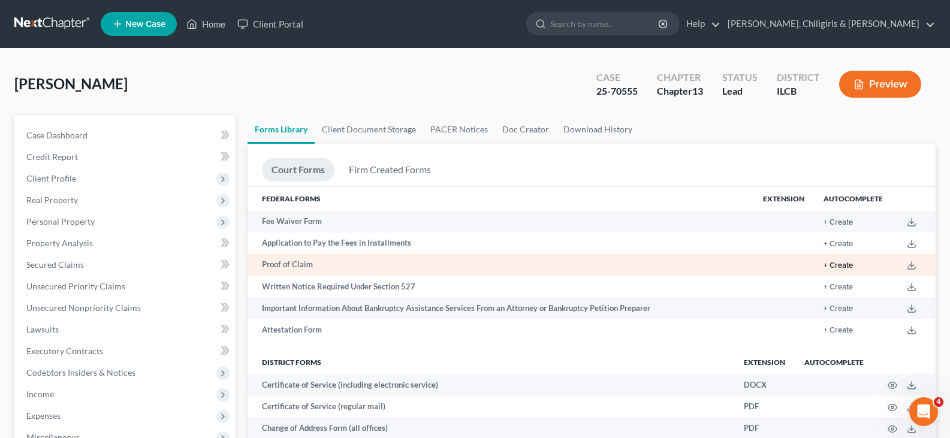
click at [849, 266] on button "+ Create" at bounding box center [838, 266] width 29 height 8
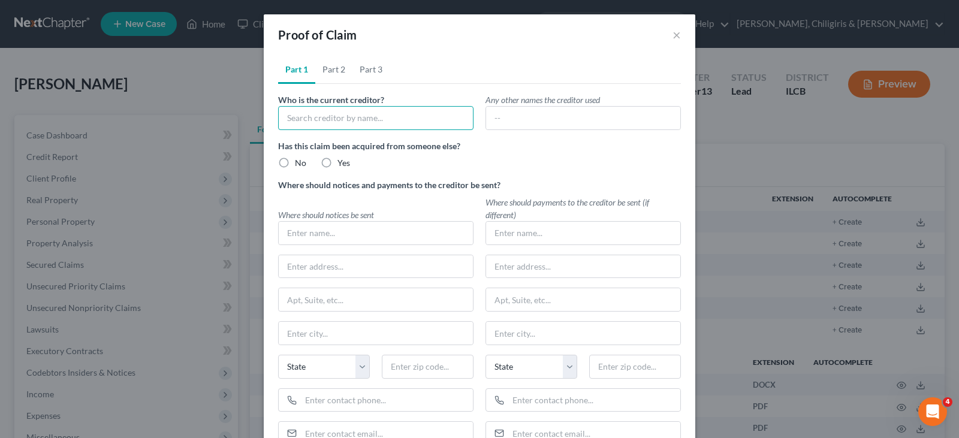
click at [319, 115] on input "text" at bounding box center [375, 118] width 195 height 24
type input "Macon County, as Trustee"
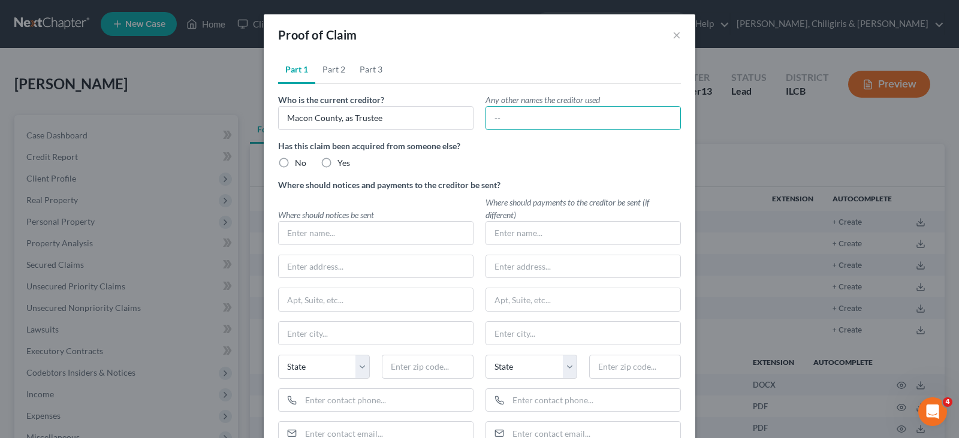
click at [295, 163] on label "No" at bounding box center [300, 163] width 11 height 12
click at [300, 163] on input "No" at bounding box center [304, 161] width 8 height 8
radio input "true"
click at [312, 237] on input "text" at bounding box center [376, 233] width 194 height 23
type input "N"
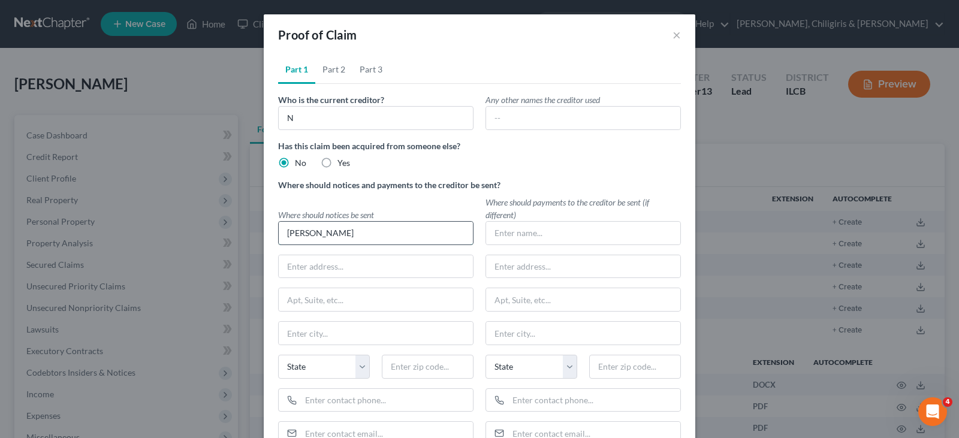
type input "[PERSON_NAME]"
type input "[PERSON_NAME] & Associates, Inc."
type input "[STREET_ADDRESS][PERSON_NAME]"
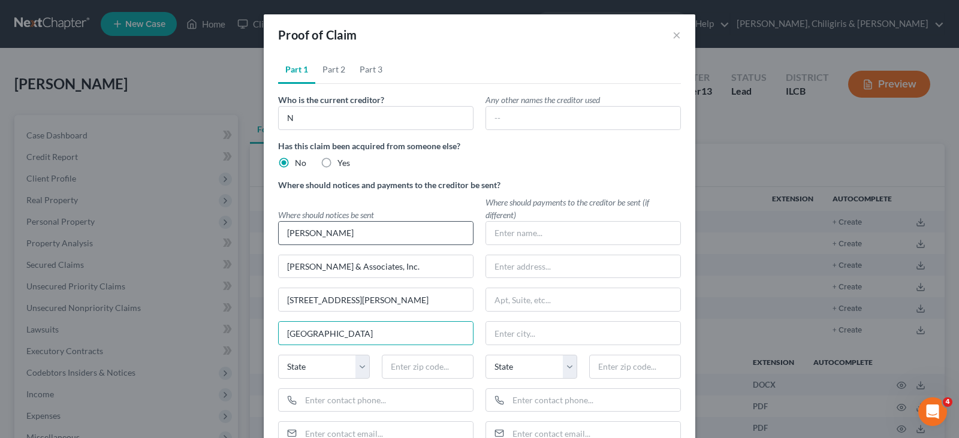
type input "[GEOGRAPHIC_DATA]"
select select "14"
type input "62025"
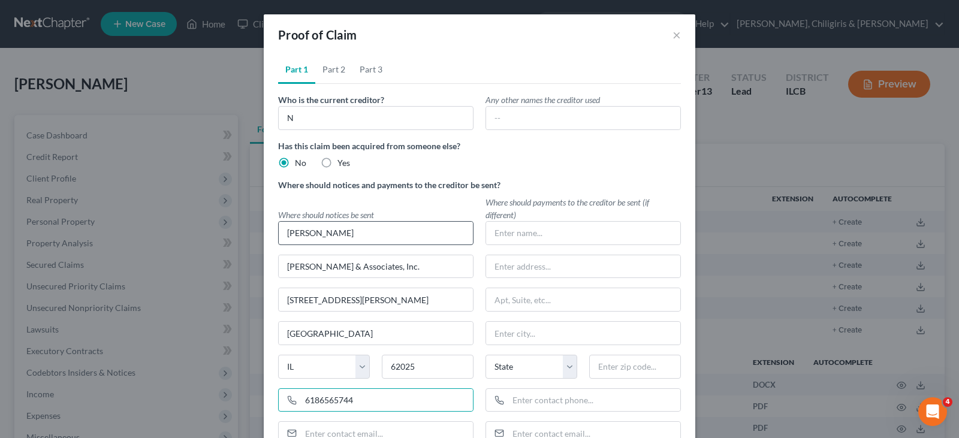
scroll to position [7, 0]
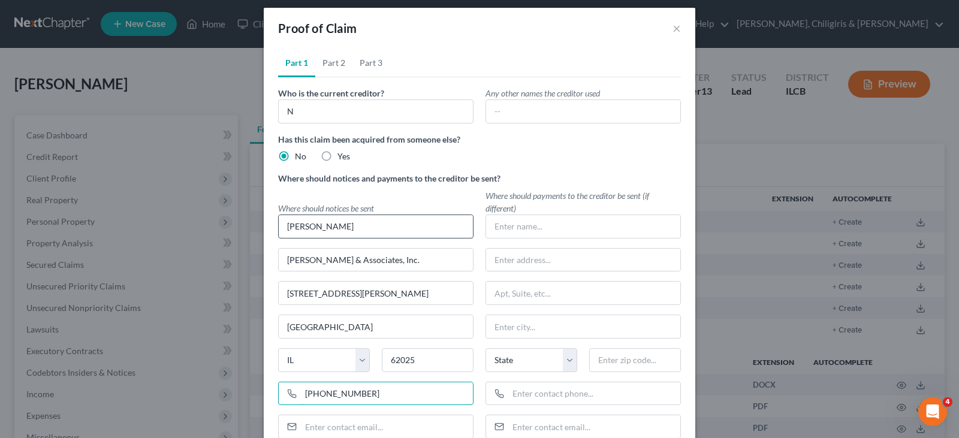
type input "[PHONE_NUMBER]"
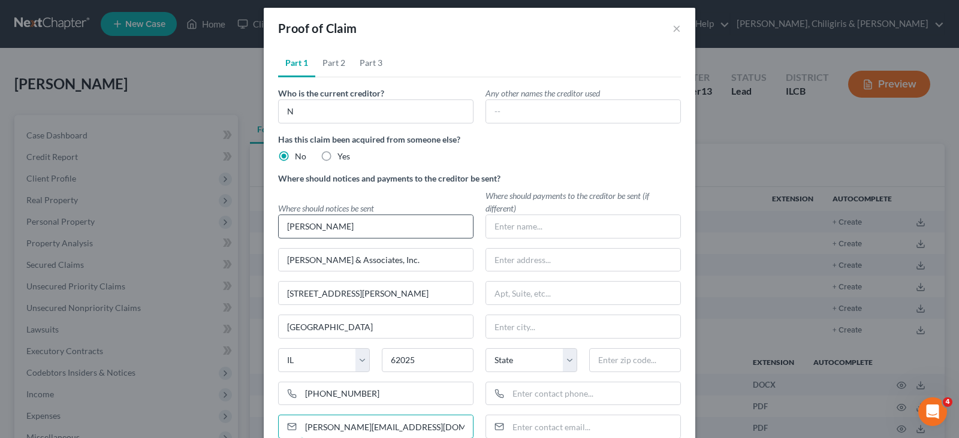
type input "[PERSON_NAME][EMAIL_ADDRESS][DOMAIN_NAME]"
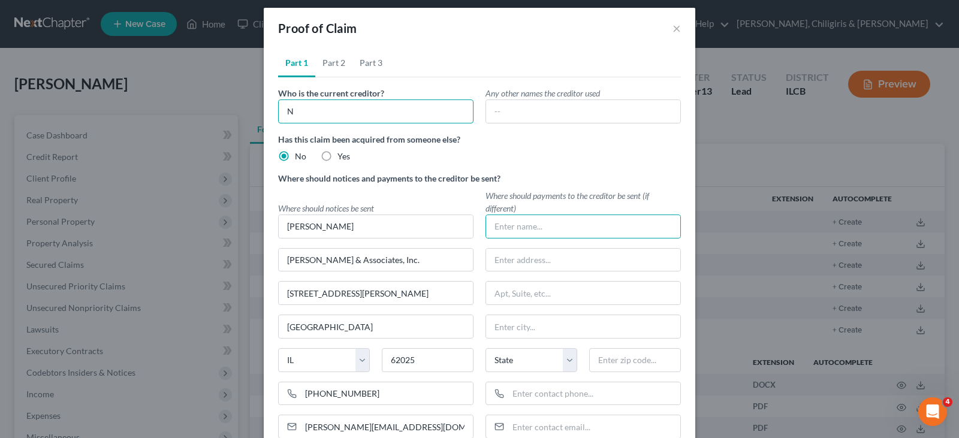
click at [295, 111] on input "N" at bounding box center [375, 111] width 195 height 24
type input "Macon County, as Trustee"
click at [321, 64] on link "Part 2" at bounding box center [333, 63] width 37 height 29
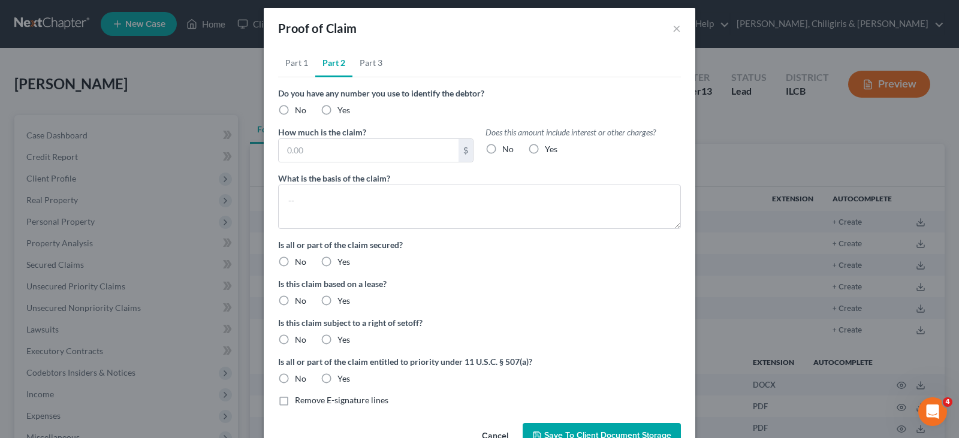
click at [295, 111] on label "No" at bounding box center [300, 110] width 11 height 12
click at [300, 111] on input "No" at bounding box center [304, 108] width 8 height 8
radio input "true"
click at [289, 154] on input "text" at bounding box center [369, 150] width 180 height 23
type input "17,754.57"
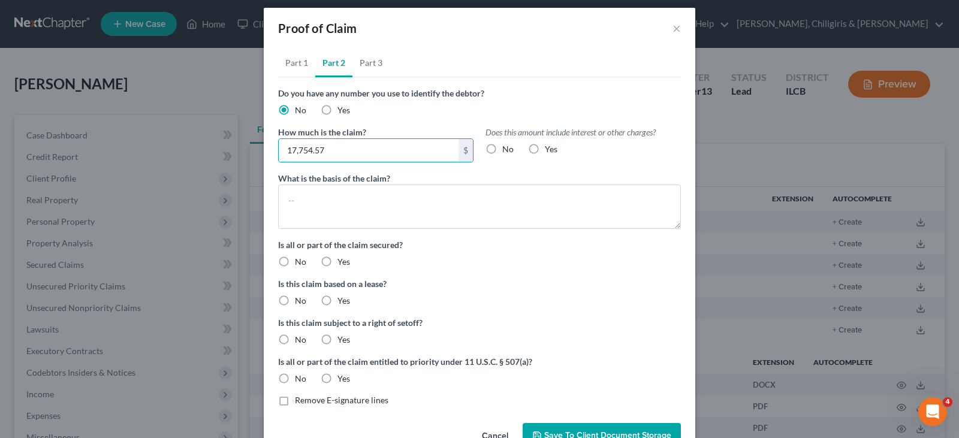
drag, startPoint x: 529, startPoint y: 147, endPoint x: 455, endPoint y: 170, distance: 77.2
click at [545, 147] on label "Yes" at bounding box center [551, 149] width 13 height 12
click at [550, 147] on input "Yes" at bounding box center [554, 147] width 8 height 8
radio input "true"
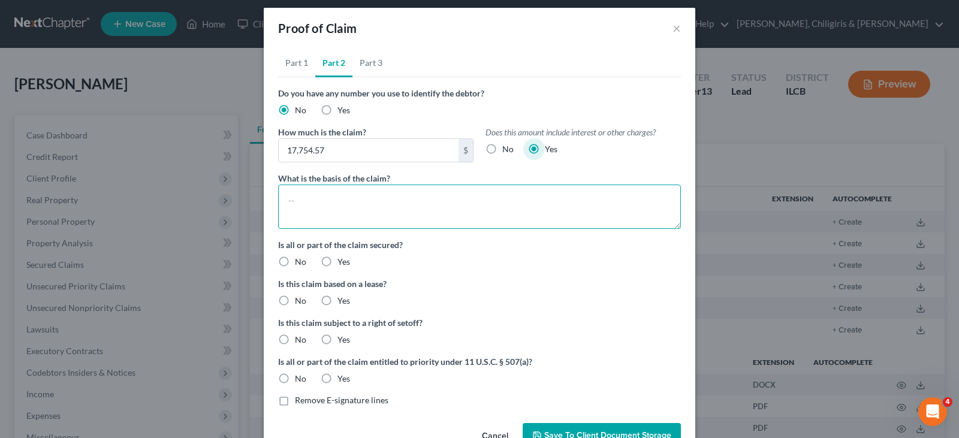
click at [402, 198] on textarea at bounding box center [479, 207] width 403 height 44
type textarea "Real estate tax arrearages - [STREET_ADDRESS]"
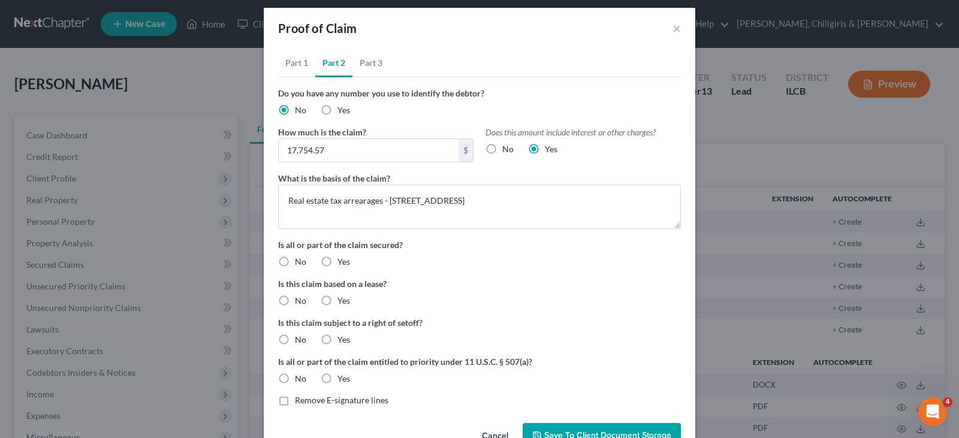
click at [337, 262] on label "Yes" at bounding box center [343, 262] width 13 height 12
click at [342, 262] on input "Yes" at bounding box center [346, 260] width 8 height 8
radio input "true"
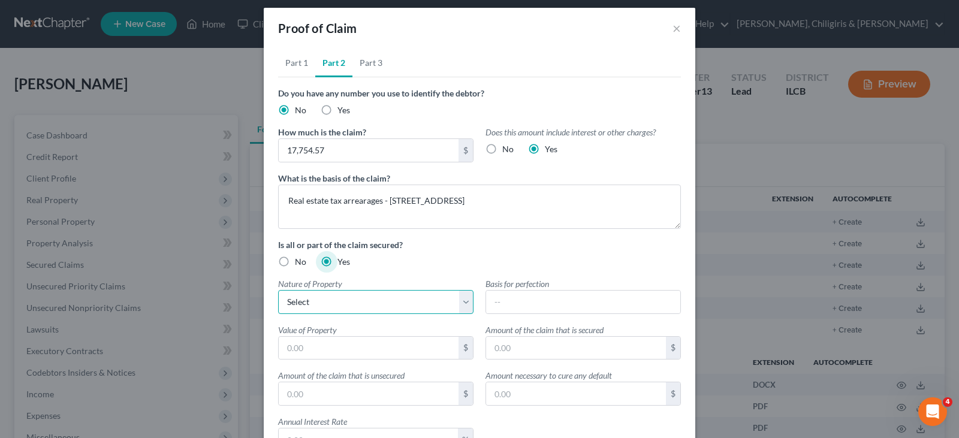
drag, startPoint x: 331, startPoint y: 304, endPoint x: 327, endPoint y: 313, distance: 10.2
click at [331, 304] on select "Select Real Estate Motor Vehicle Other" at bounding box center [375, 302] width 195 height 24
select select "0"
click at [278, 290] on select "Select Real Estate Motor Vehicle Other" at bounding box center [375, 302] width 195 height 24
click at [408, 346] on input "text" at bounding box center [369, 348] width 180 height 23
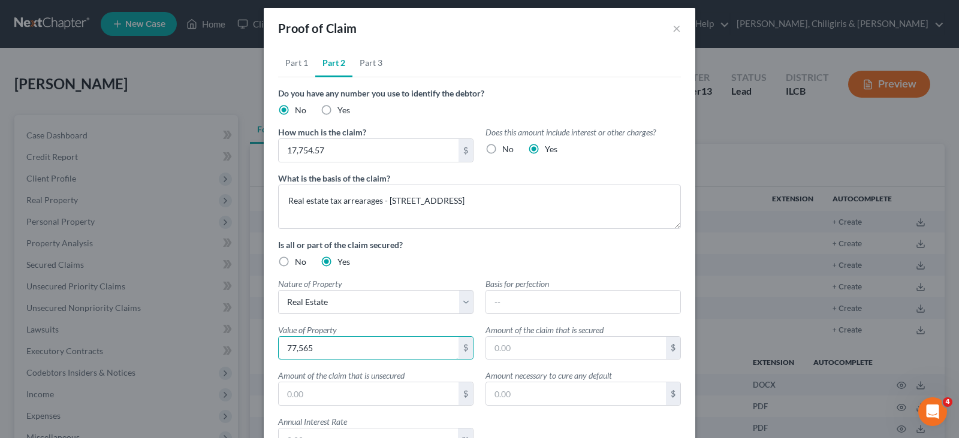
type input "77,565"
type input "17,754.57"
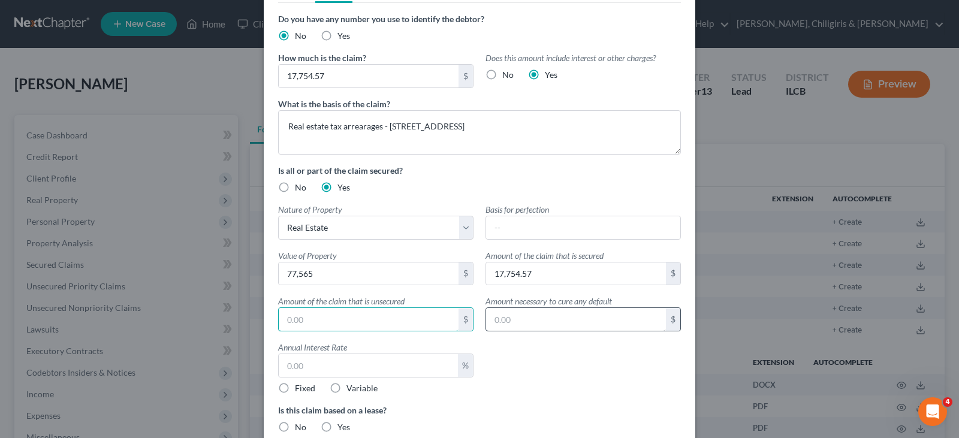
scroll to position [82, 0]
click at [417, 370] on input "text" at bounding box center [368, 365] width 179 height 23
type input "12"
click at [295, 383] on label "Fixed" at bounding box center [305, 388] width 20 height 12
click at [300, 383] on input "Fixed" at bounding box center [304, 386] width 8 height 8
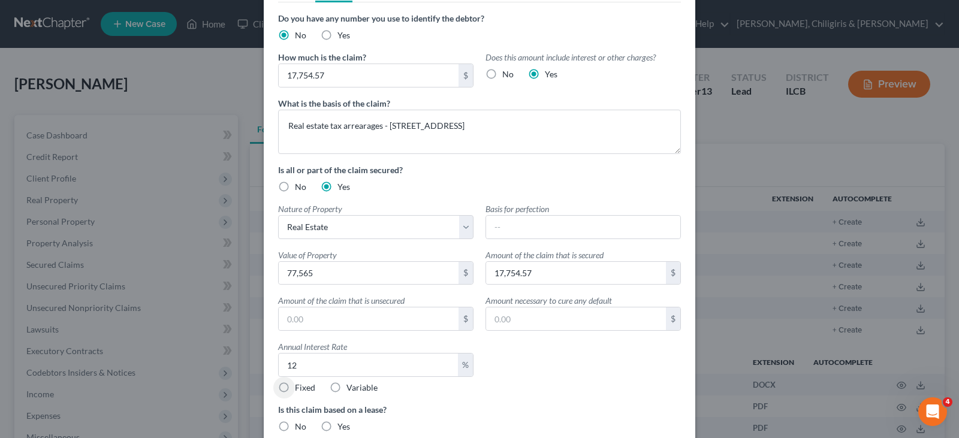
radio input "true"
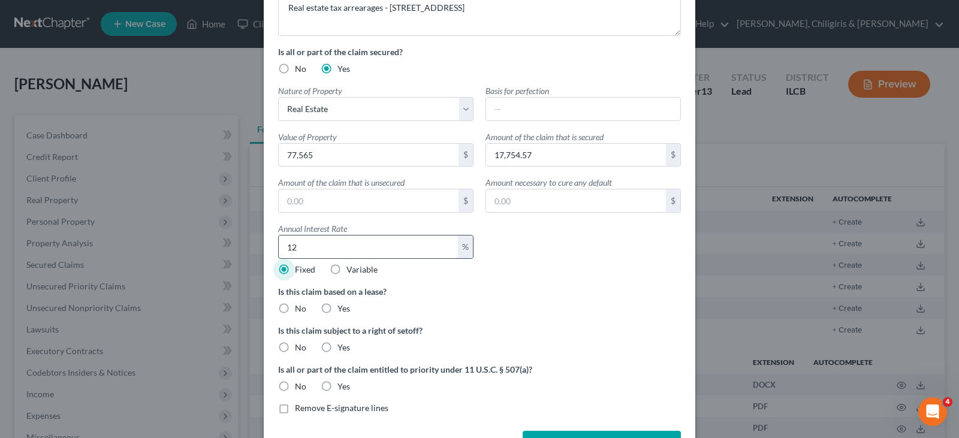
scroll to position [216, 0]
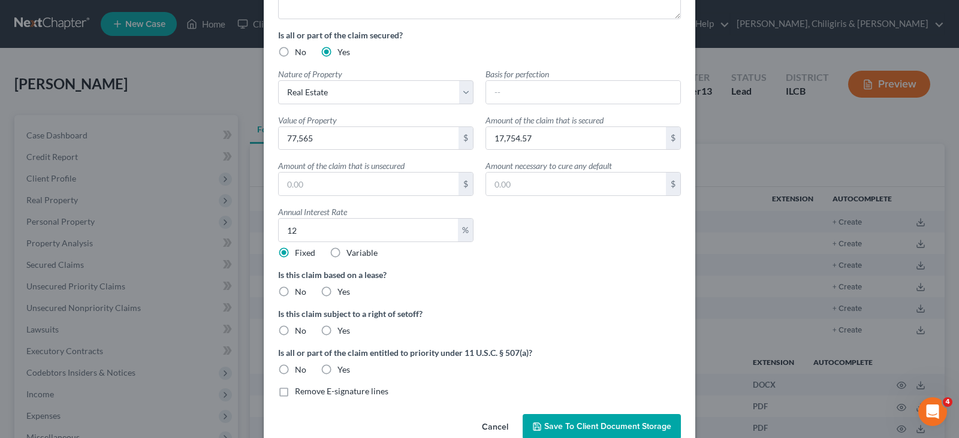
click at [295, 290] on label "No" at bounding box center [300, 292] width 11 height 12
click at [300, 290] on input "No" at bounding box center [304, 290] width 8 height 8
radio input "true"
click at [295, 331] on label "No" at bounding box center [300, 331] width 11 height 12
click at [300, 331] on input "No" at bounding box center [304, 329] width 8 height 8
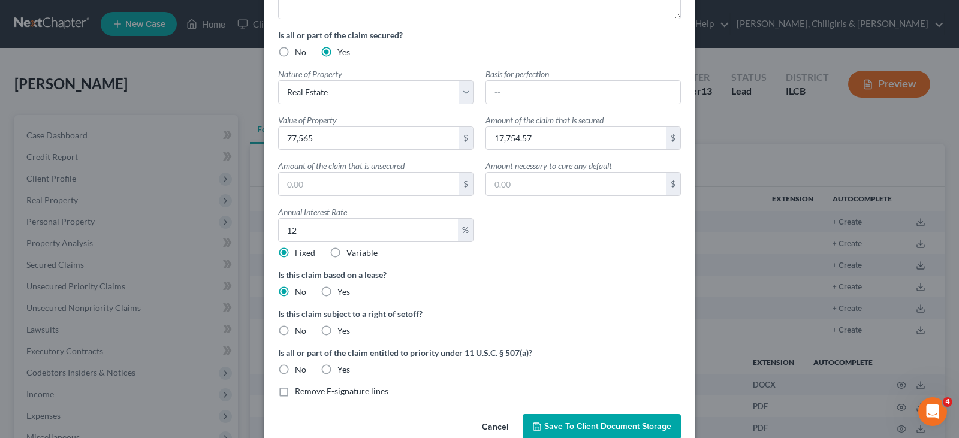
radio input "true"
click at [295, 370] on label "No" at bounding box center [300, 370] width 11 height 12
click at [300, 370] on input "No" at bounding box center [304, 368] width 8 height 8
radio input "true"
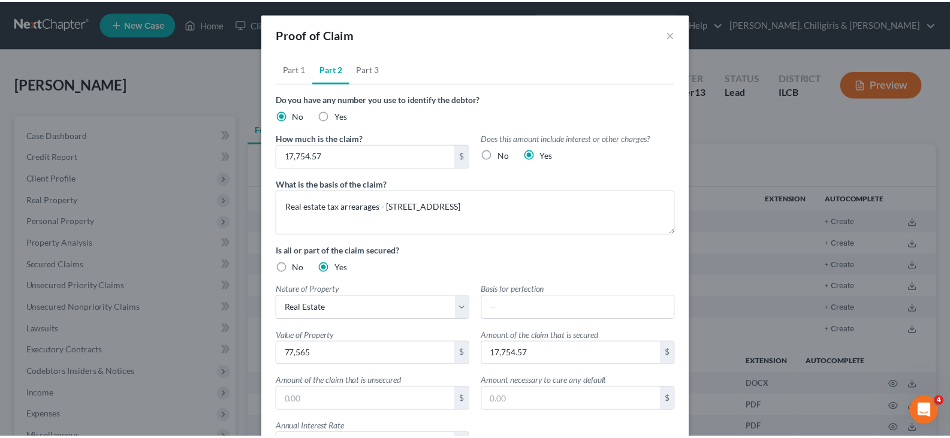
scroll to position [0, 0]
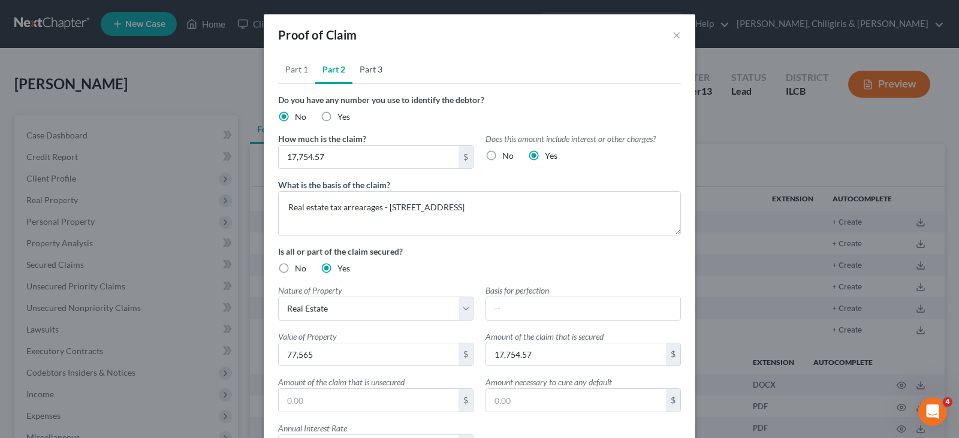
click at [367, 71] on link "Part 3" at bounding box center [370, 69] width 37 height 29
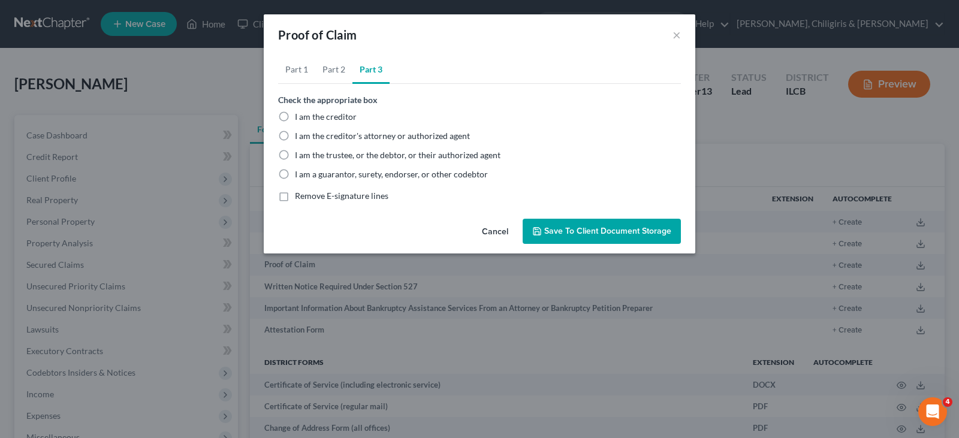
click at [295, 156] on label "I am the trustee, or the debtor, or their authorized agent" at bounding box center [398, 155] width 206 height 12
click at [300, 156] on input "I am the trustee, or the debtor, or their authorized agent" at bounding box center [304, 153] width 8 height 8
radio input "true"
click at [580, 231] on span "Save to Client Document Storage" at bounding box center [607, 231] width 127 height 10
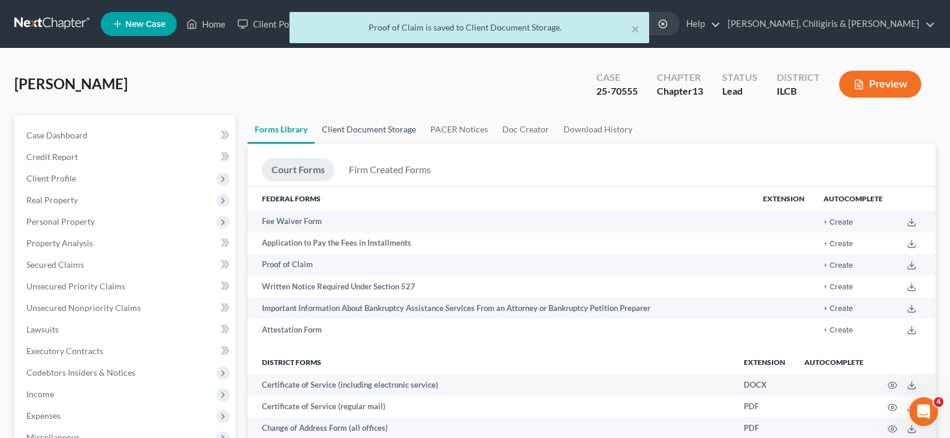
click at [356, 128] on link "Client Document Storage" at bounding box center [369, 129] width 108 height 29
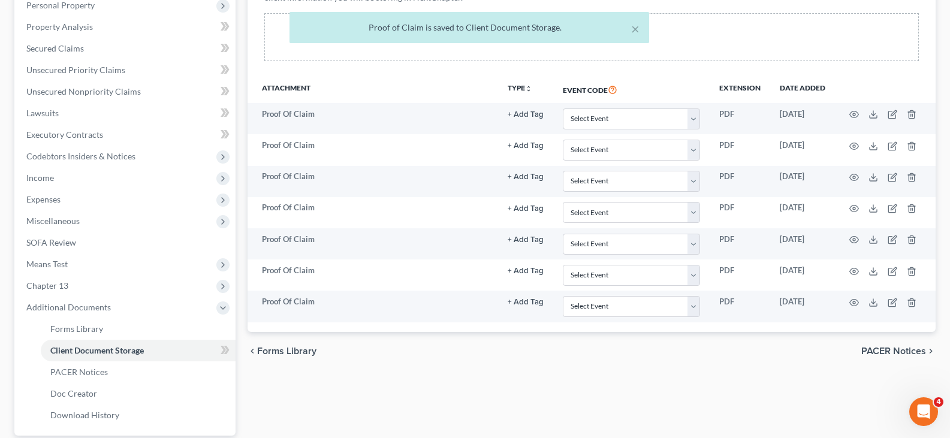
scroll to position [255, 0]
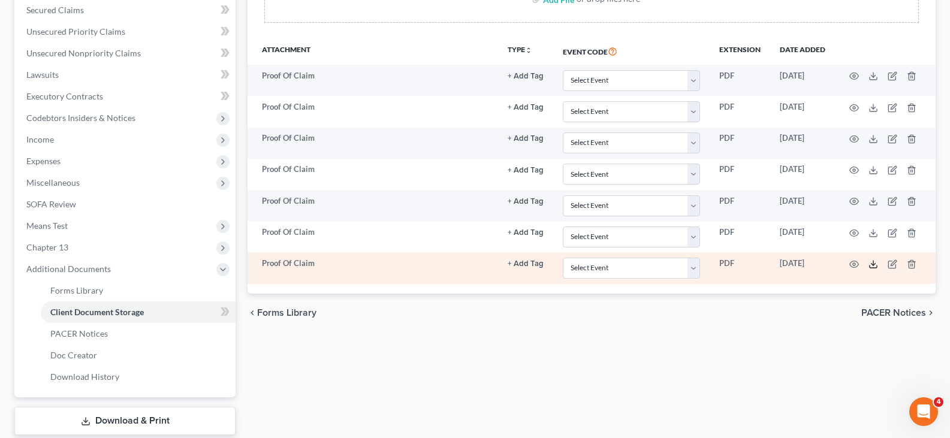
click at [872, 264] on polyline at bounding box center [873, 265] width 4 height 2
